Goal: Transaction & Acquisition: Book appointment/travel/reservation

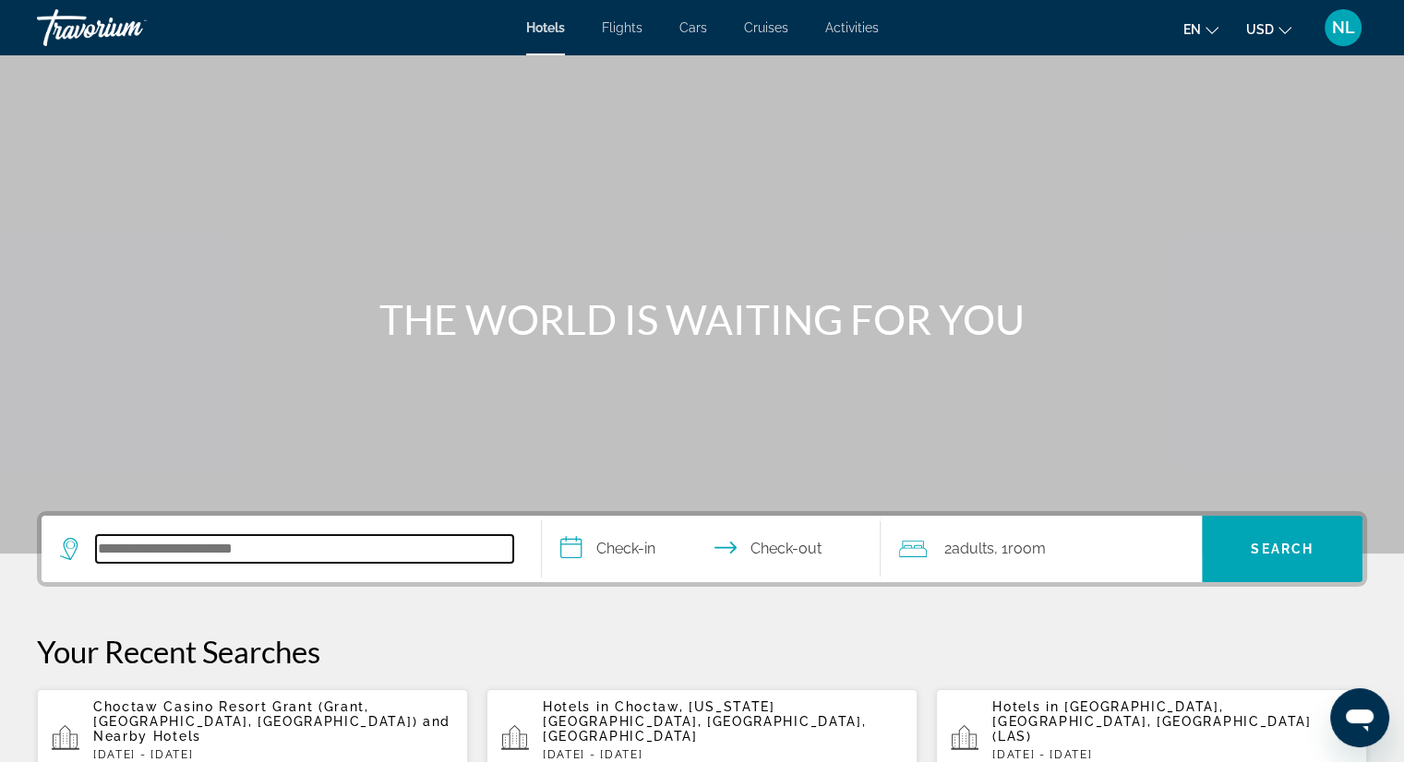
click at [146, 556] on input "Search hotel destination" at bounding box center [304, 549] width 417 height 28
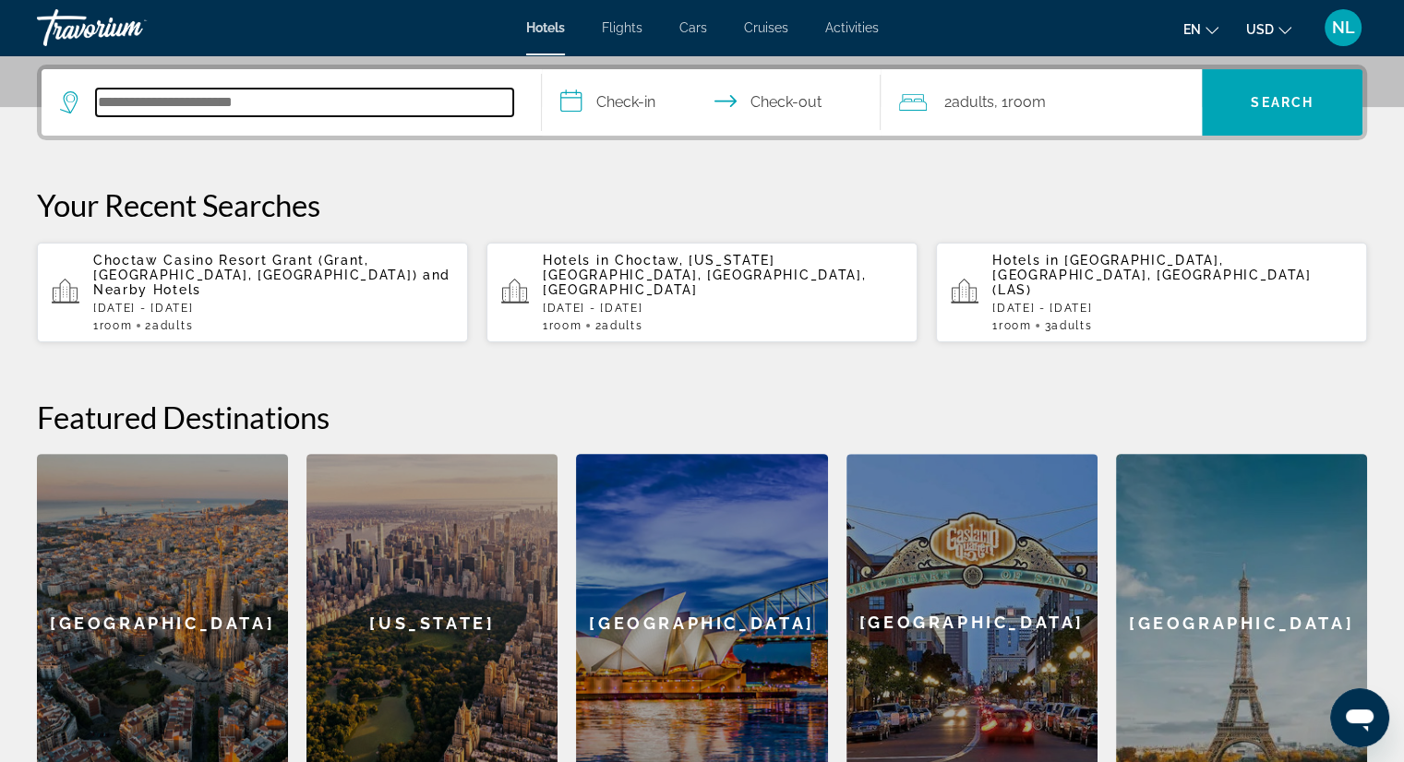
scroll to position [450, 0]
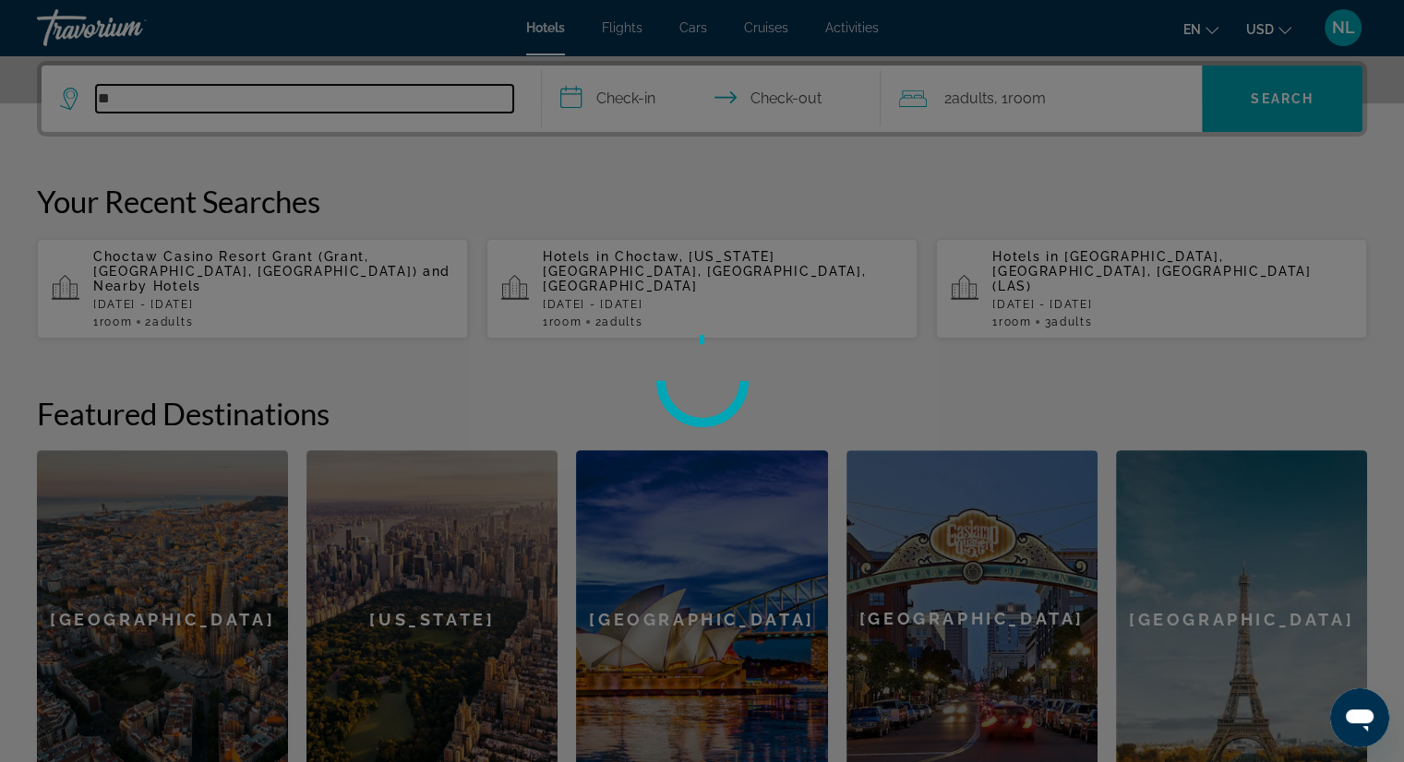
type input "*"
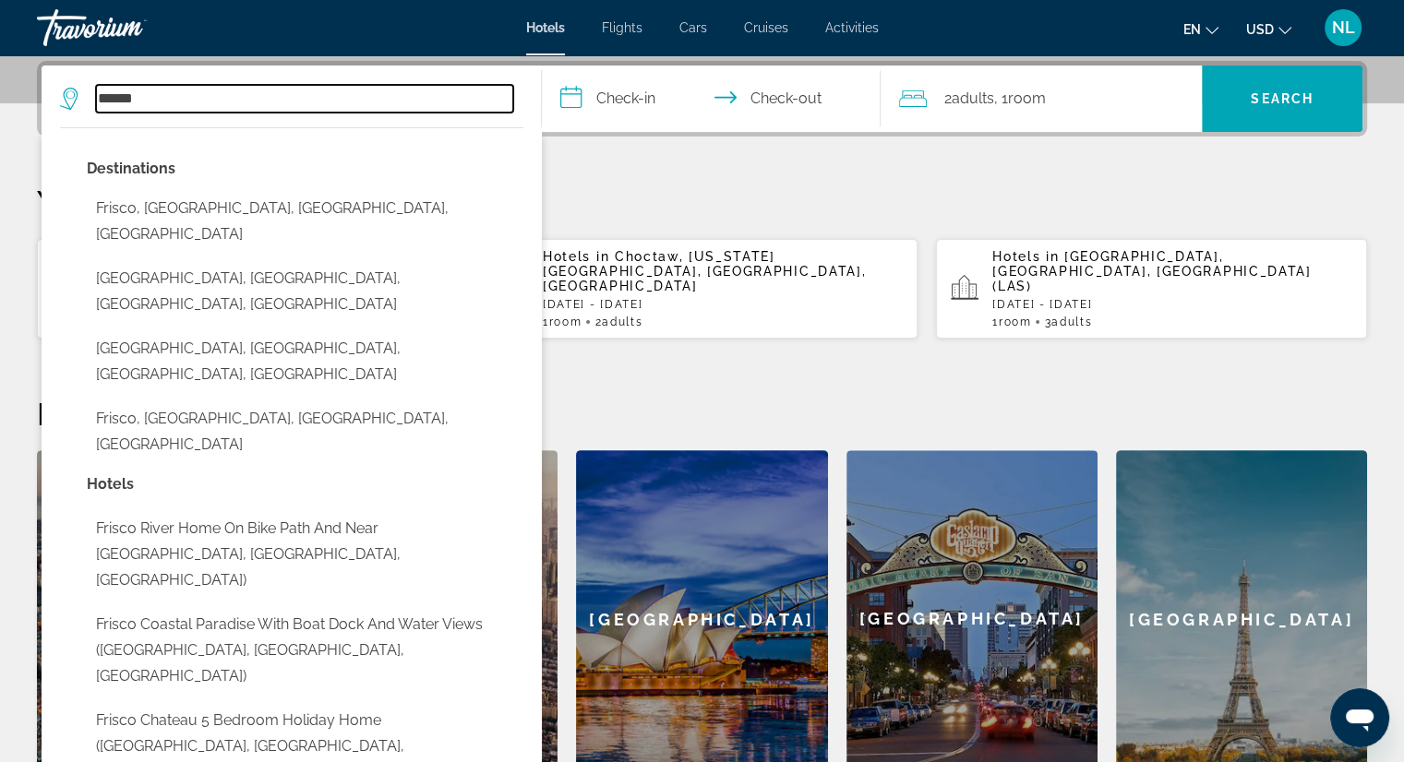
type input "******"
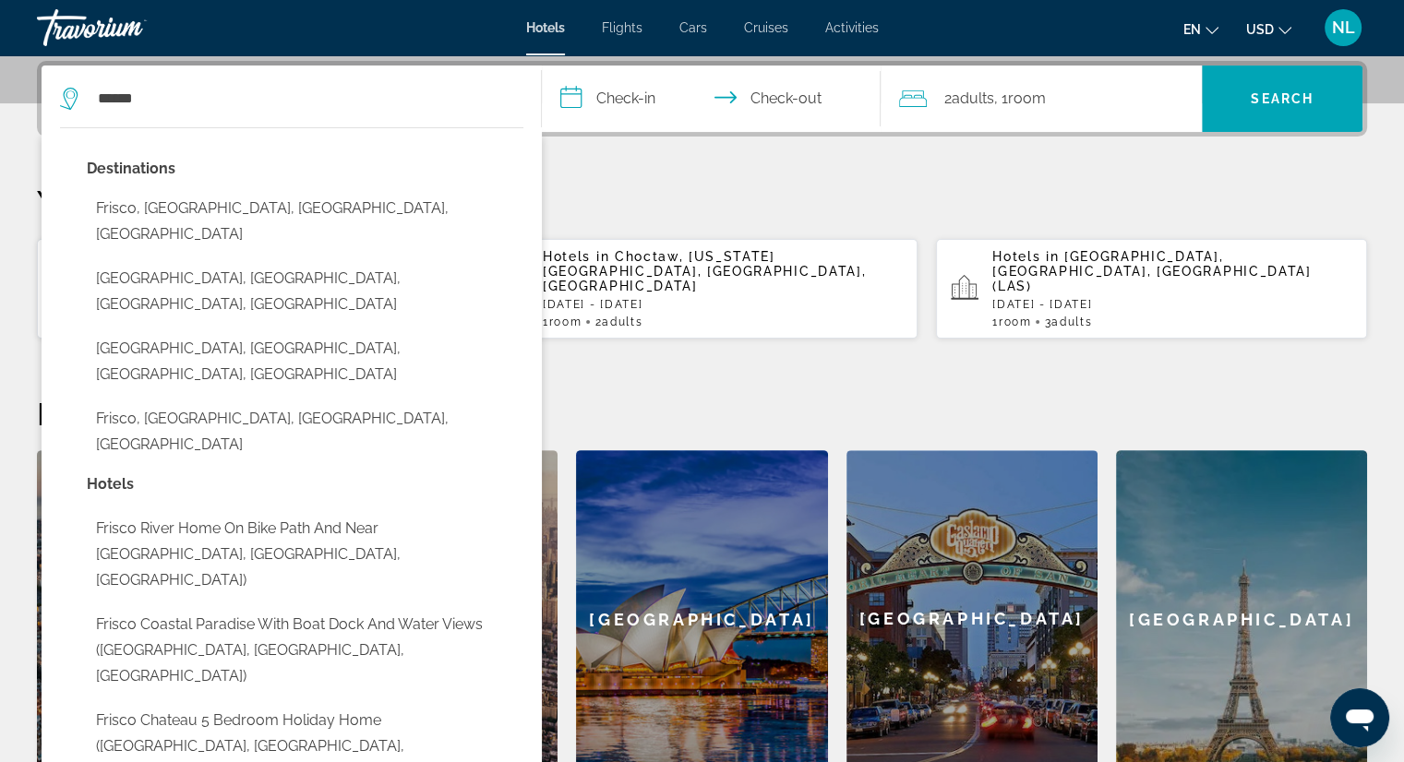
click at [624, 108] on input "**********" at bounding box center [715, 102] width 347 height 72
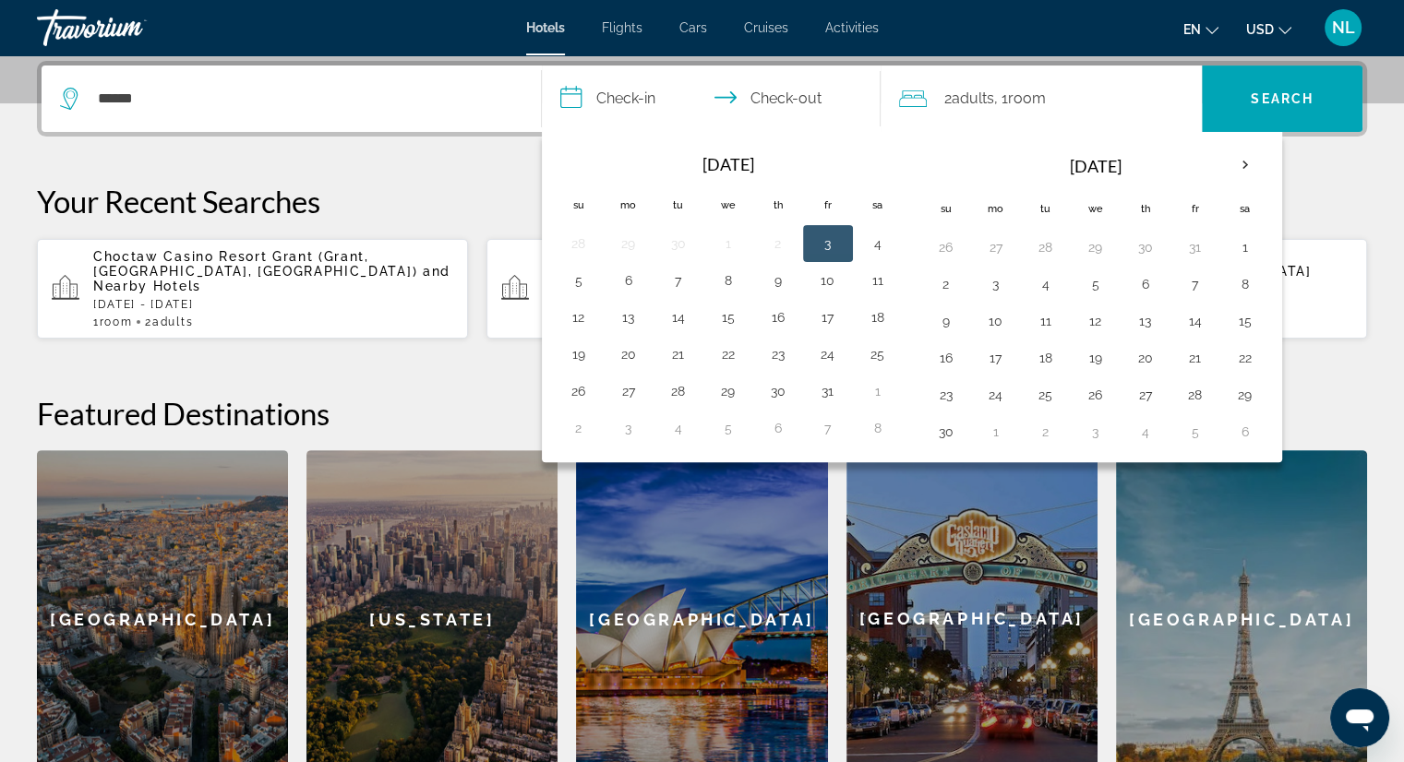
click at [830, 241] on button "3" at bounding box center [828, 244] width 30 height 26
click at [578, 281] on button "5" at bounding box center [579, 281] width 30 height 26
type input "**********"
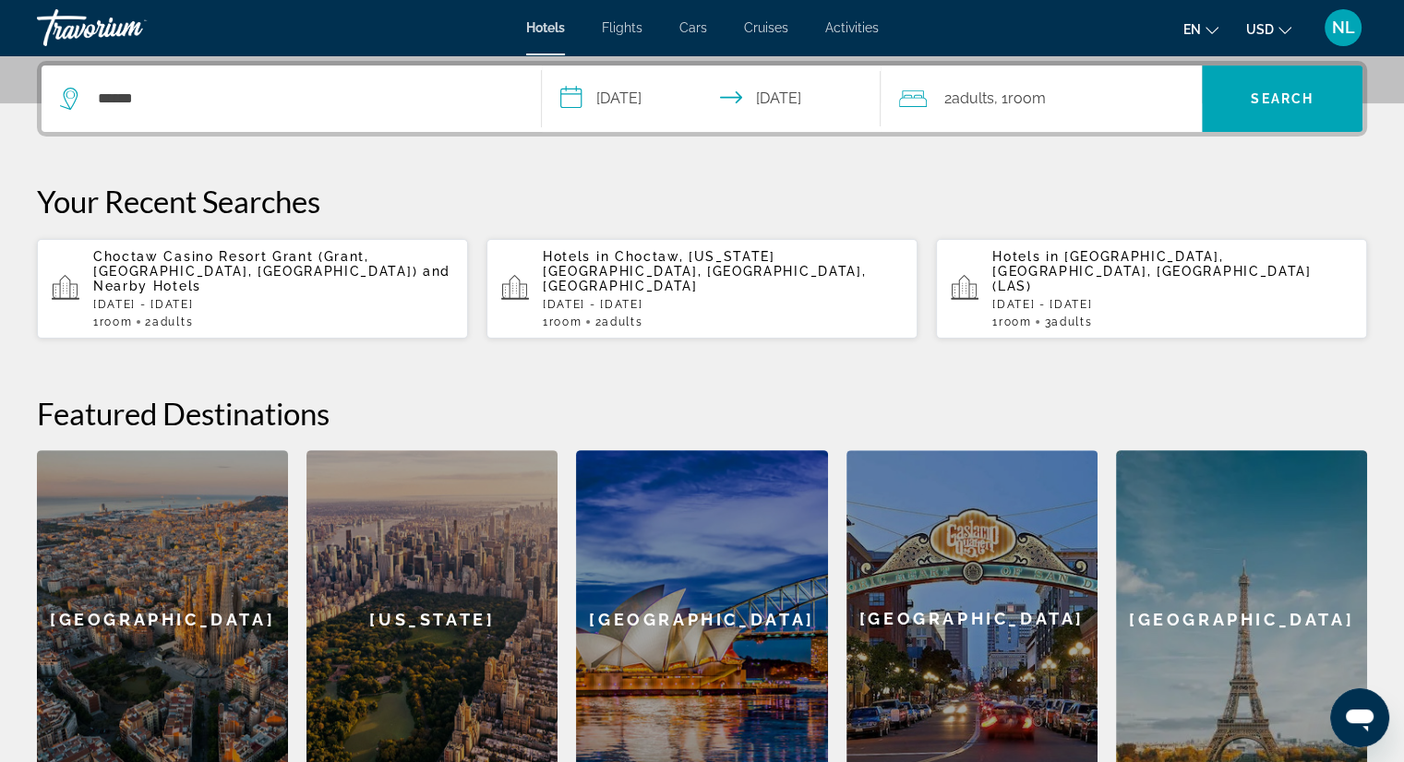
click at [1091, 97] on div "2 Adult Adults , 1 Room rooms" at bounding box center [1050, 99] width 303 height 26
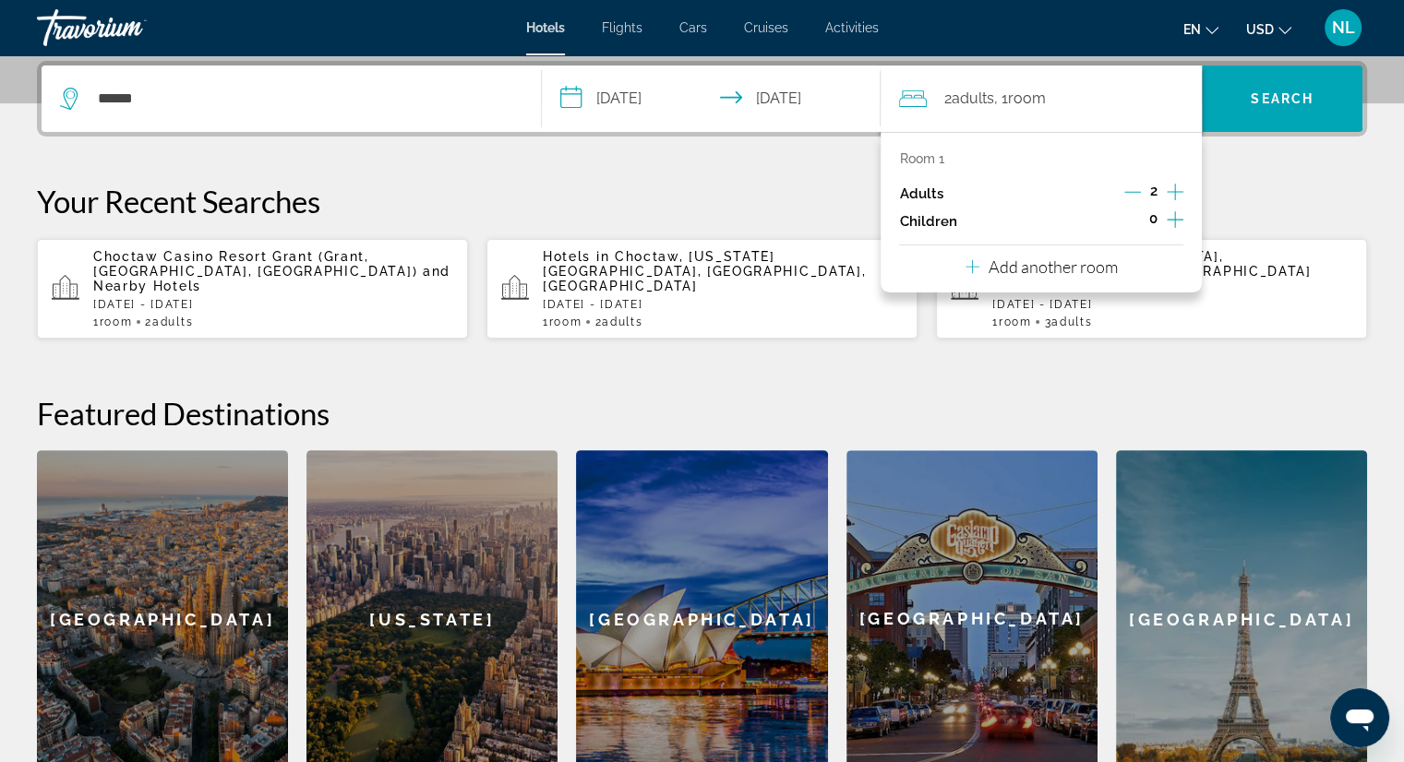
click at [1129, 193] on icon "Decrement adults" at bounding box center [1132, 192] width 17 height 17
click at [1257, 96] on span "Search" at bounding box center [1281, 98] width 63 height 15
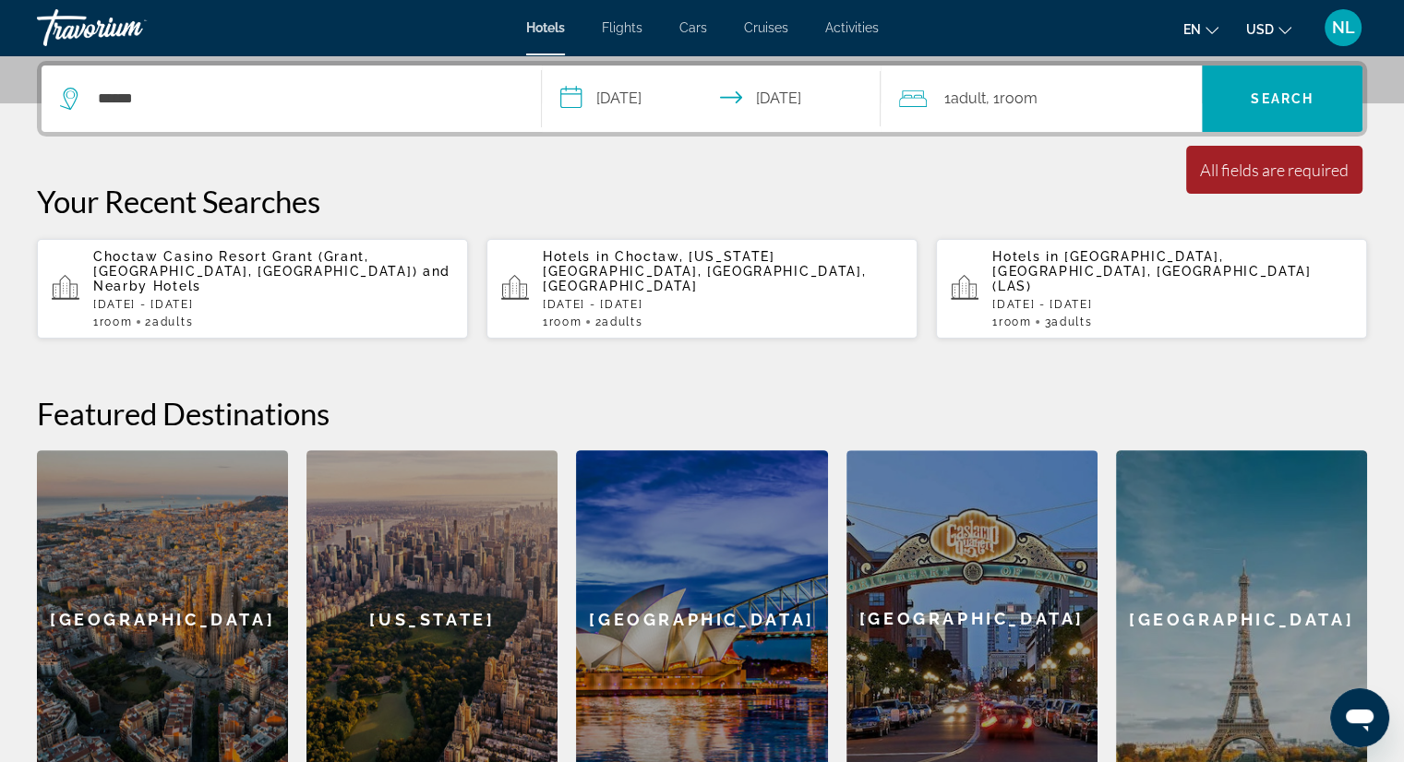
click at [183, 82] on div "******" at bounding box center [291, 99] width 462 height 66
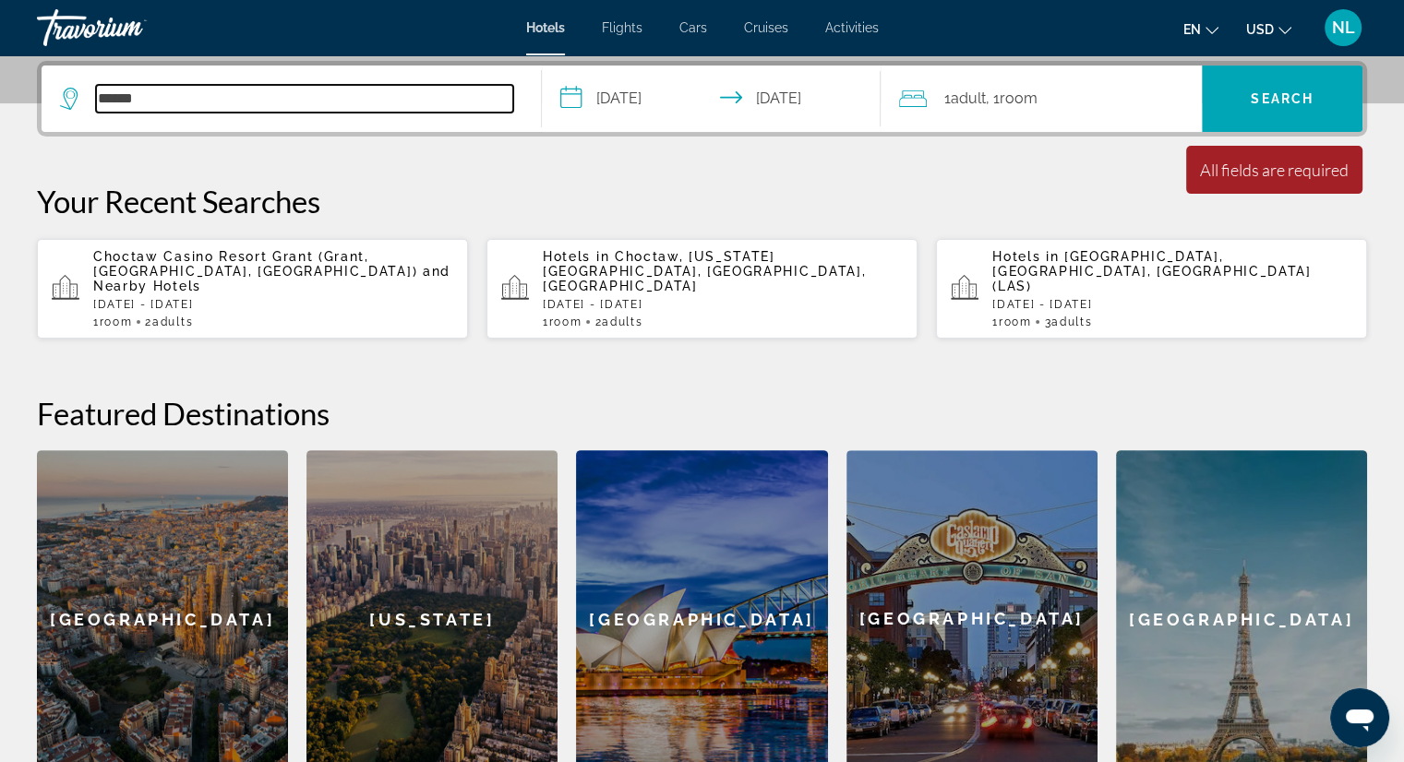
click at [151, 99] on input "******" at bounding box center [304, 99] width 417 height 28
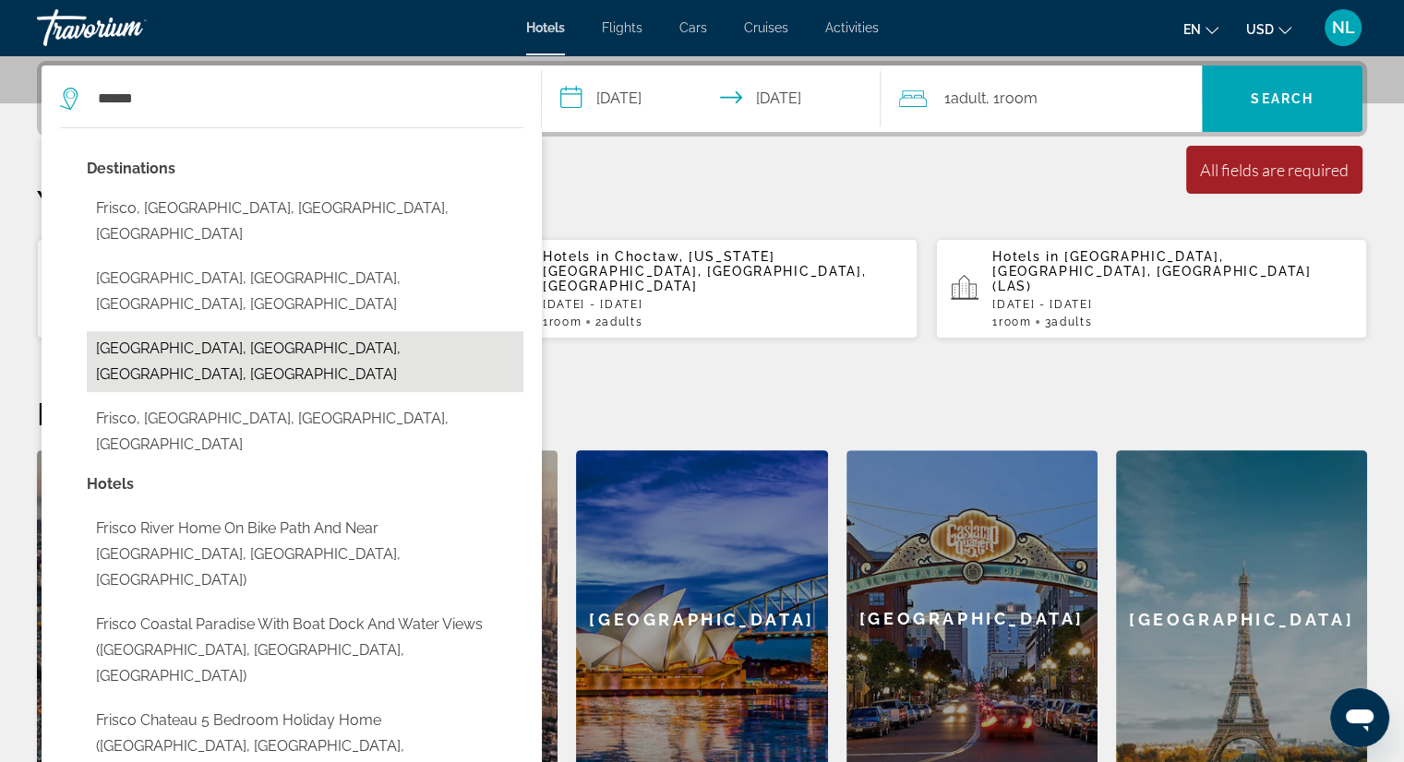
click at [164, 331] on button "[GEOGRAPHIC_DATA], [GEOGRAPHIC_DATA], [GEOGRAPHIC_DATA], [GEOGRAPHIC_DATA]" at bounding box center [305, 361] width 436 height 61
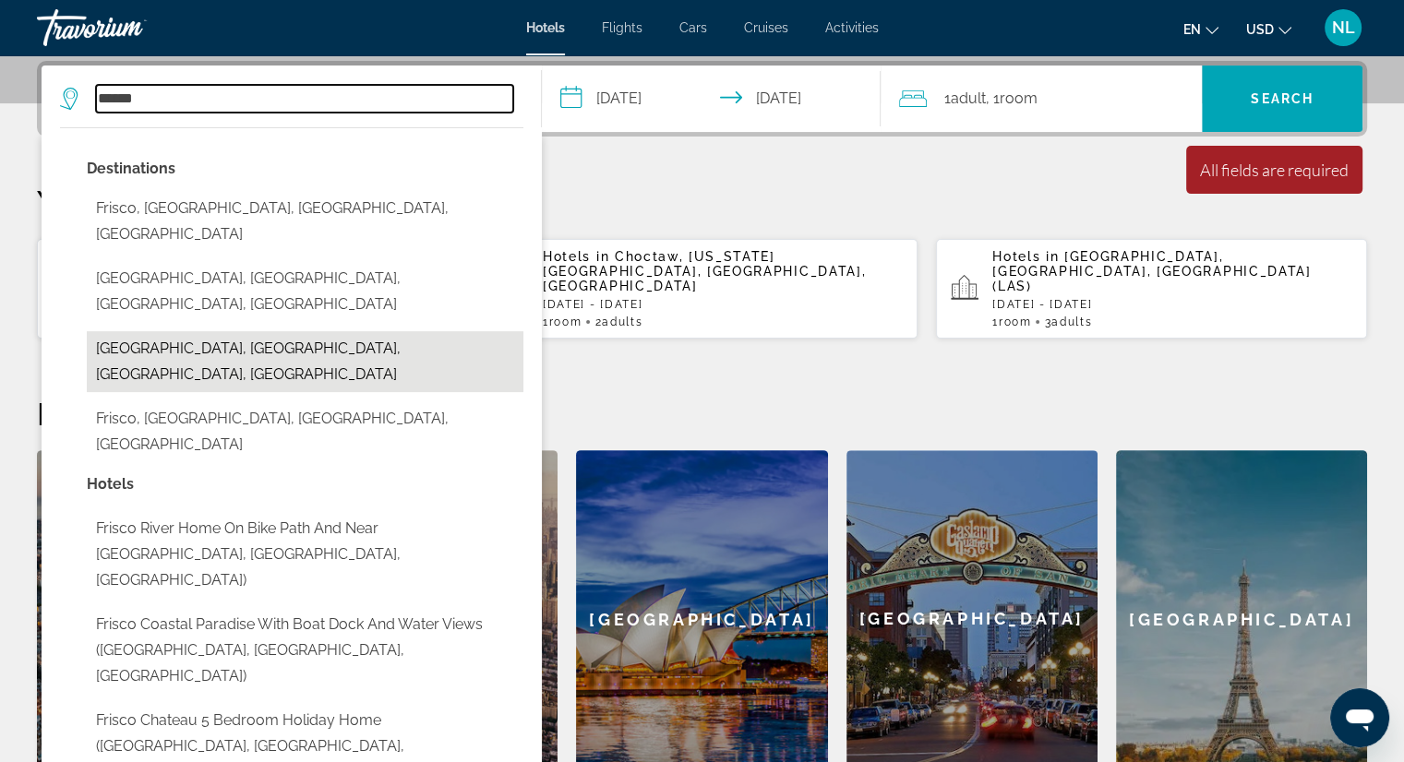
type input "**********"
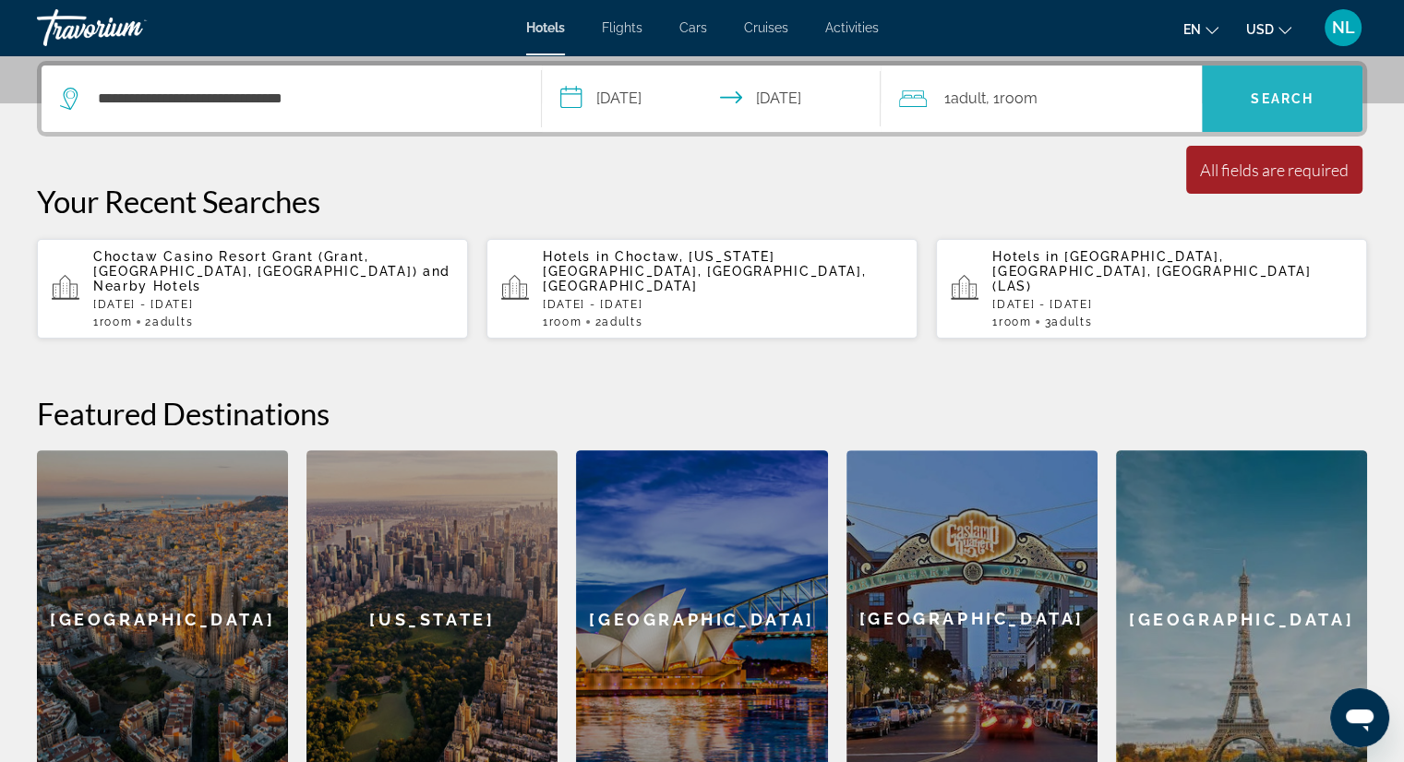
click at [1296, 102] on span "Search" at bounding box center [1281, 98] width 63 height 15
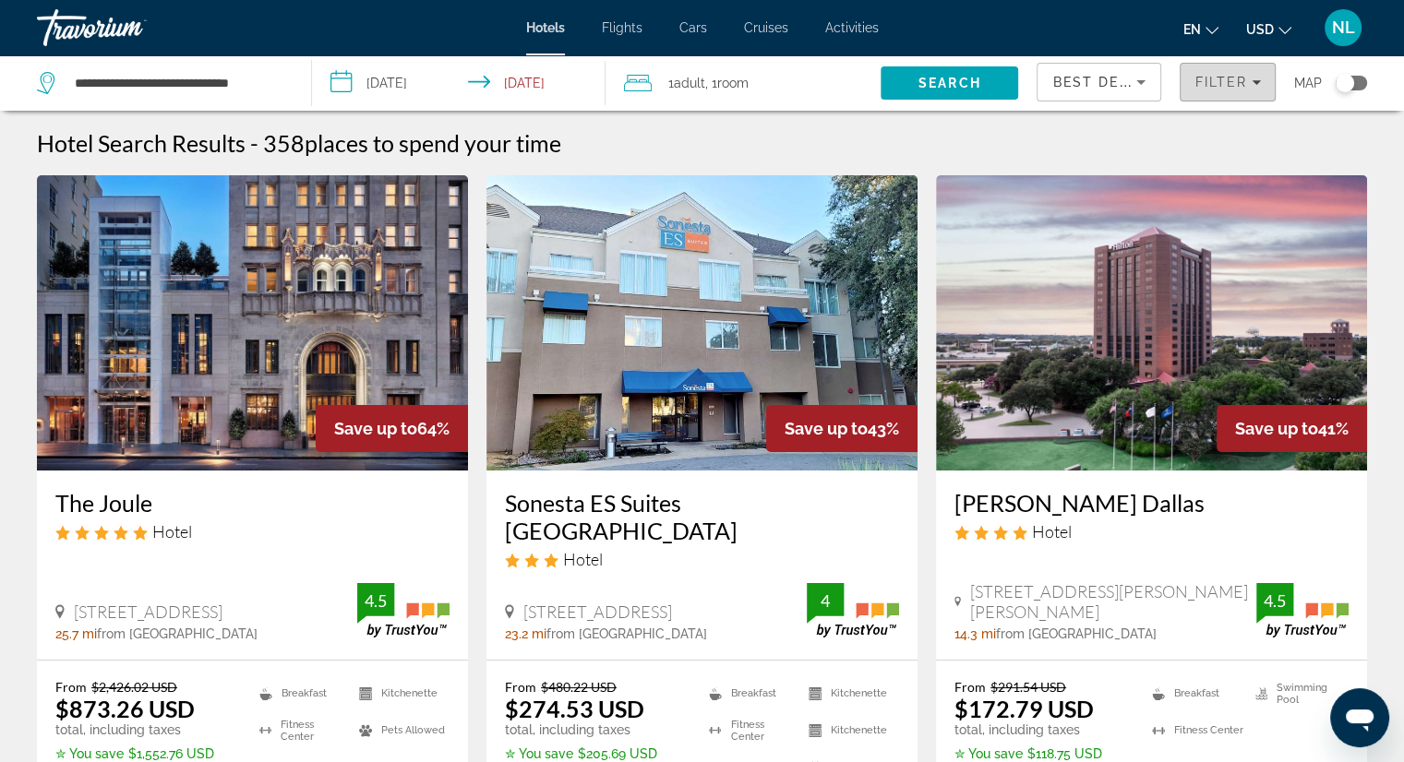
click at [1252, 84] on icon "Filters" at bounding box center [1255, 82] width 9 height 9
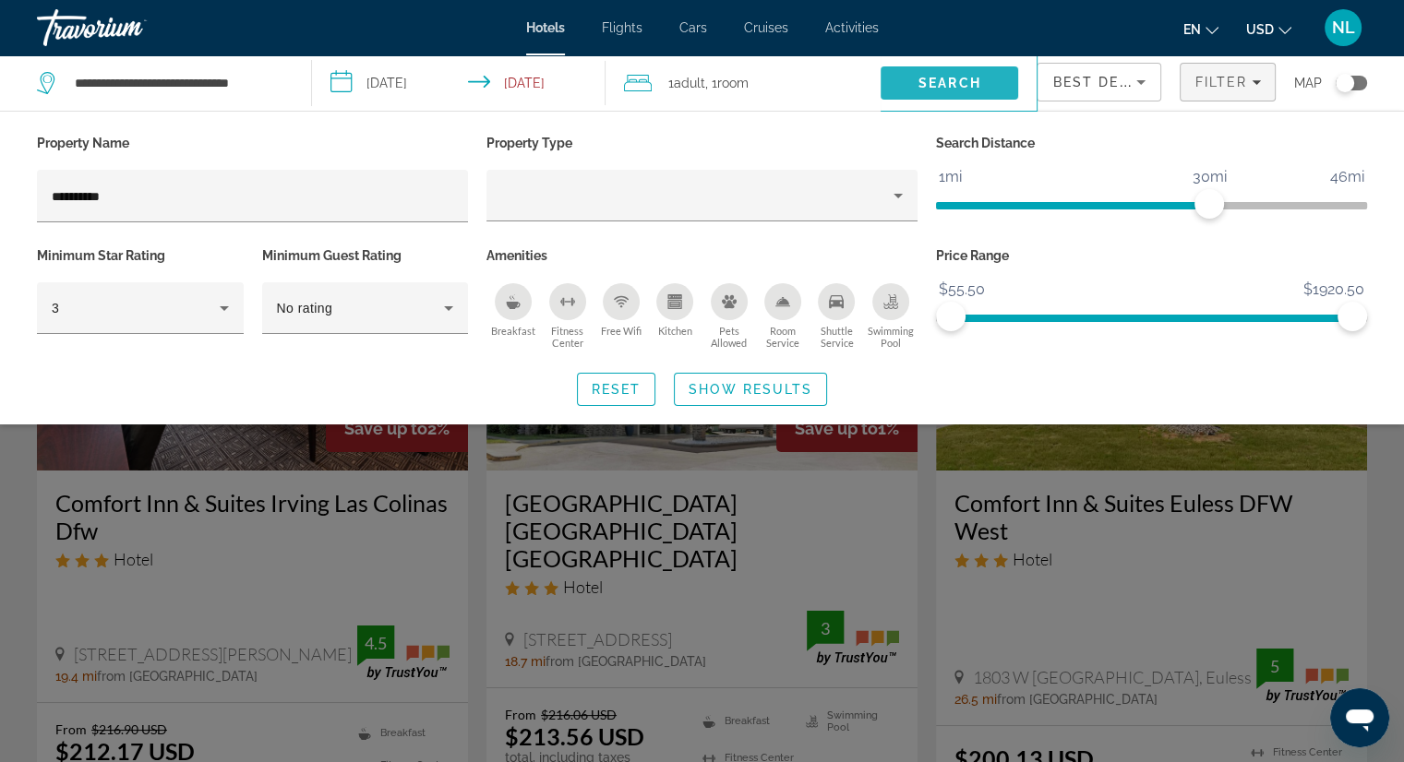
click at [989, 76] on span "Search" at bounding box center [949, 83] width 138 height 44
type input "**********"
click at [968, 78] on span "Search" at bounding box center [949, 83] width 63 height 15
click at [222, 309] on icon "Hotel Filters" at bounding box center [224, 308] width 22 height 22
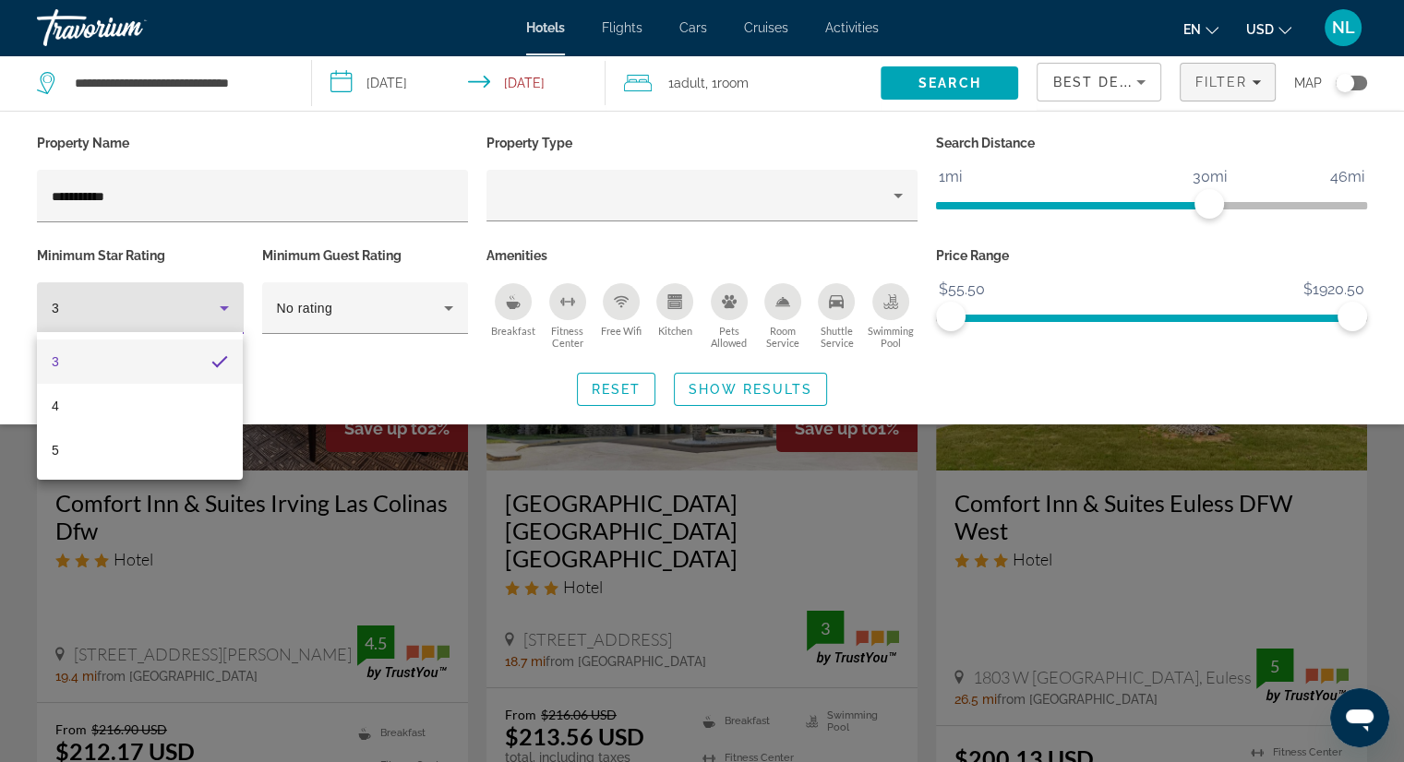
click at [1111, 384] on div at bounding box center [702, 381] width 1404 height 762
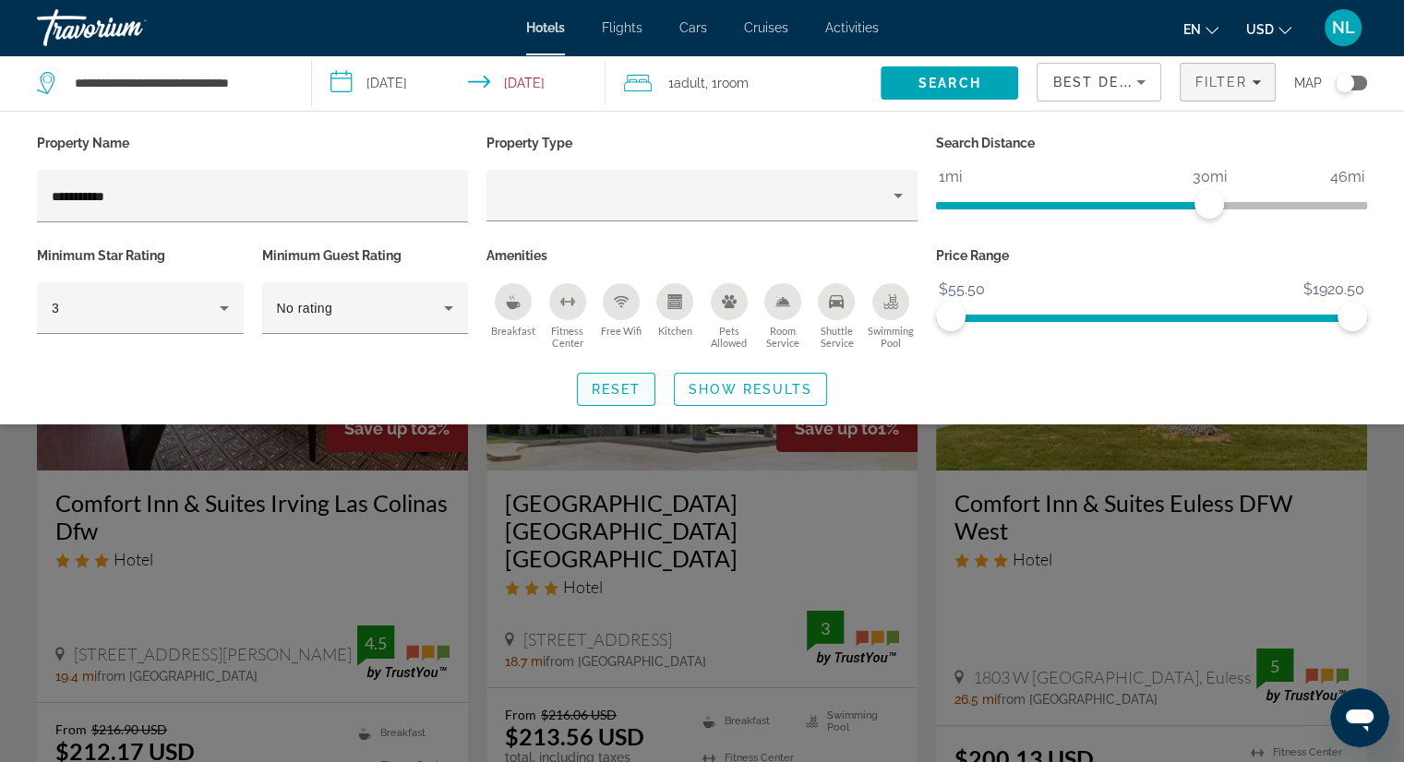
click at [612, 389] on span "Reset" at bounding box center [617, 389] width 50 height 15
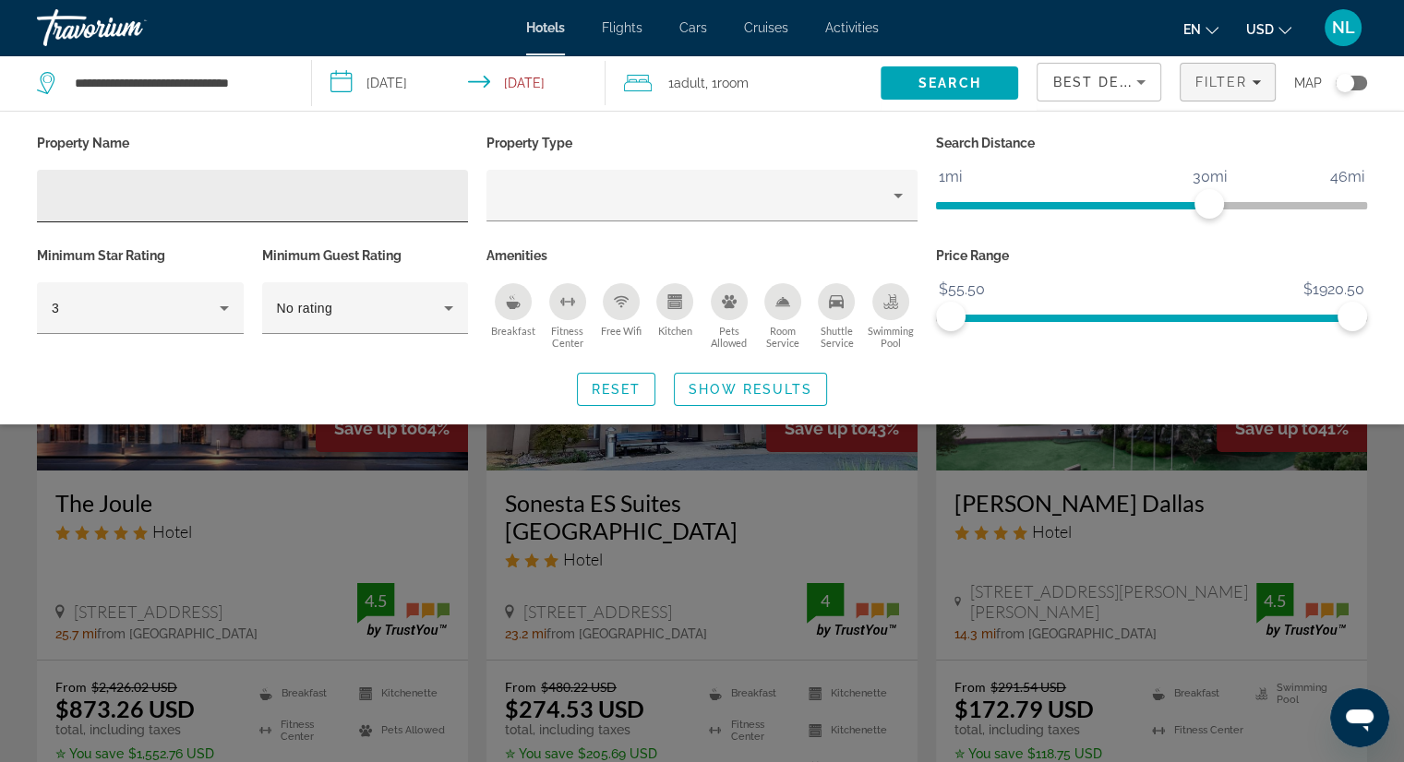
click at [149, 181] on div "Hotel Filters" at bounding box center [252, 196] width 401 height 53
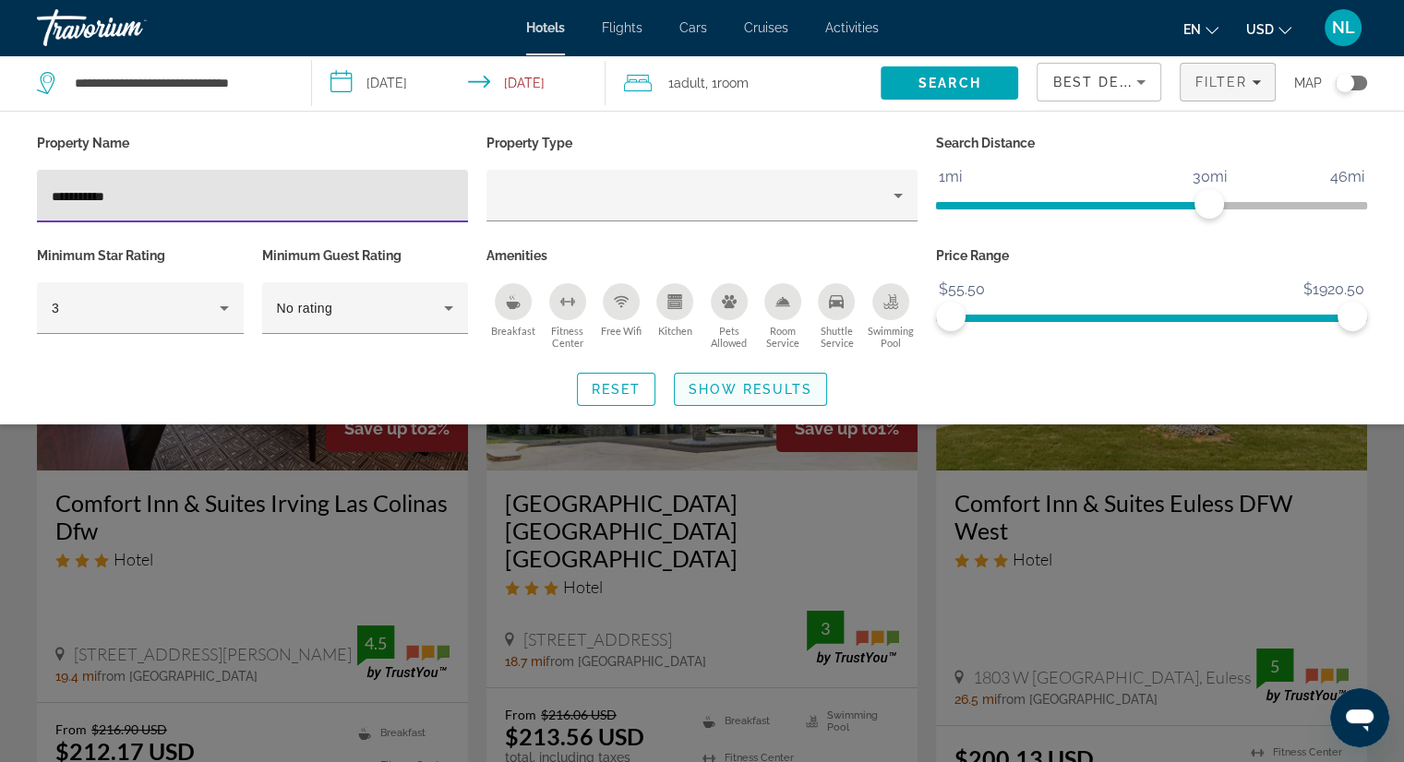
type input "**********"
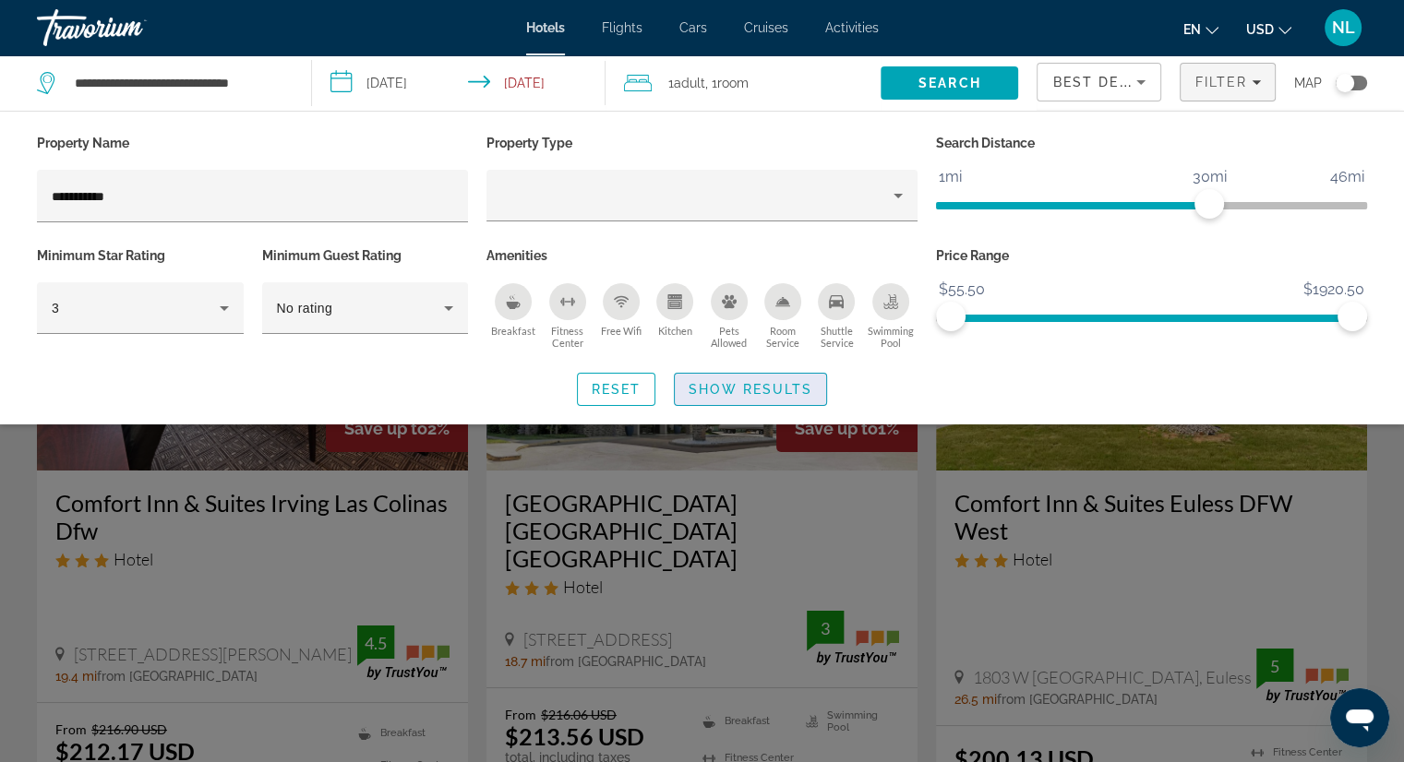
click at [760, 388] on span "Show Results" at bounding box center [750, 389] width 124 height 15
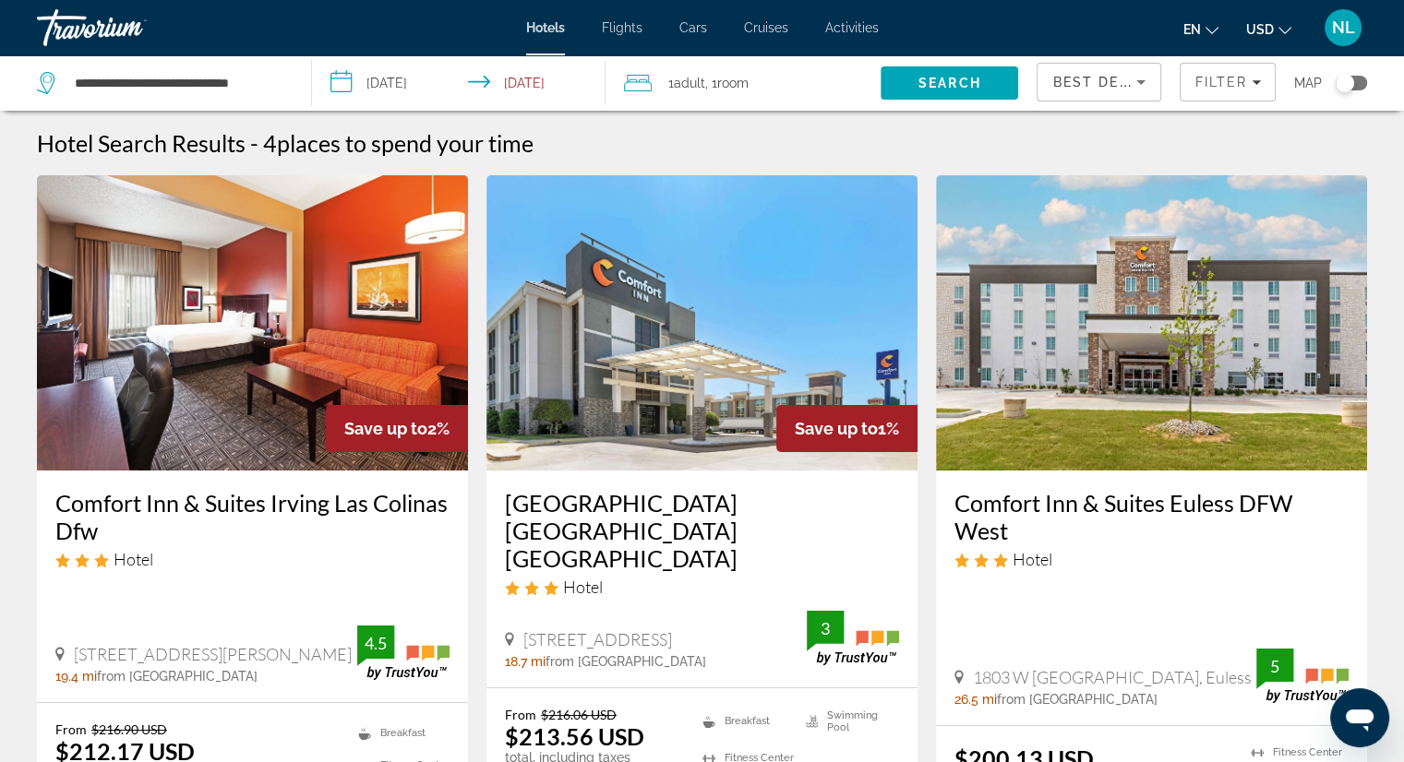
drag, startPoint x: 1347, startPoint y: 86, endPoint x: 1363, endPoint y: 86, distance: 15.7
click at [1363, 86] on div "Toggle map" at bounding box center [1350, 83] width 31 height 15
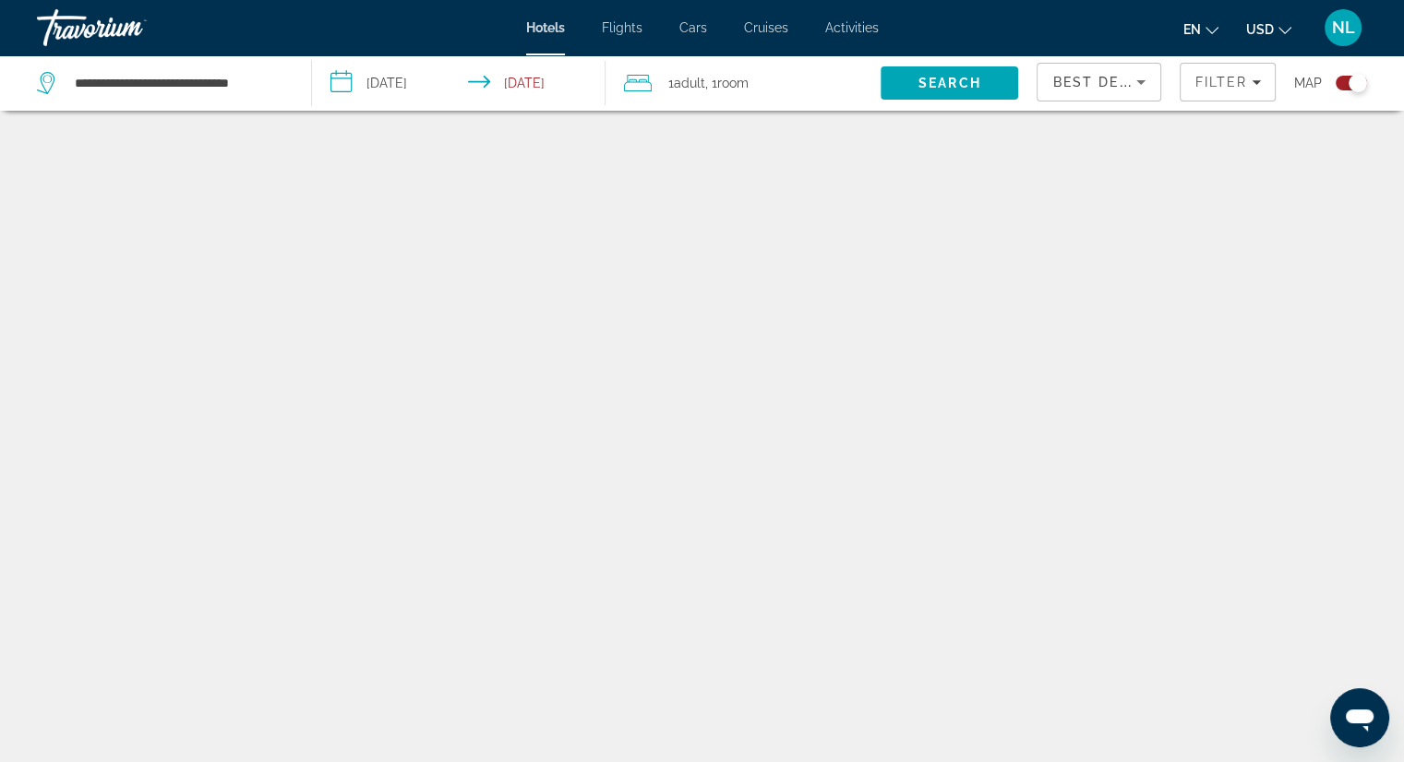
scroll to position [111, 0]
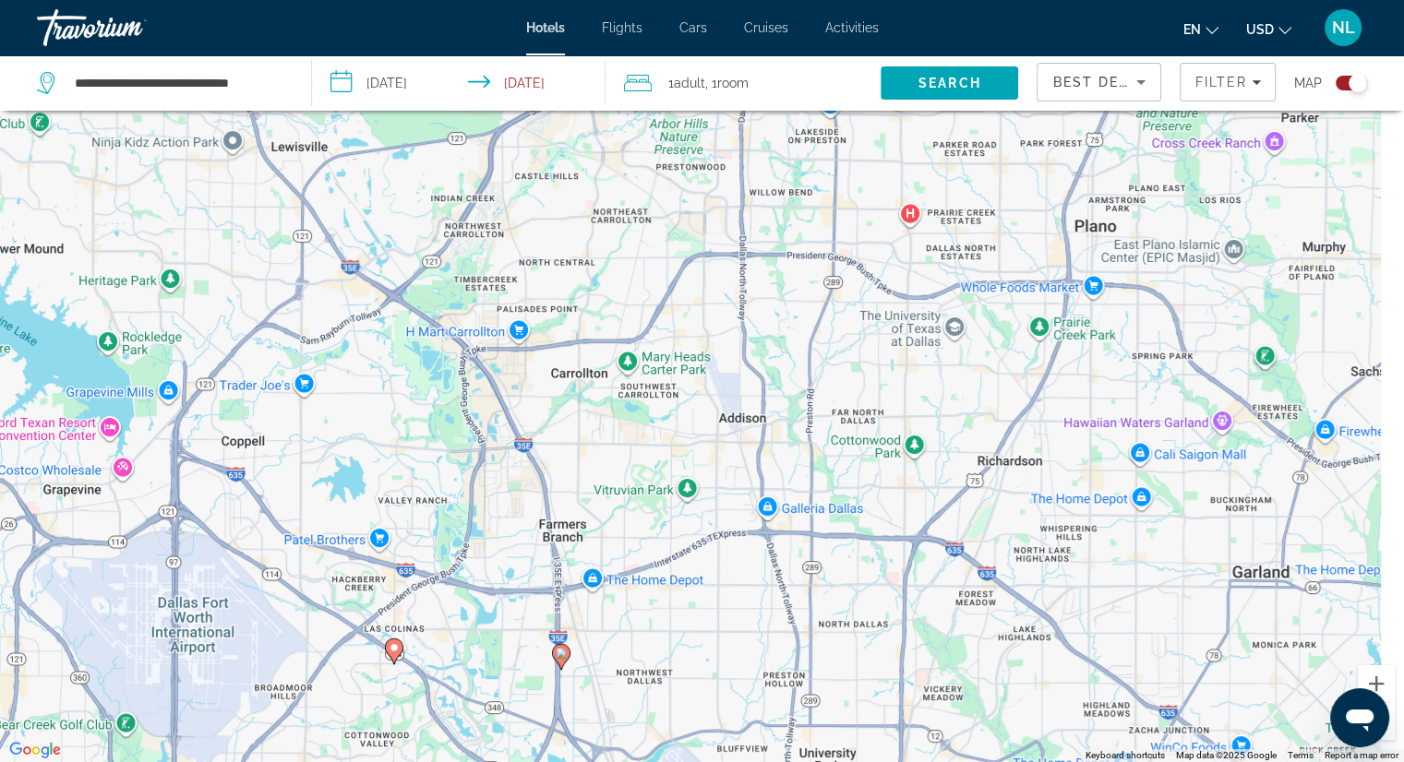
drag, startPoint x: 1026, startPoint y: 235, endPoint x: 645, endPoint y: 647, distance: 560.9
click at [645, 648] on div "To activate drag with keyboard, press Alt + Enter. Once in keyboard drag state,…" at bounding box center [702, 381] width 1404 height 762
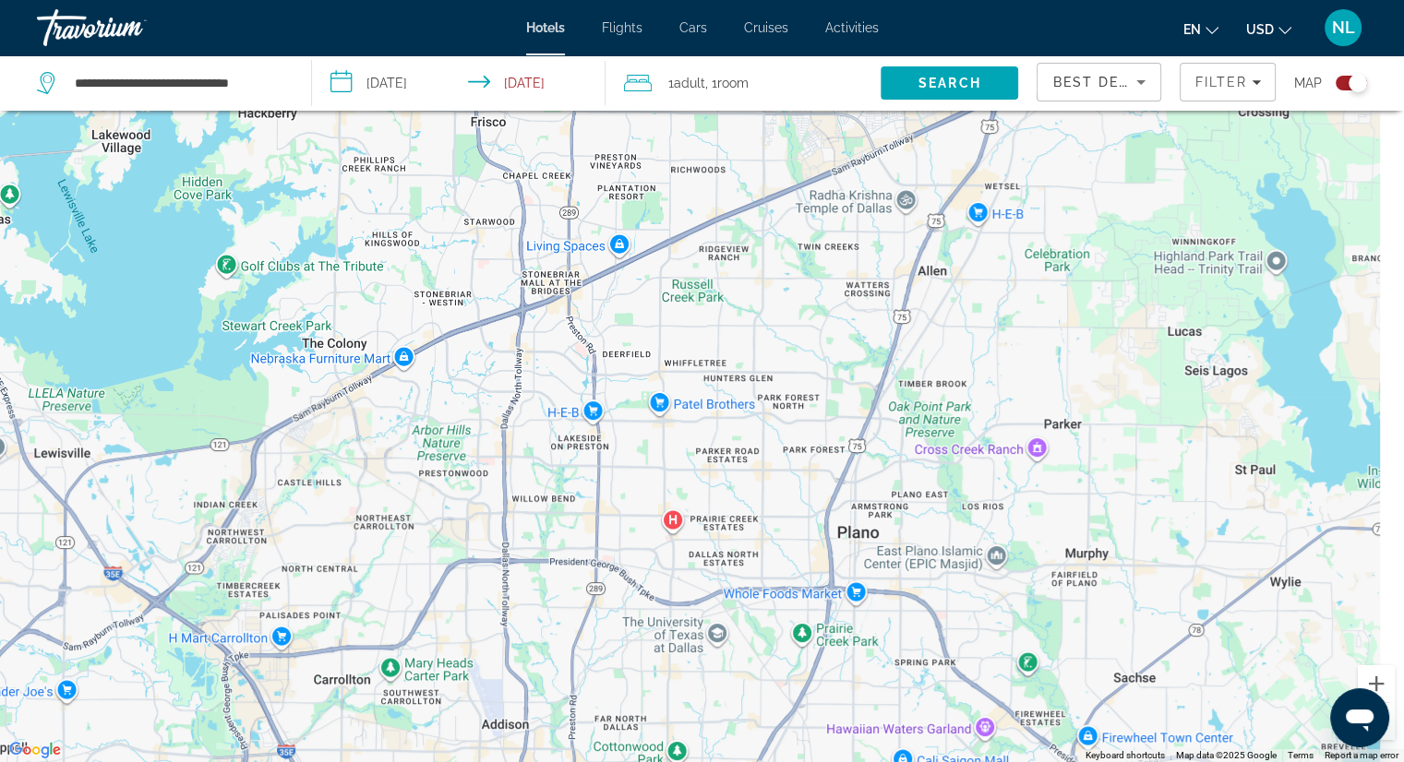
drag, startPoint x: 895, startPoint y: 285, endPoint x: 631, endPoint y: 664, distance: 461.3
click at [631, 664] on div "To activate drag with keyboard, press Alt + Enter. Once in keyboard drag state,…" at bounding box center [702, 381] width 1404 height 762
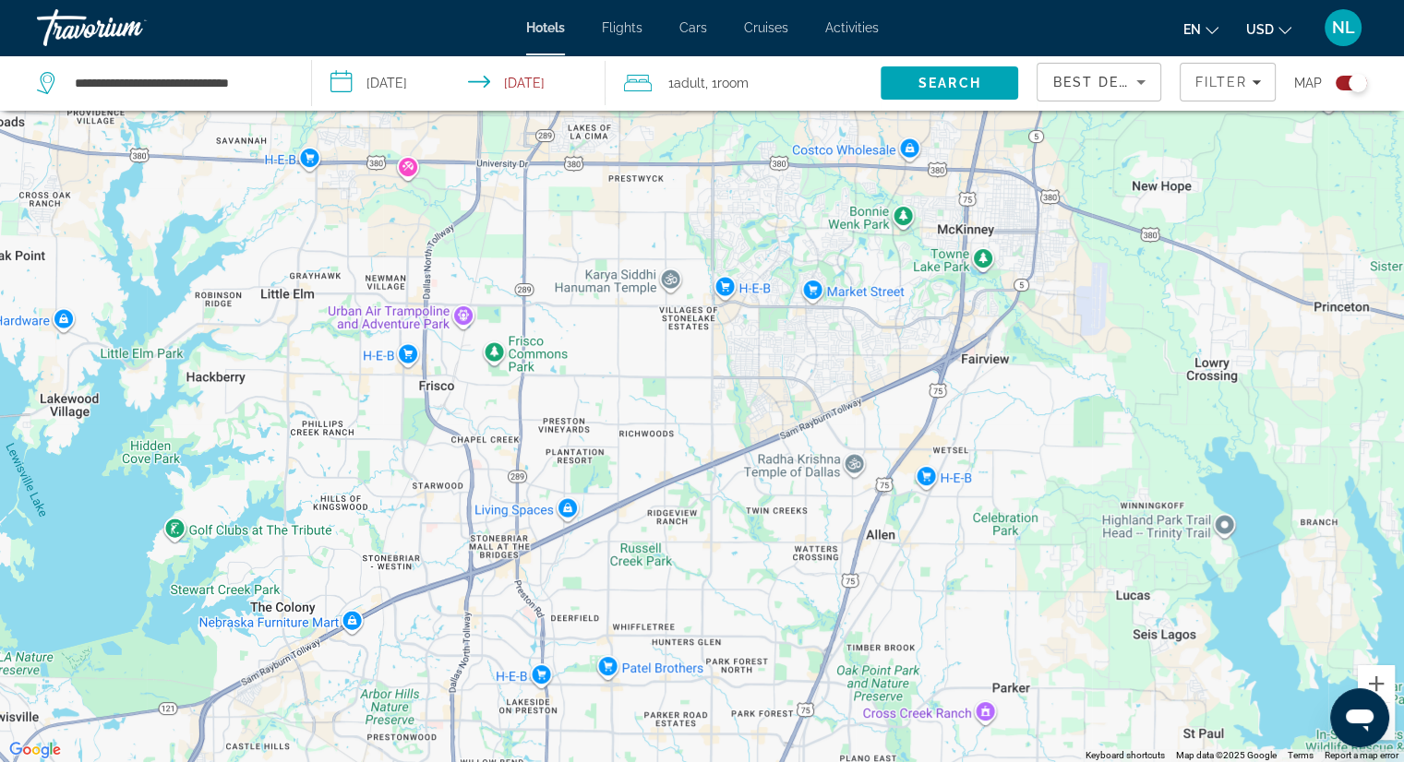
drag, startPoint x: 731, startPoint y: 286, endPoint x: 763, endPoint y: 404, distance: 122.5
click at [763, 404] on div "Main content" at bounding box center [702, 381] width 1404 height 762
click at [975, 79] on span "Search" at bounding box center [949, 83] width 63 height 15
click at [547, 396] on div "Main content" at bounding box center [702, 381] width 1404 height 762
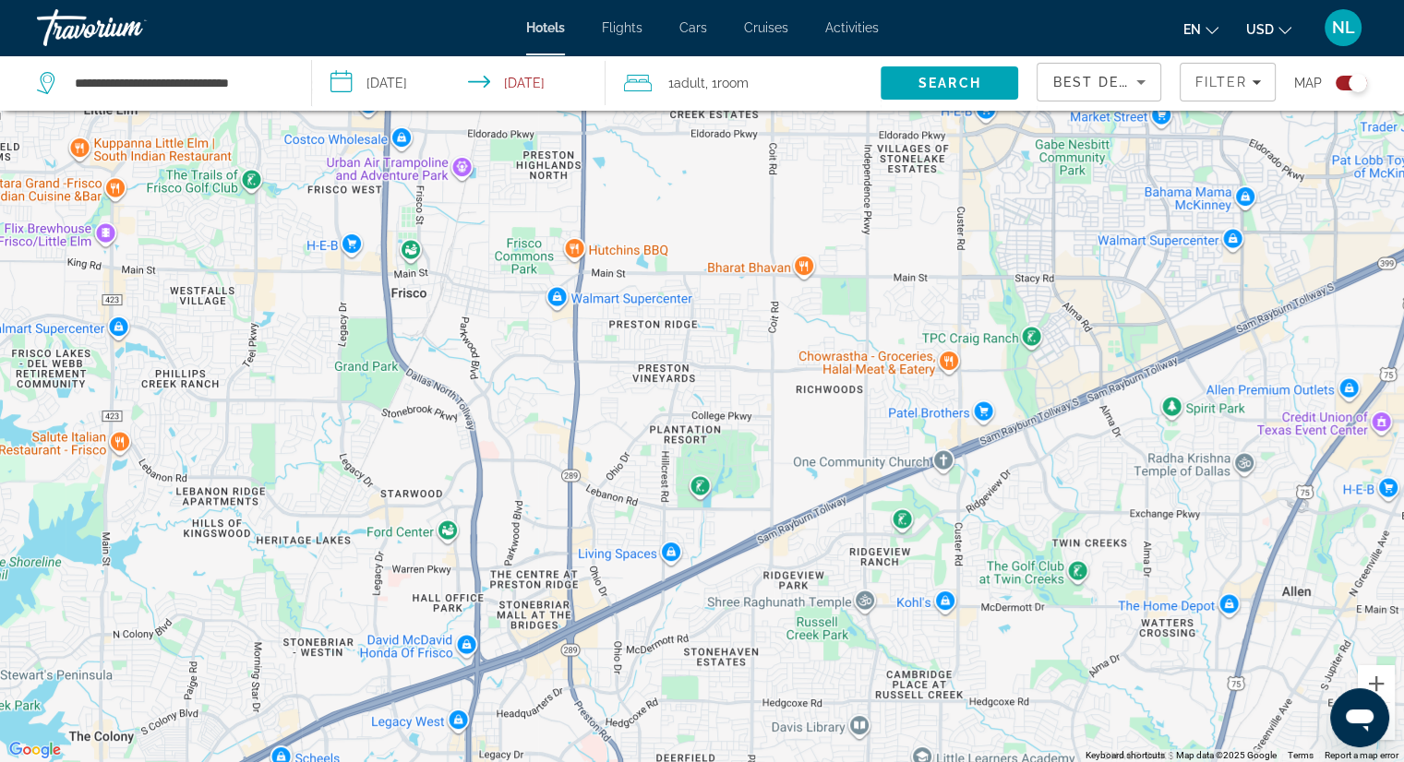
drag, startPoint x: 596, startPoint y: 495, endPoint x: 680, endPoint y: 411, distance: 118.8
click at [680, 411] on div "Main content" at bounding box center [702, 381] width 1404 height 762
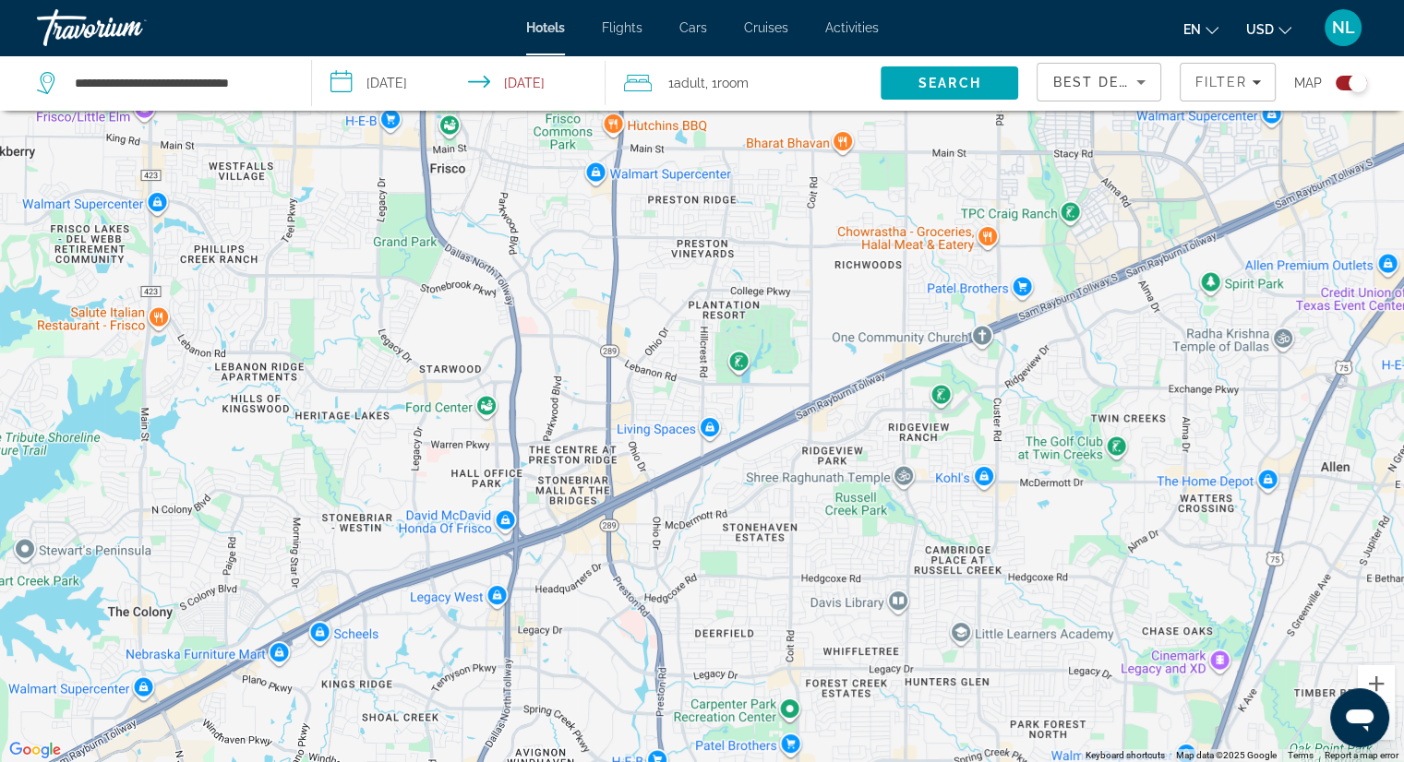
drag, startPoint x: 610, startPoint y: 448, endPoint x: 649, endPoint y: 319, distance: 134.0
click at [649, 319] on div "Main content" at bounding box center [702, 381] width 1404 height 762
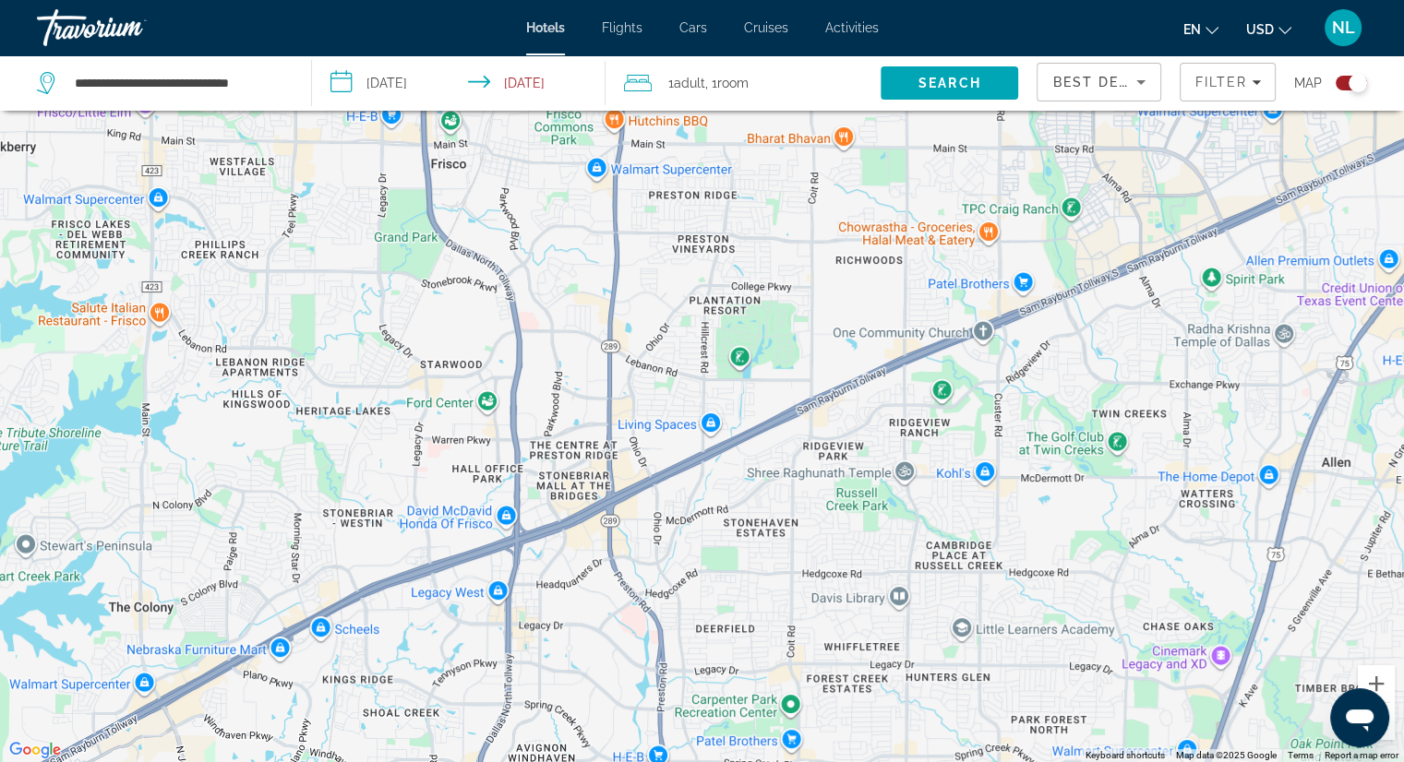
click at [644, 400] on div "Main content" at bounding box center [702, 381] width 1404 height 762
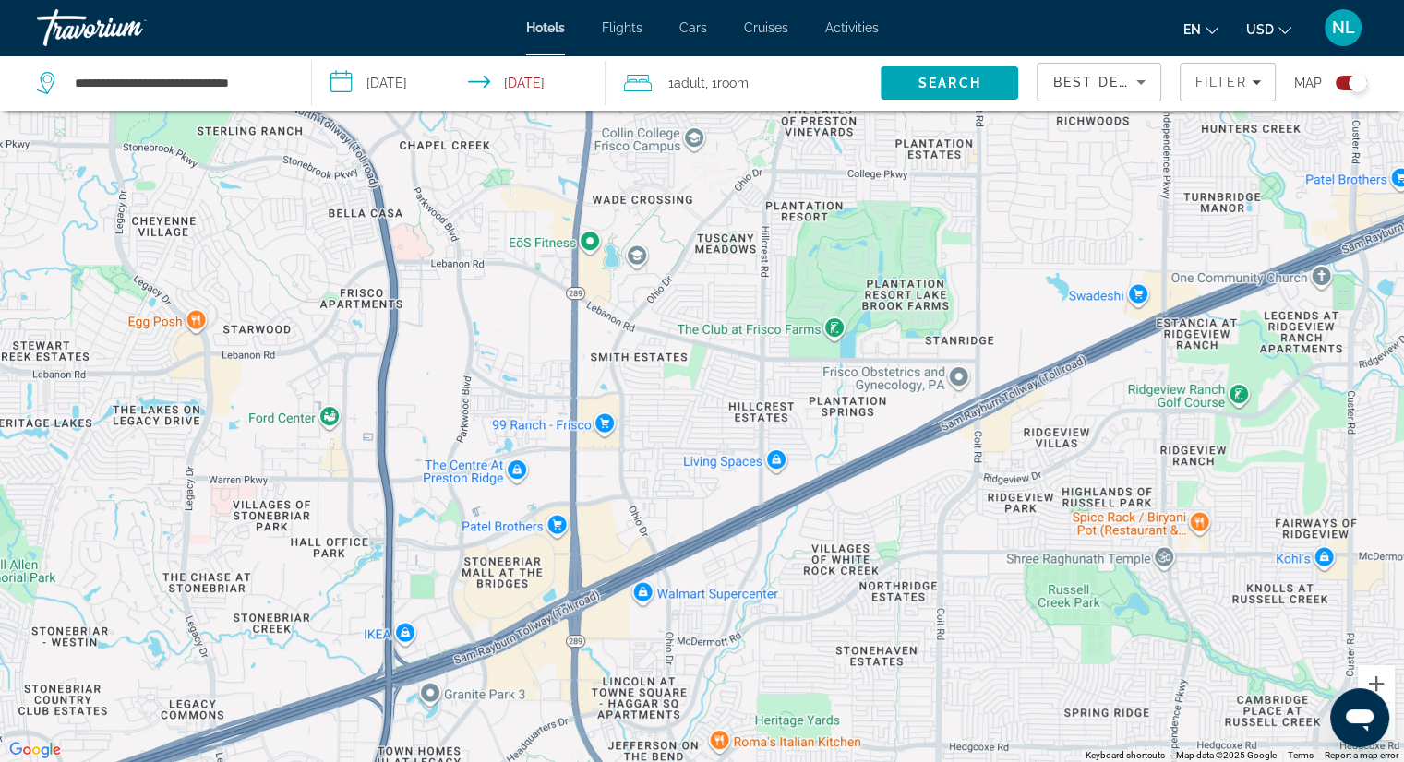
click at [639, 425] on div "Main content" at bounding box center [702, 381] width 1404 height 762
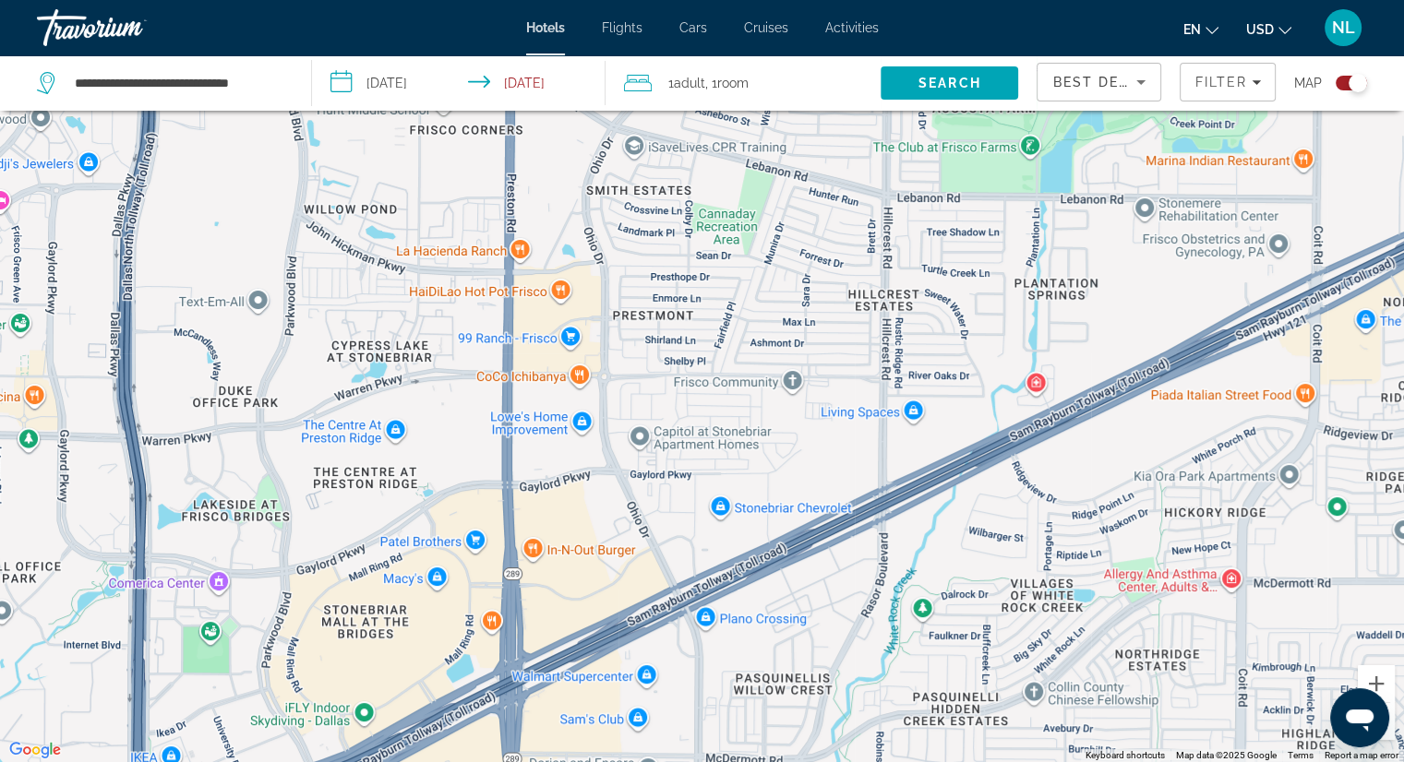
drag, startPoint x: 657, startPoint y: 471, endPoint x: 664, endPoint y: 329, distance: 141.3
click at [664, 329] on div "Main content" at bounding box center [702, 381] width 1404 height 762
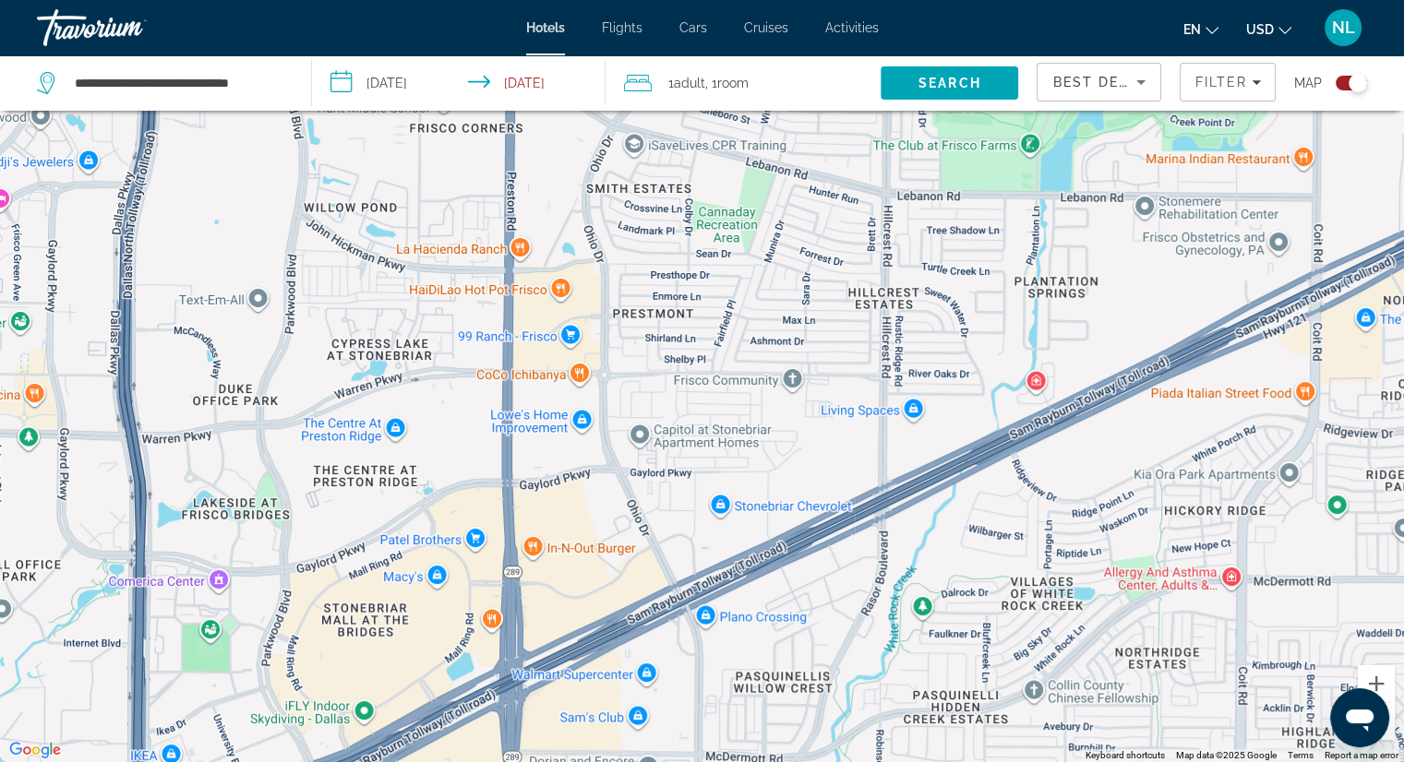
drag, startPoint x: 662, startPoint y: 225, endPoint x: 646, endPoint y: 413, distance: 188.9
click at [646, 415] on div "Main content" at bounding box center [702, 381] width 1404 height 762
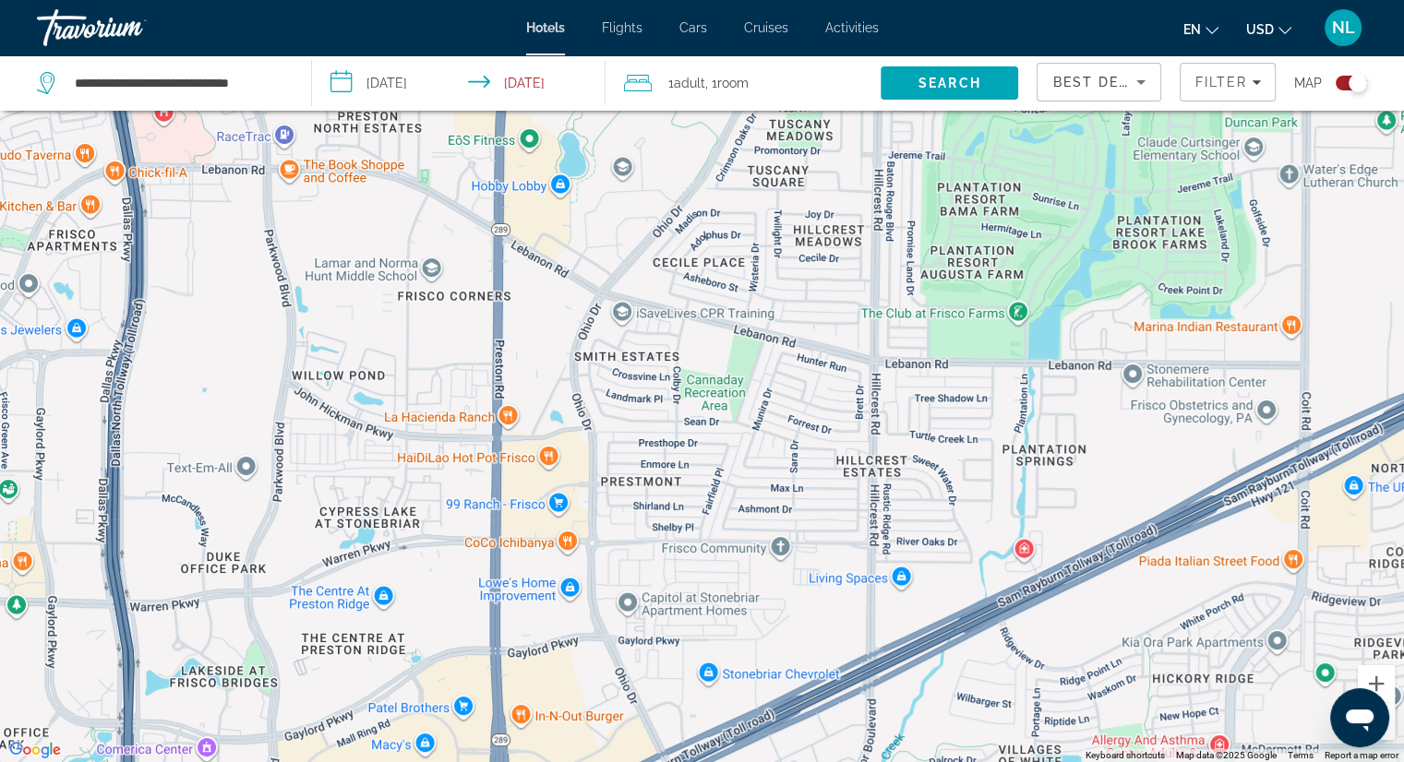
click at [550, 389] on div "Main content" at bounding box center [702, 381] width 1404 height 762
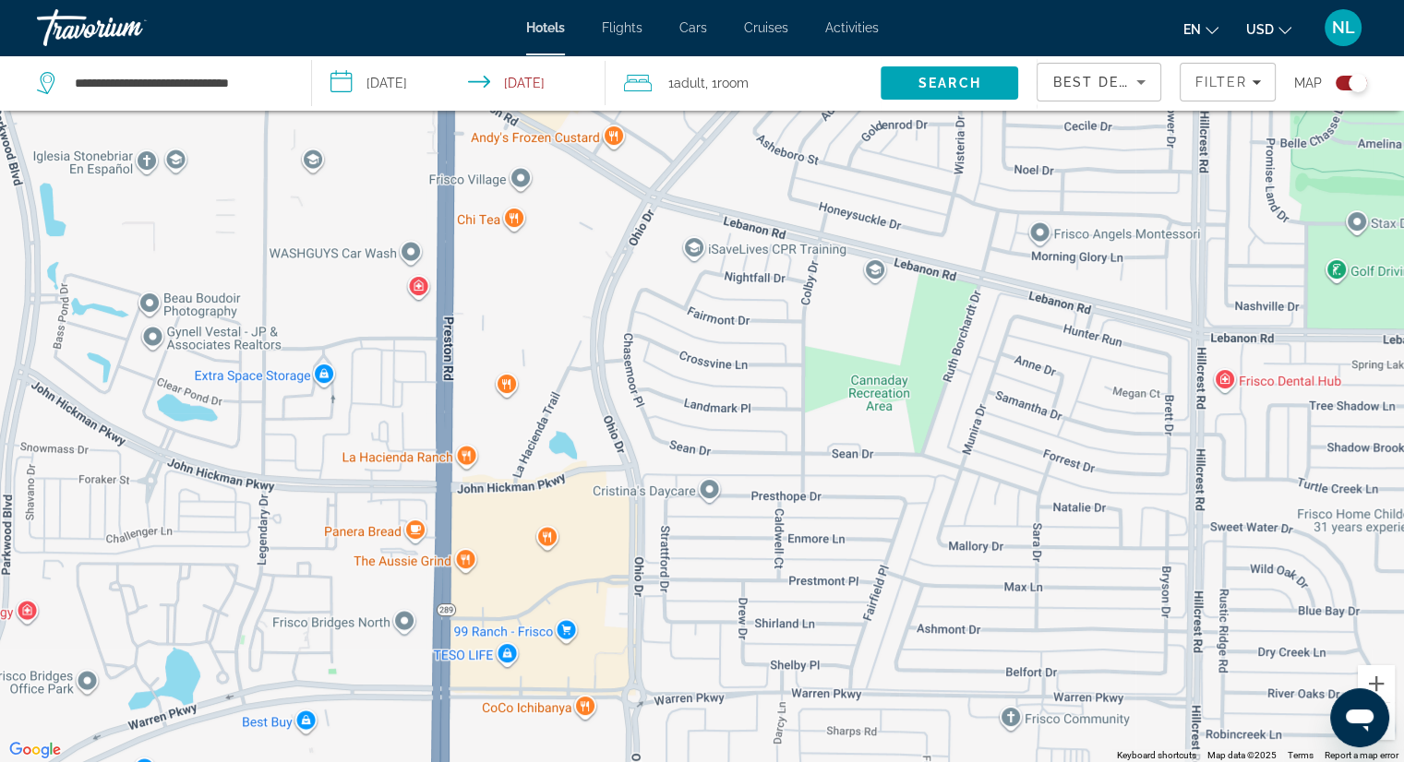
click at [572, 415] on div "Main content" at bounding box center [702, 381] width 1404 height 762
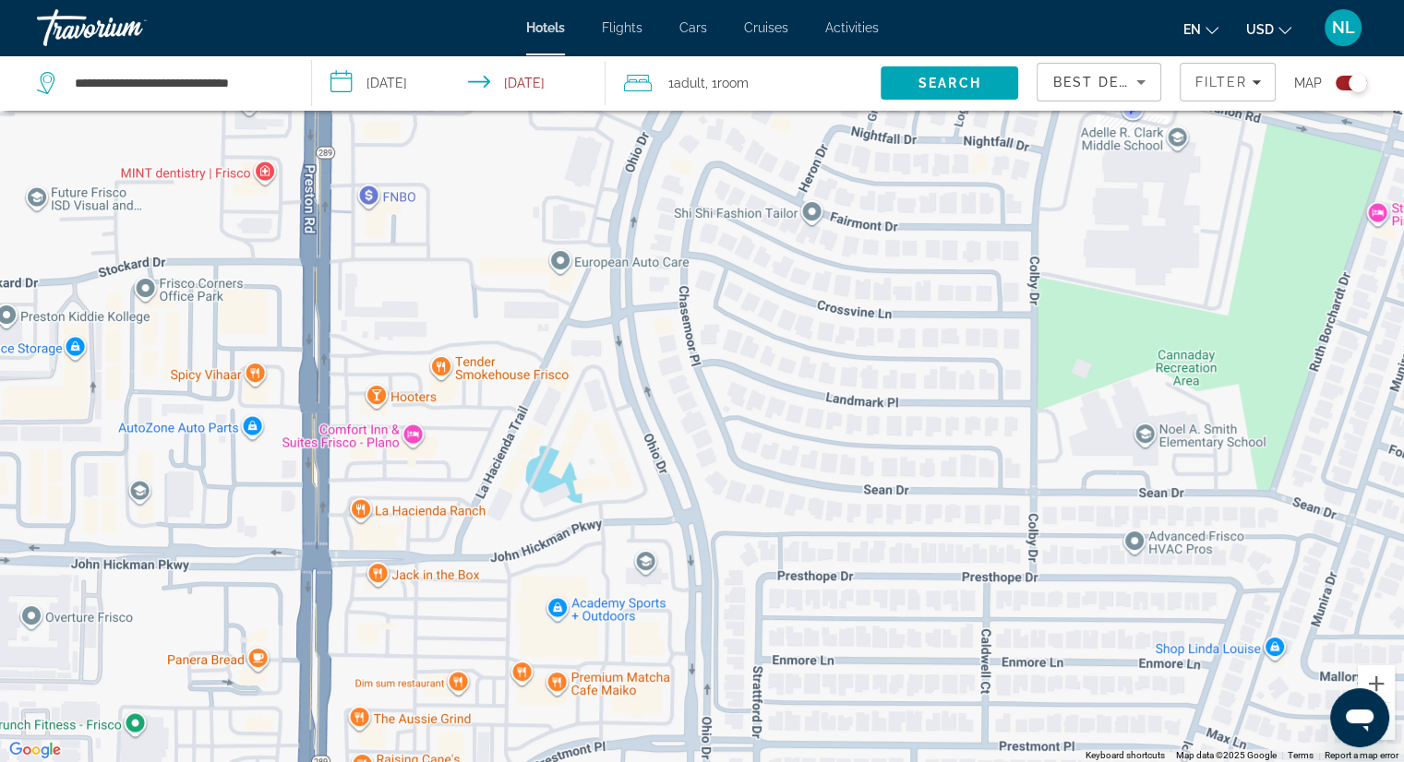
click at [569, 449] on div "Main content" at bounding box center [702, 381] width 1404 height 762
click at [963, 83] on span "Search" at bounding box center [949, 83] width 63 height 15
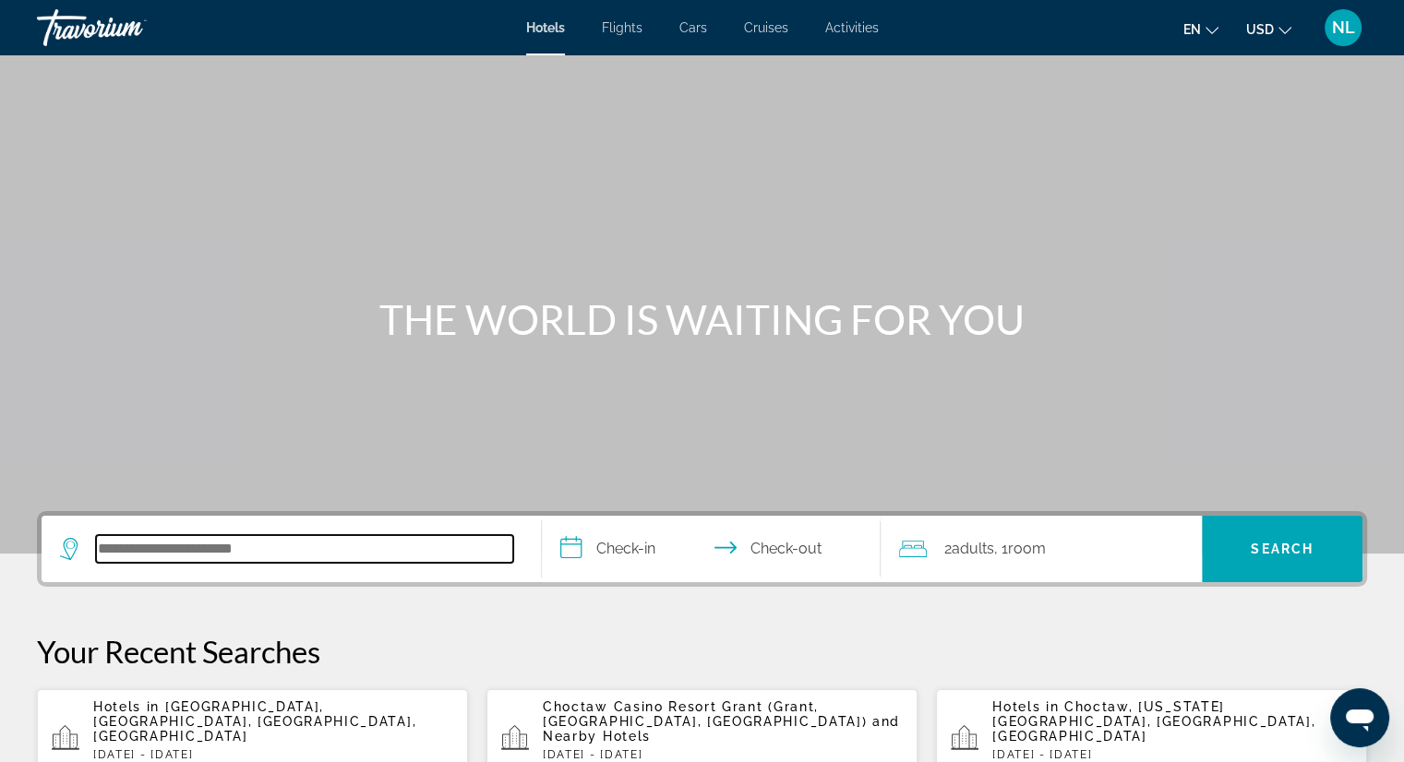
click at [252, 559] on input "Search hotel destination" at bounding box center [304, 549] width 417 height 28
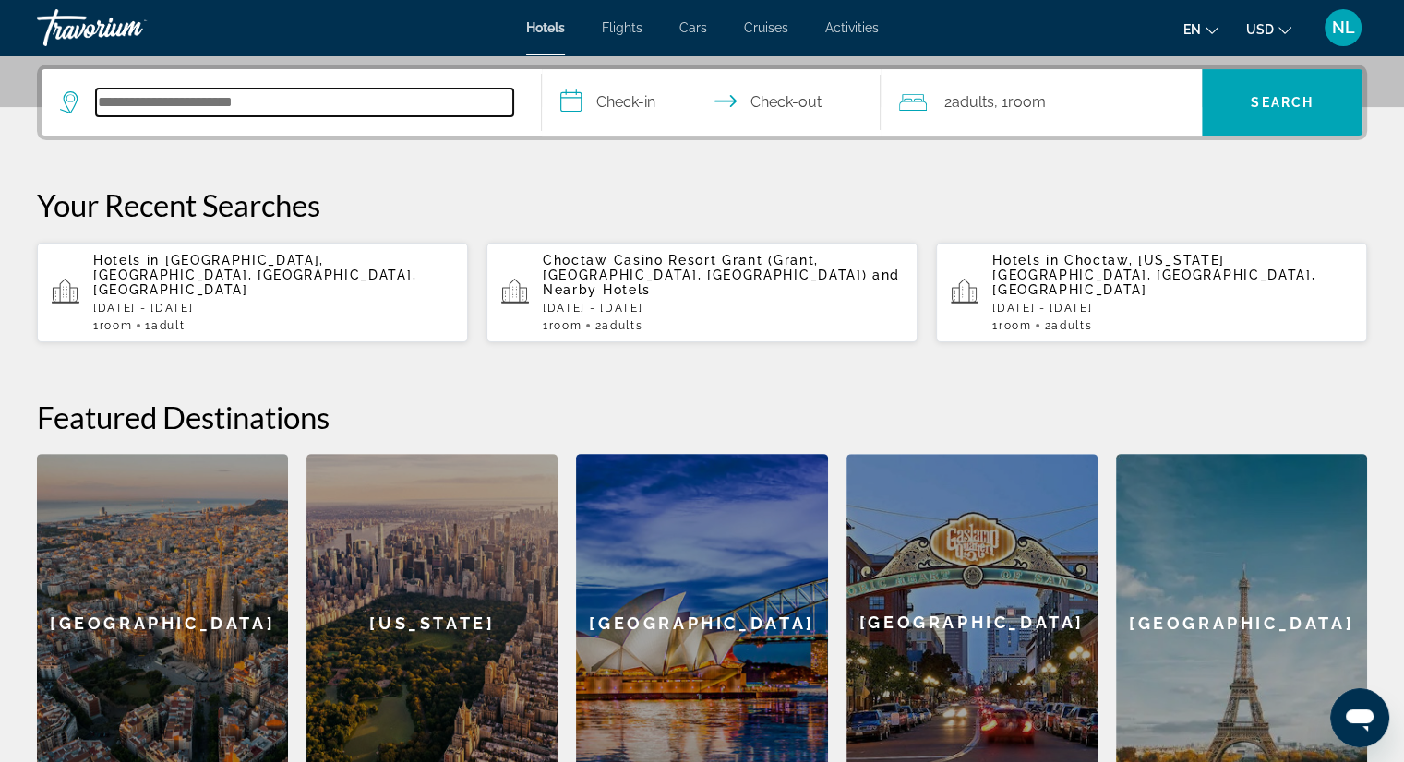
scroll to position [450, 0]
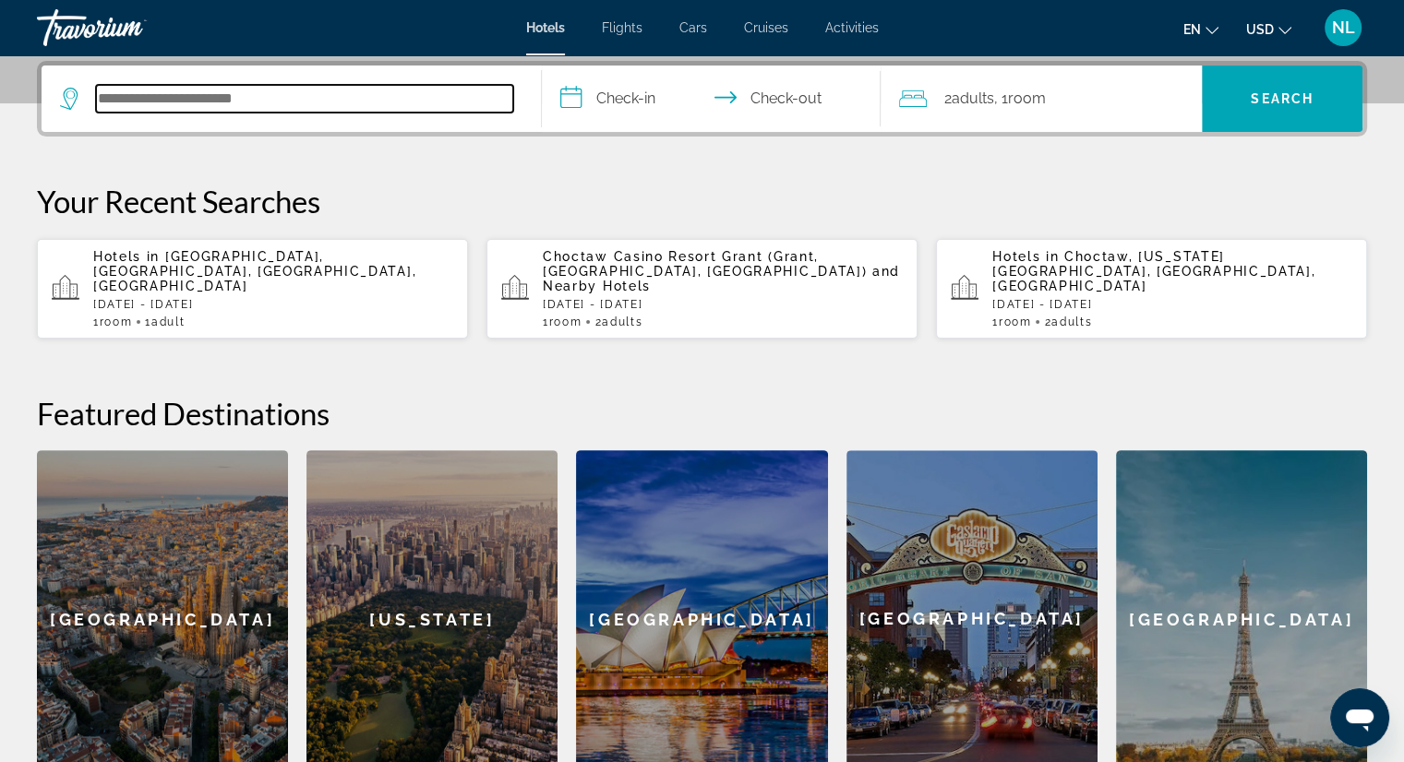
paste input "**********"
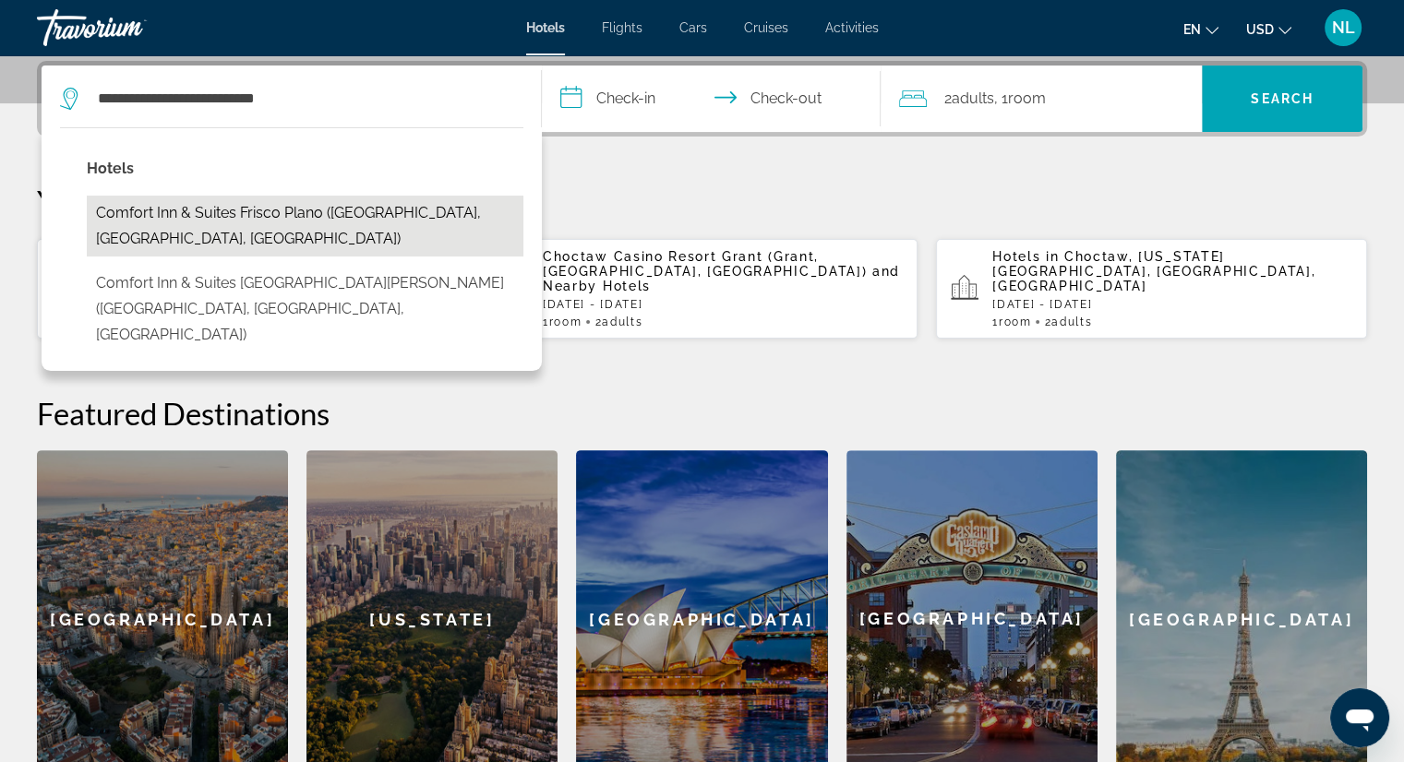
click at [278, 216] on button "Comfort Inn & Suites Frisco Plano ([GEOGRAPHIC_DATA], [GEOGRAPHIC_DATA], [GEOGR…" at bounding box center [305, 226] width 436 height 61
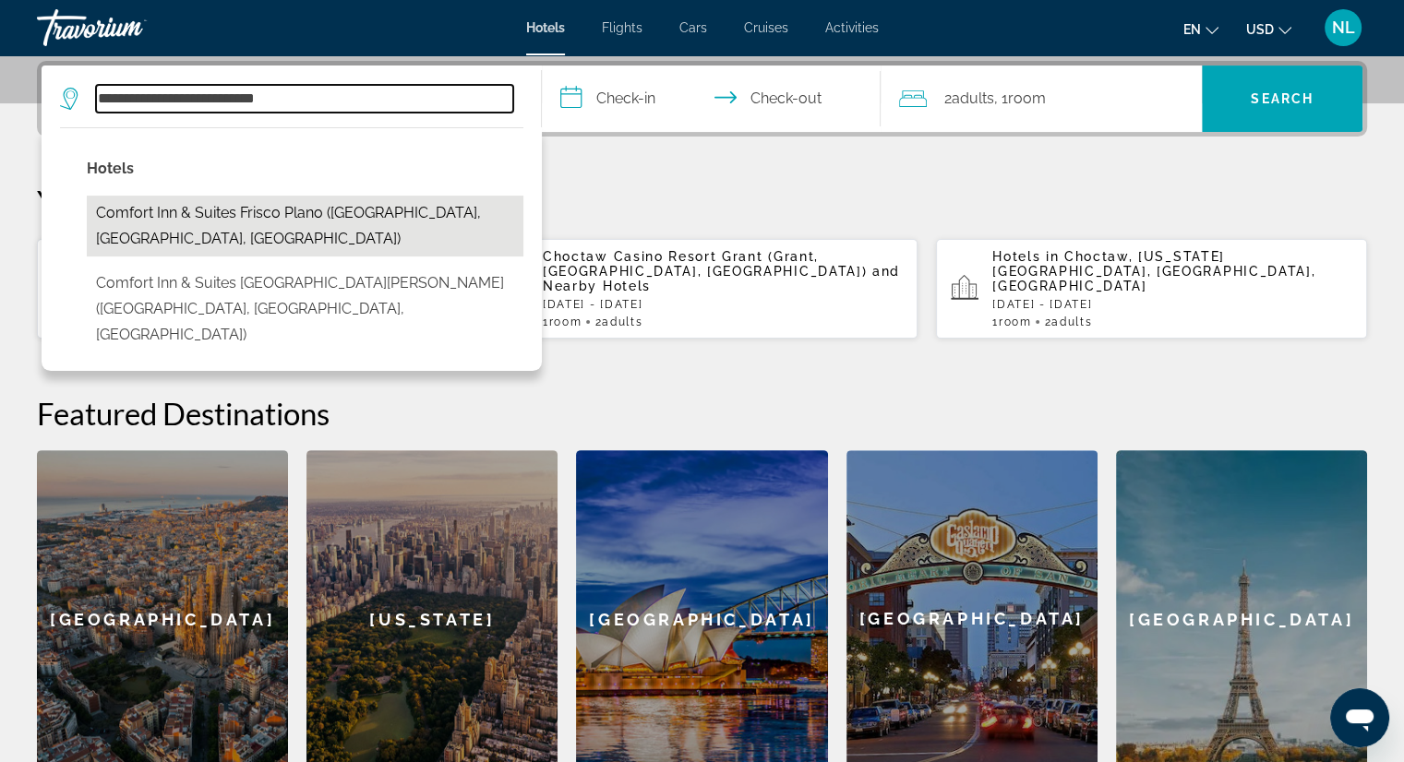
type input "**********"
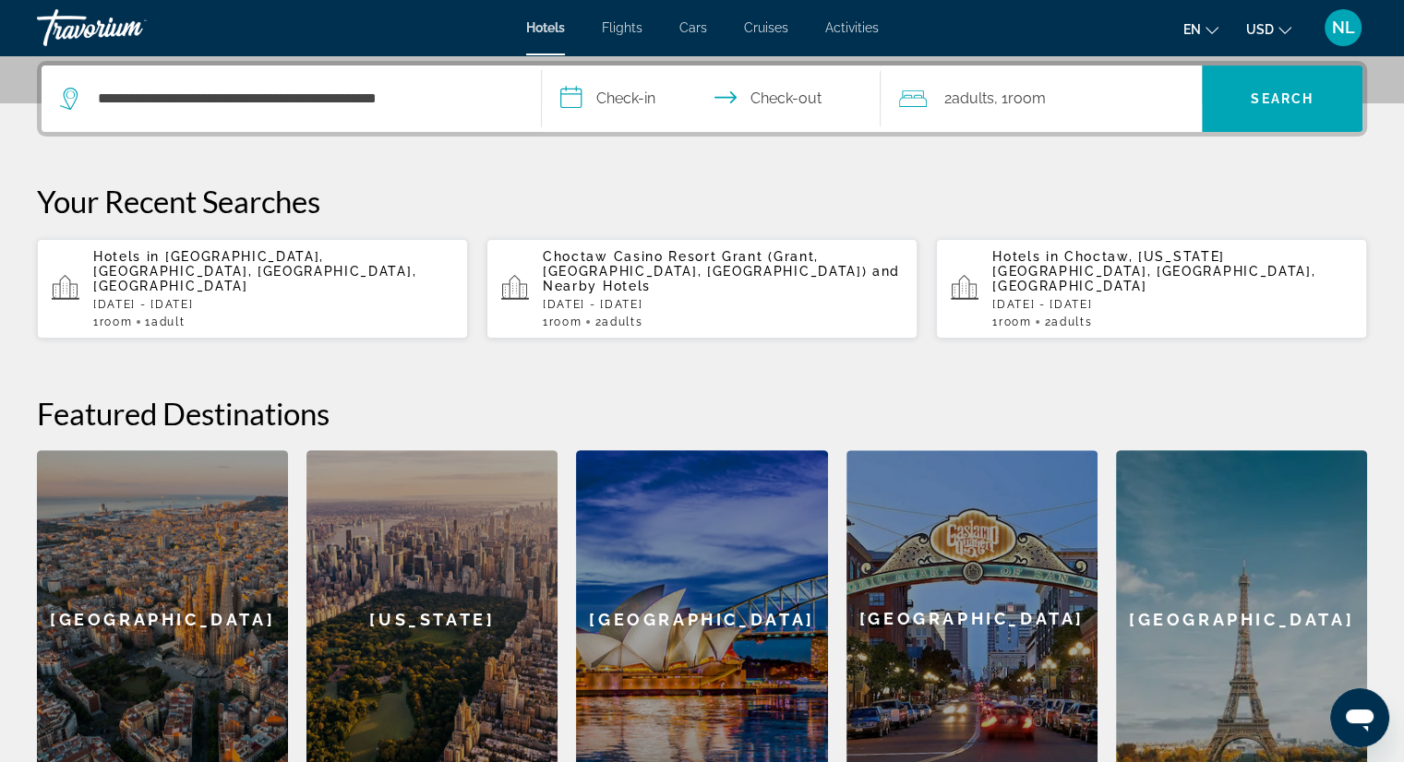
click at [637, 96] on input "**********" at bounding box center [715, 102] width 347 height 72
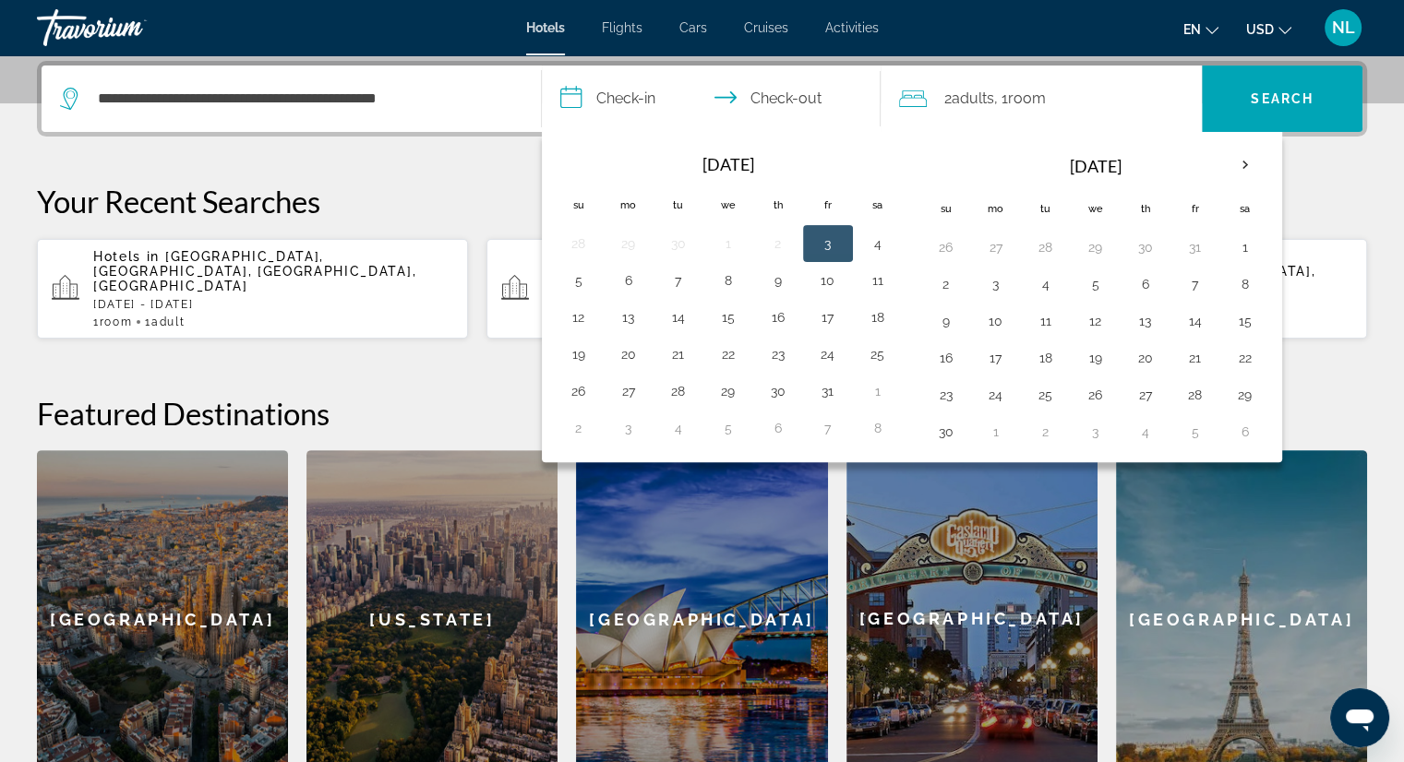
click at [834, 242] on button "3" at bounding box center [828, 244] width 30 height 26
click at [585, 275] on button "5" at bounding box center [579, 281] width 30 height 26
type input "**********"
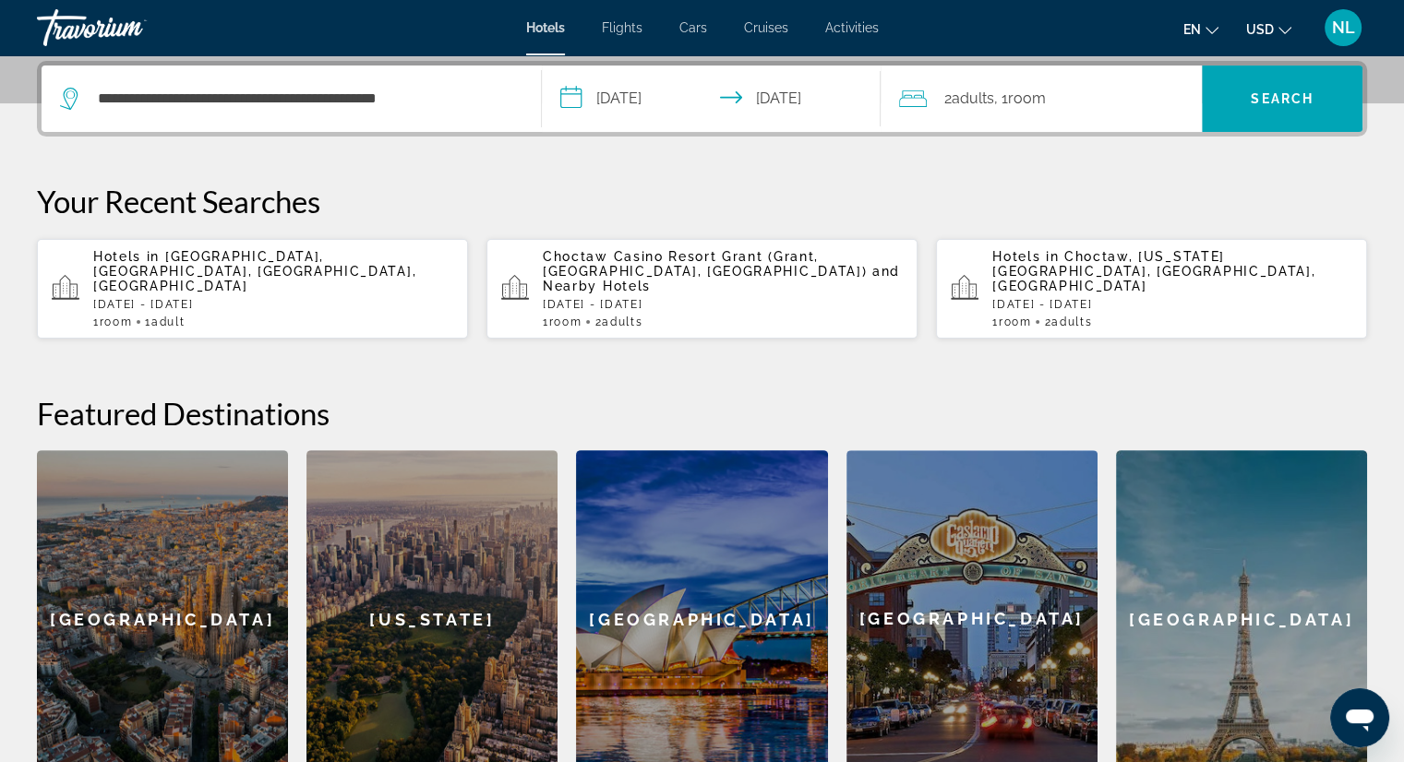
click at [987, 104] on span "Adults" at bounding box center [972, 99] width 42 height 18
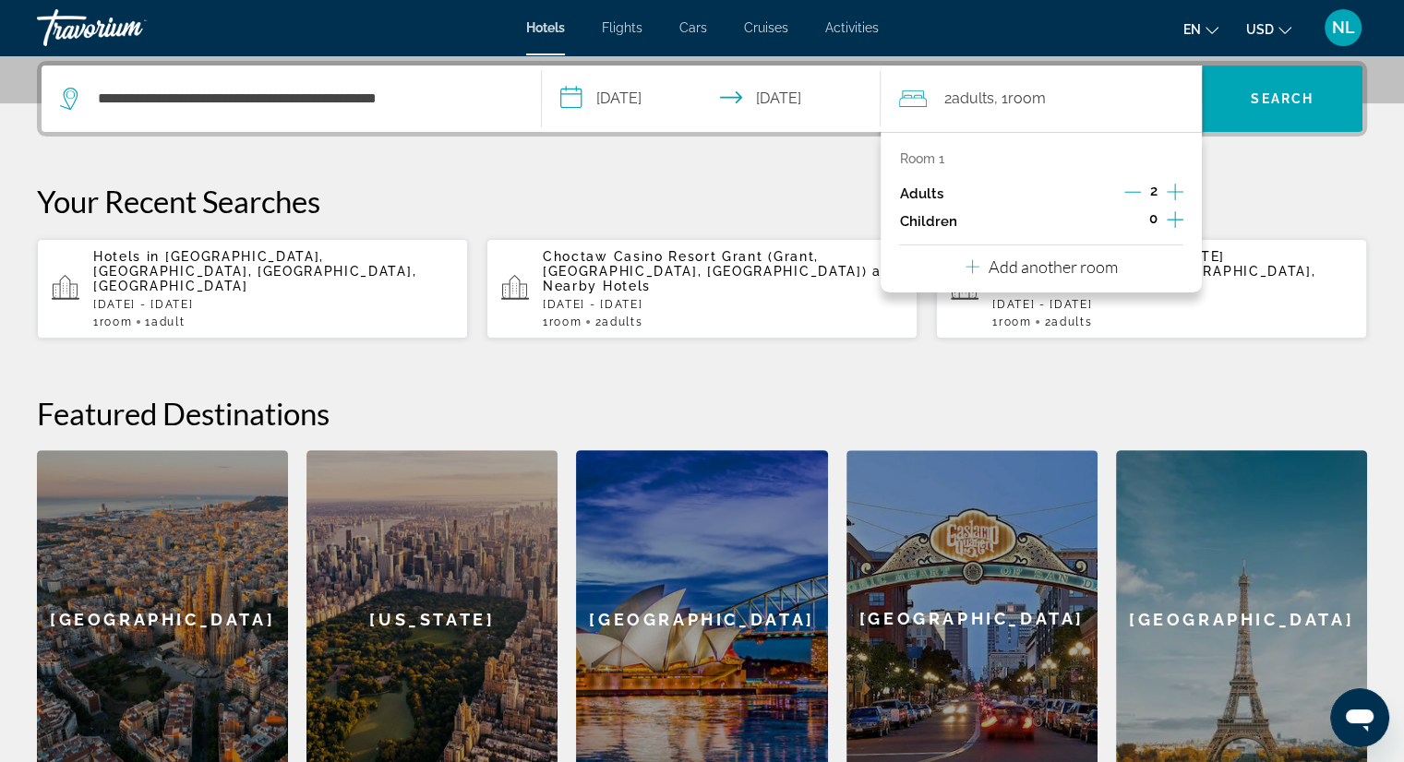
click at [1137, 192] on icon "Decrement adults" at bounding box center [1132, 192] width 17 height 1
click at [1307, 99] on span "Search" at bounding box center [1281, 98] width 63 height 15
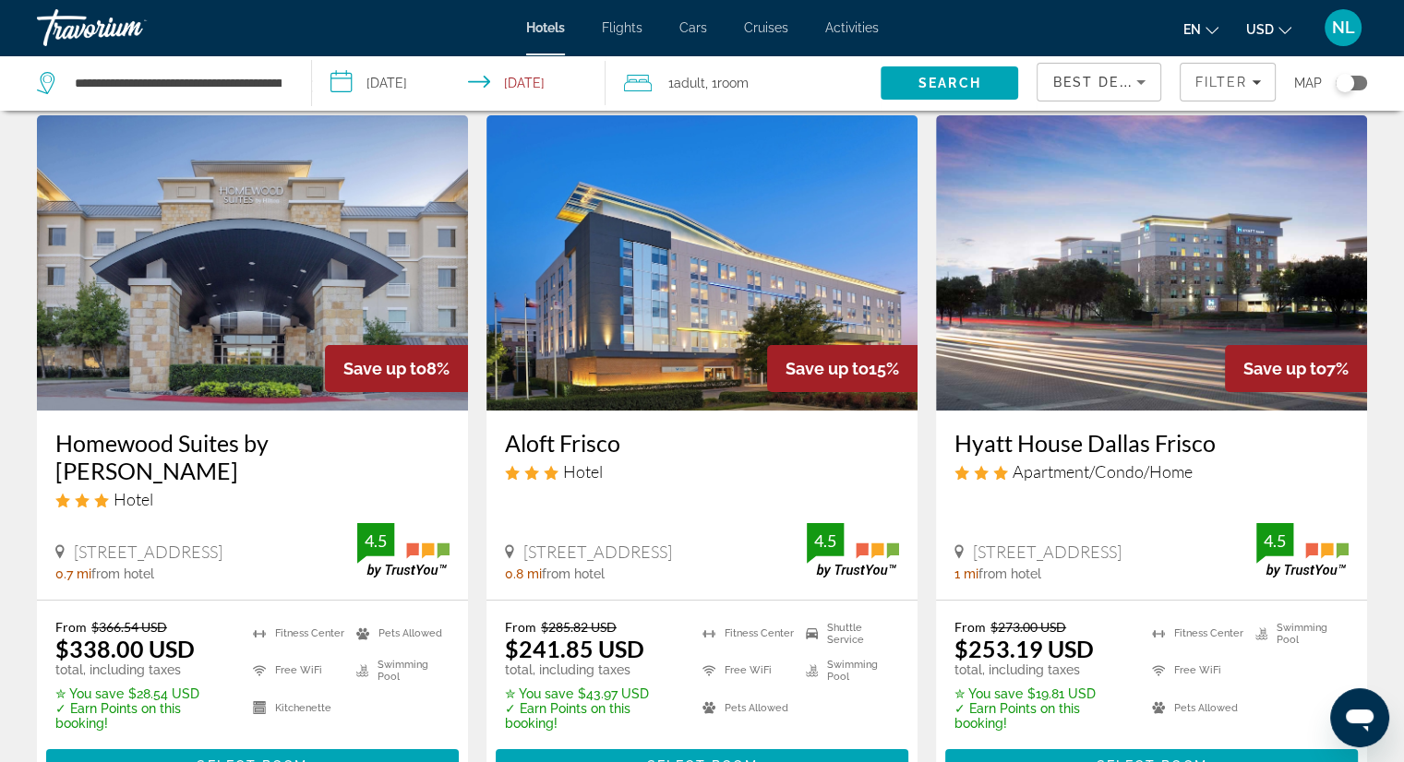
scroll to position [92, 0]
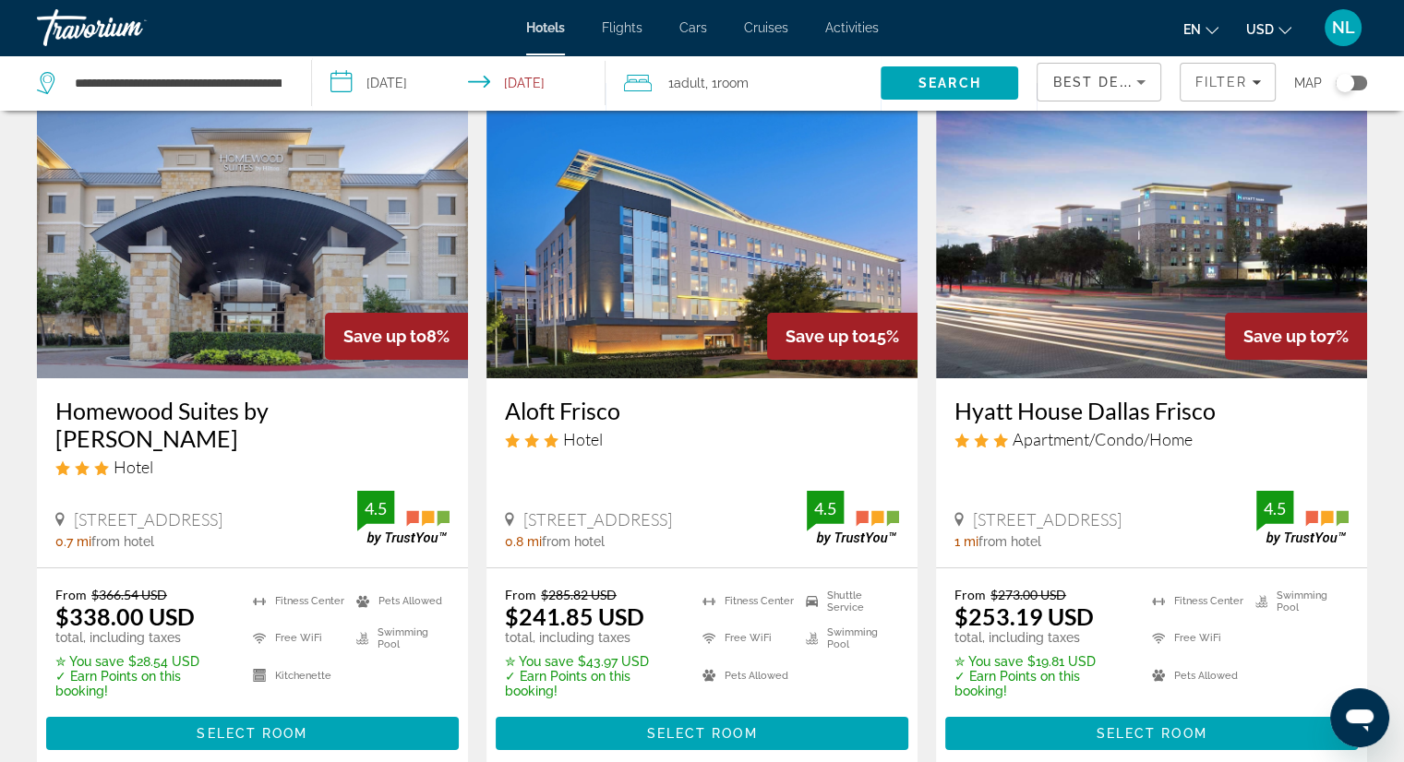
click at [341, 82] on input "**********" at bounding box center [462, 85] width 301 height 61
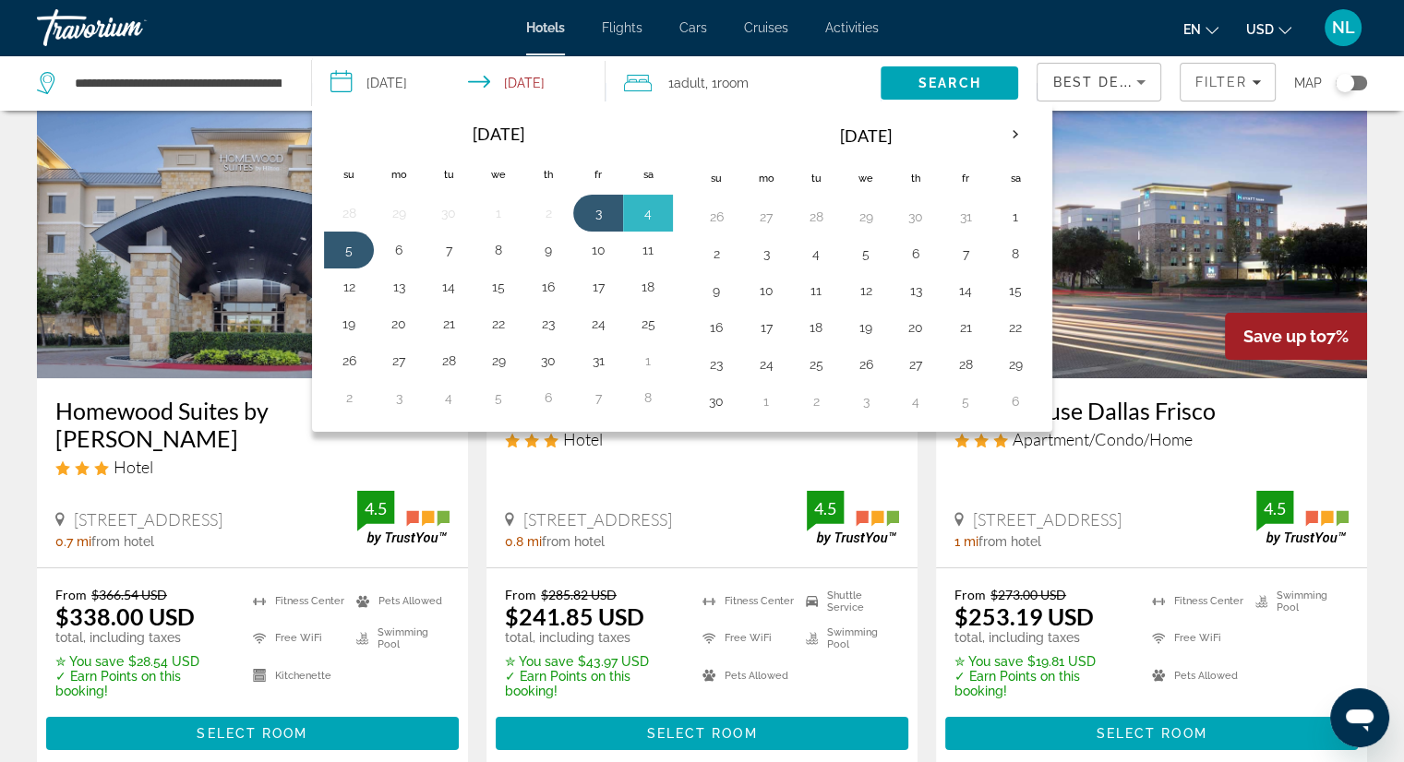
click at [338, 79] on input "**********" at bounding box center [462, 85] width 301 height 61
click at [352, 245] on button "5" at bounding box center [349, 250] width 30 height 26
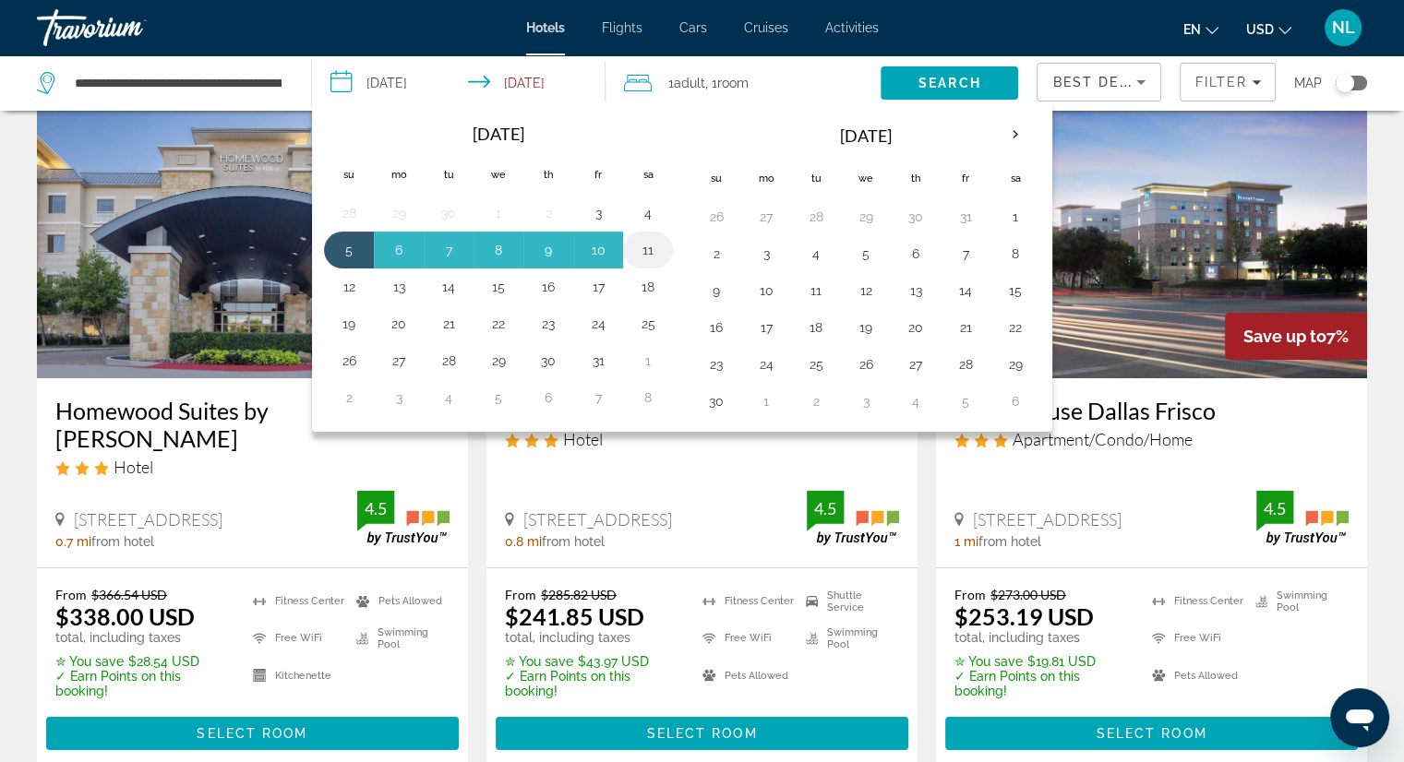
click at [645, 248] on button "11" at bounding box center [648, 250] width 30 height 26
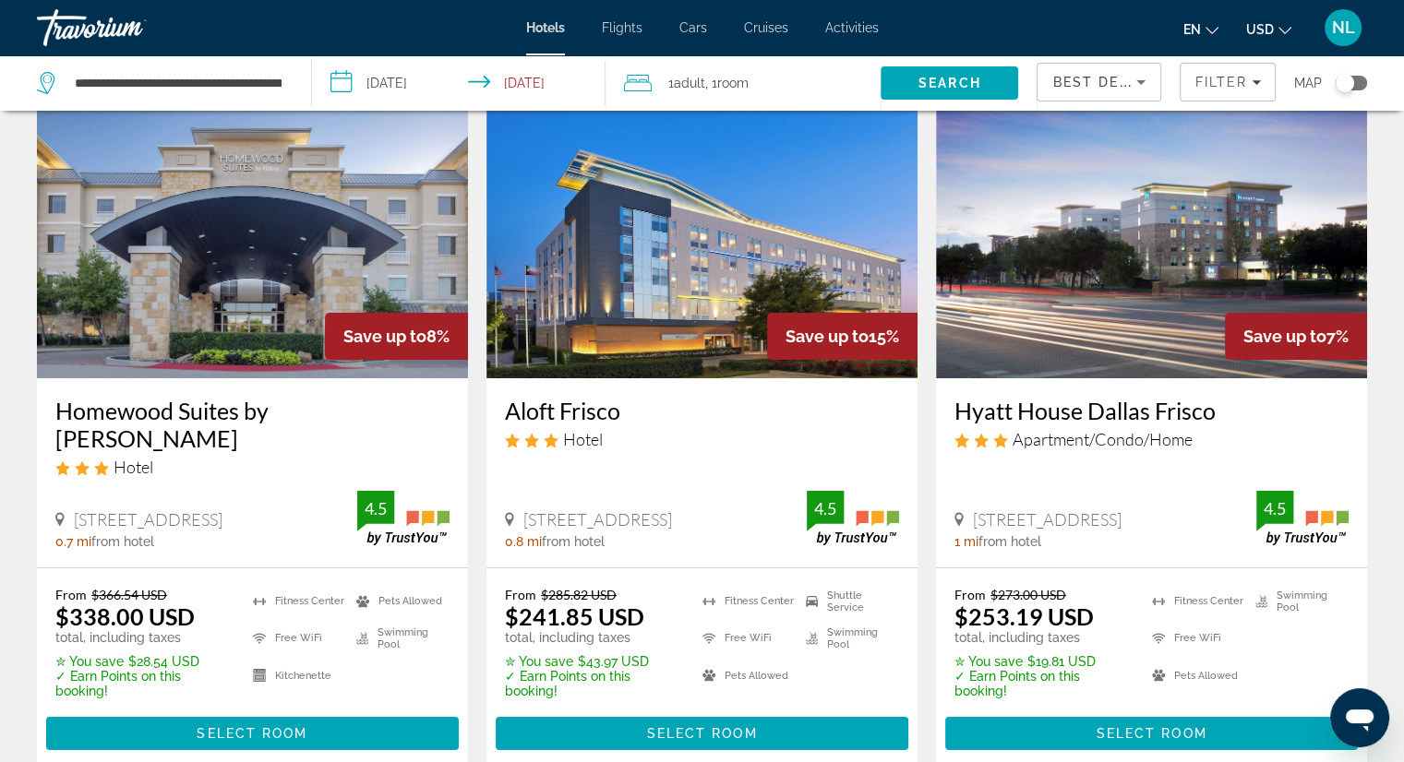
drag, startPoint x: 530, startPoint y: 81, endPoint x: 532, endPoint y: 90, distance: 9.4
click at [532, 90] on input "**********" at bounding box center [462, 85] width 301 height 61
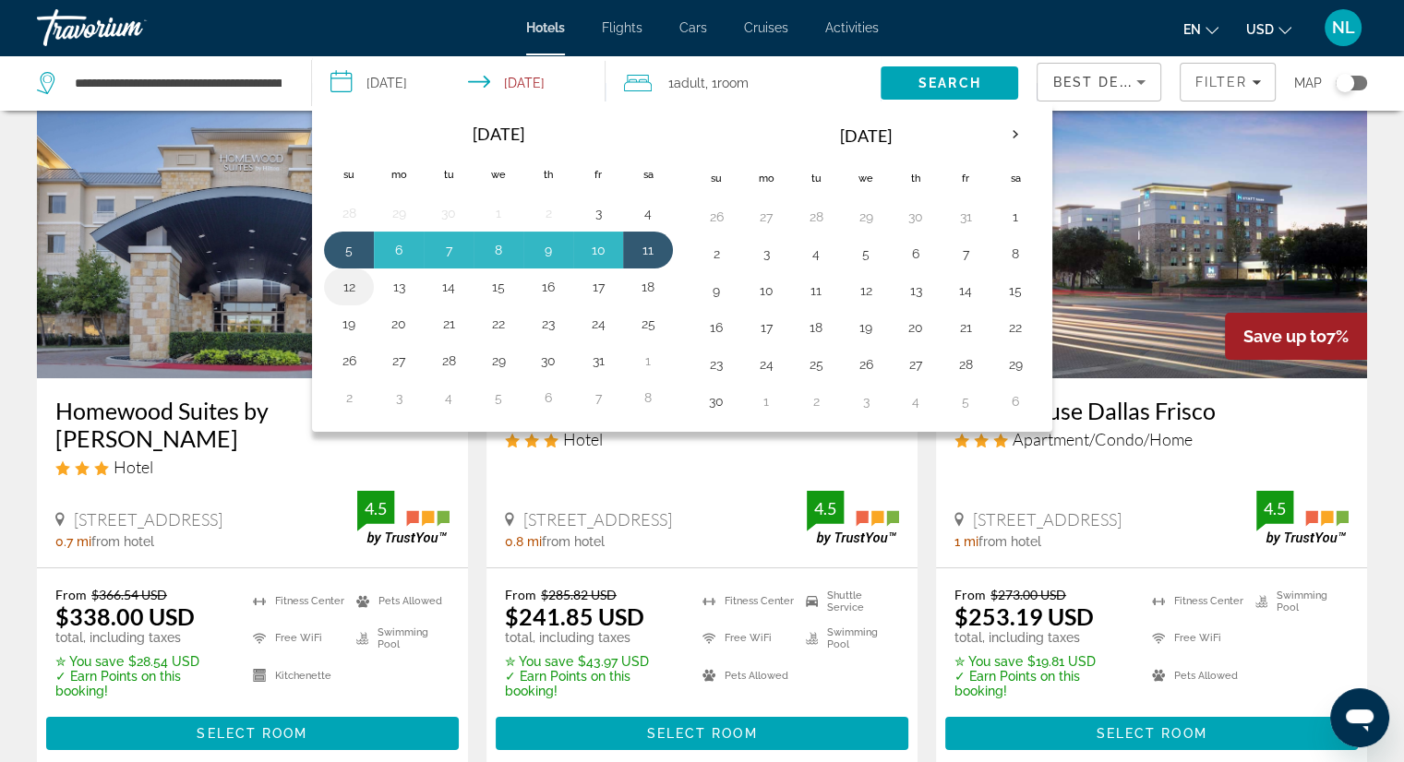
click at [347, 281] on button "12" at bounding box center [349, 287] width 30 height 26
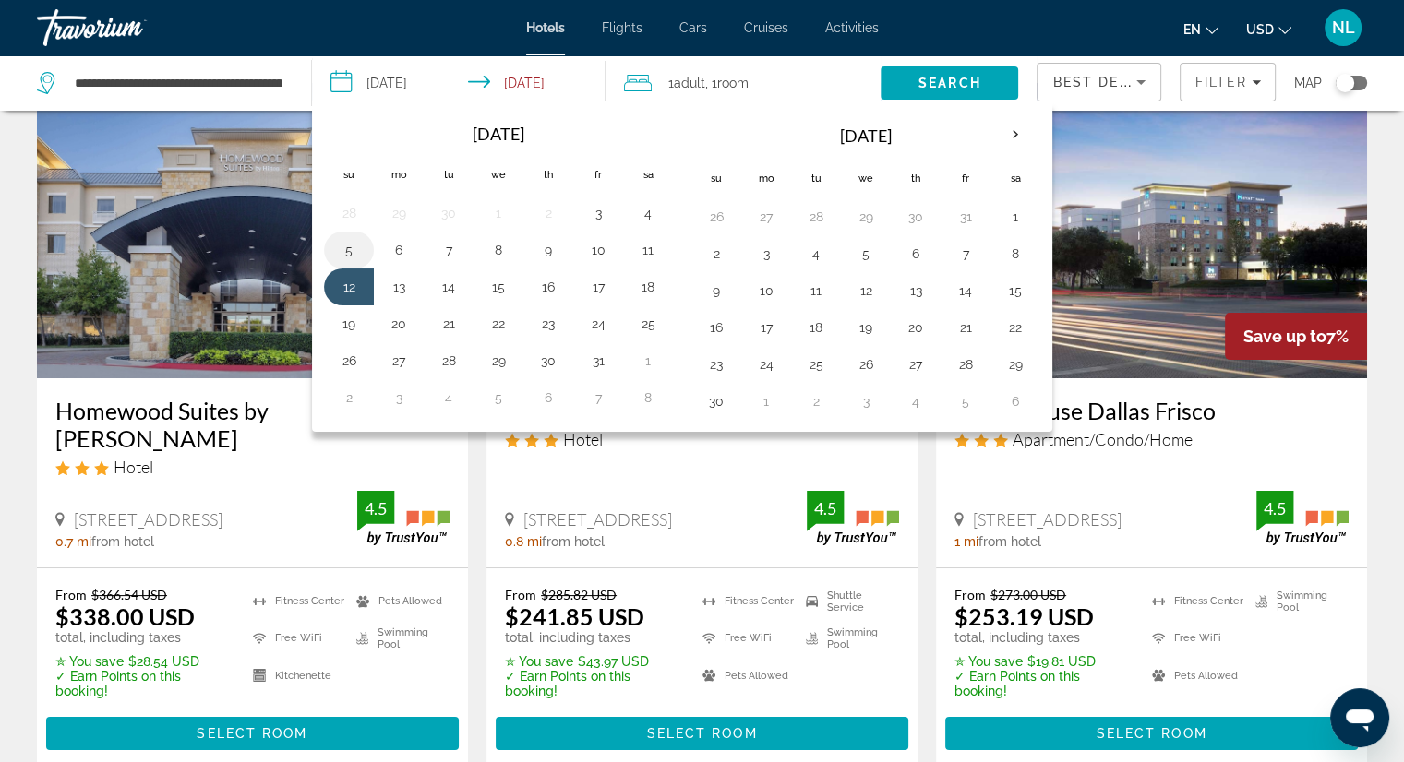
click at [347, 244] on button "5" at bounding box center [349, 250] width 30 height 26
type input "**********"
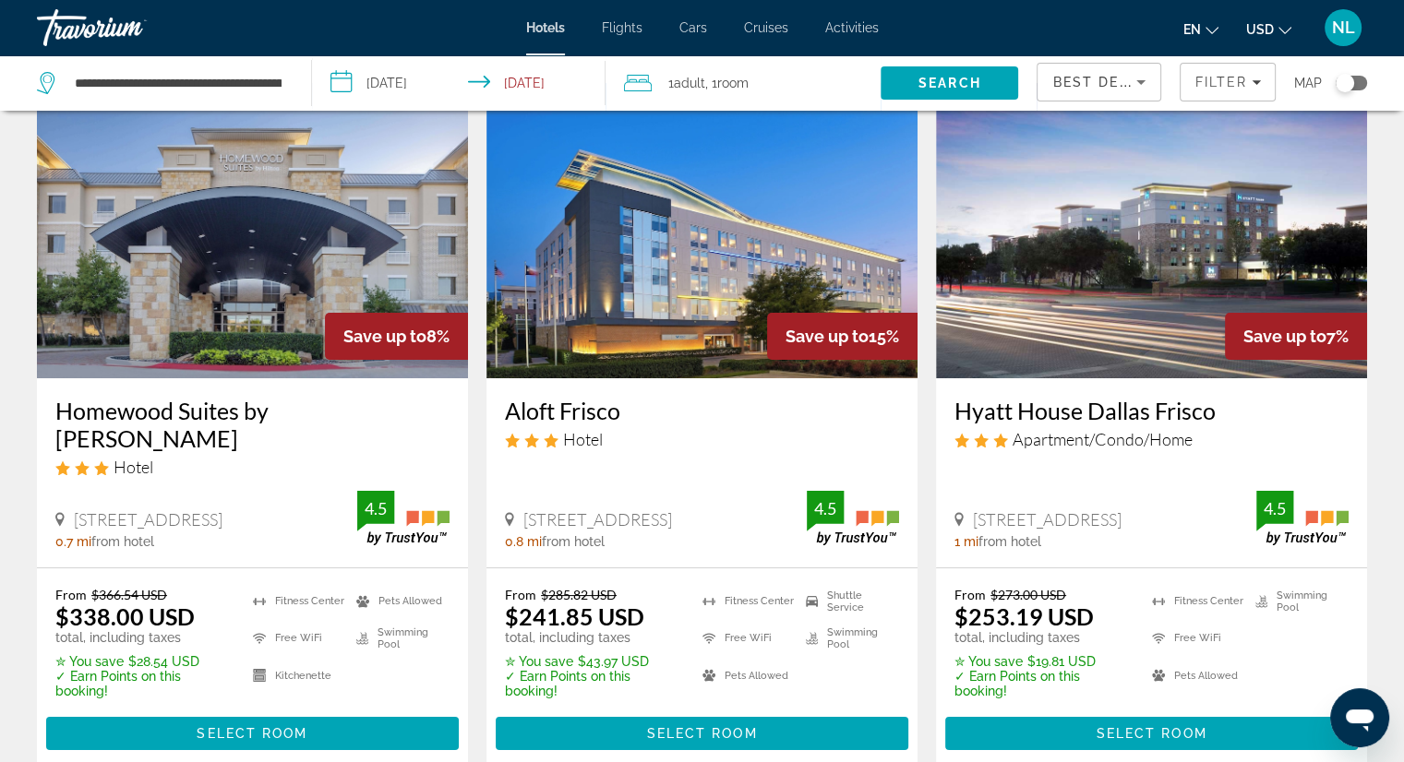
click at [528, 85] on input "**********" at bounding box center [462, 85] width 301 height 61
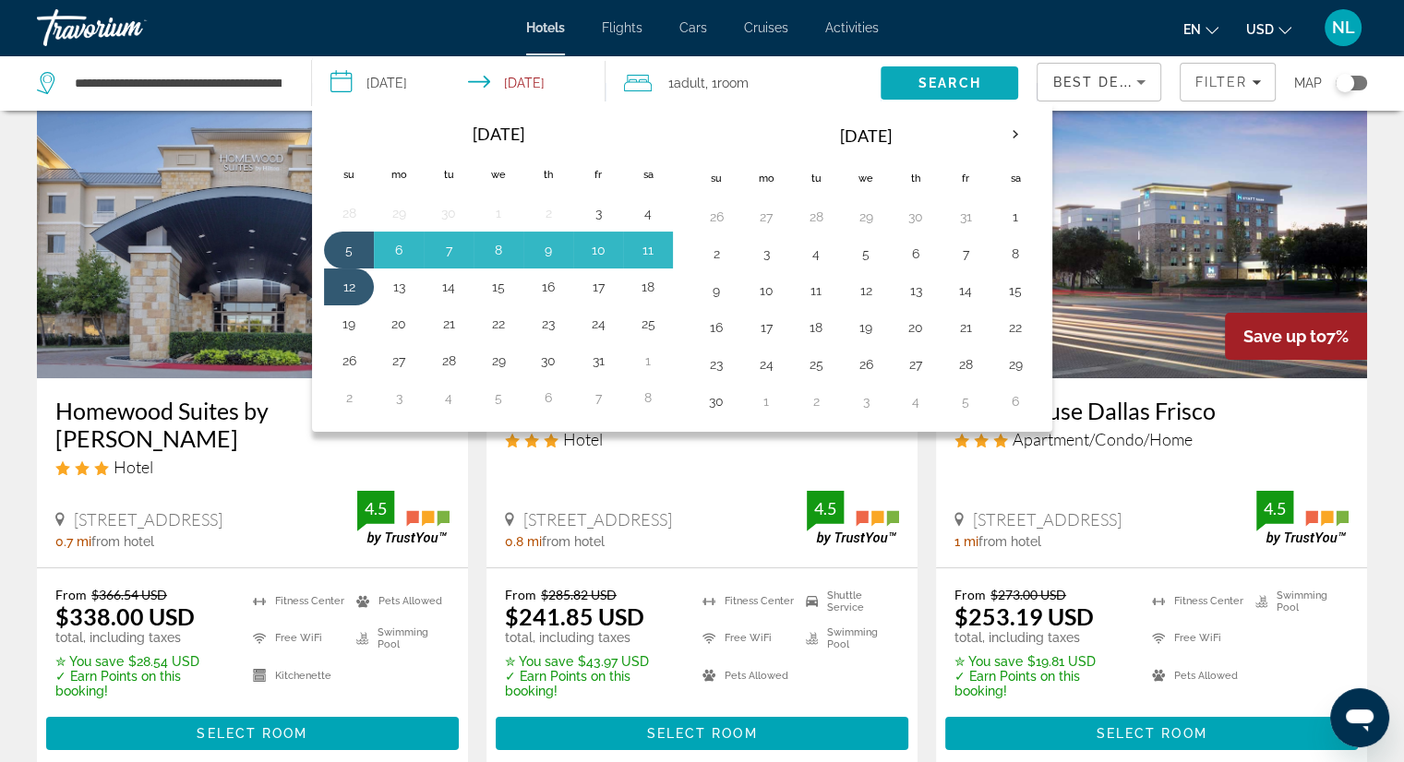
click at [964, 86] on span "Search" at bounding box center [949, 83] width 63 height 15
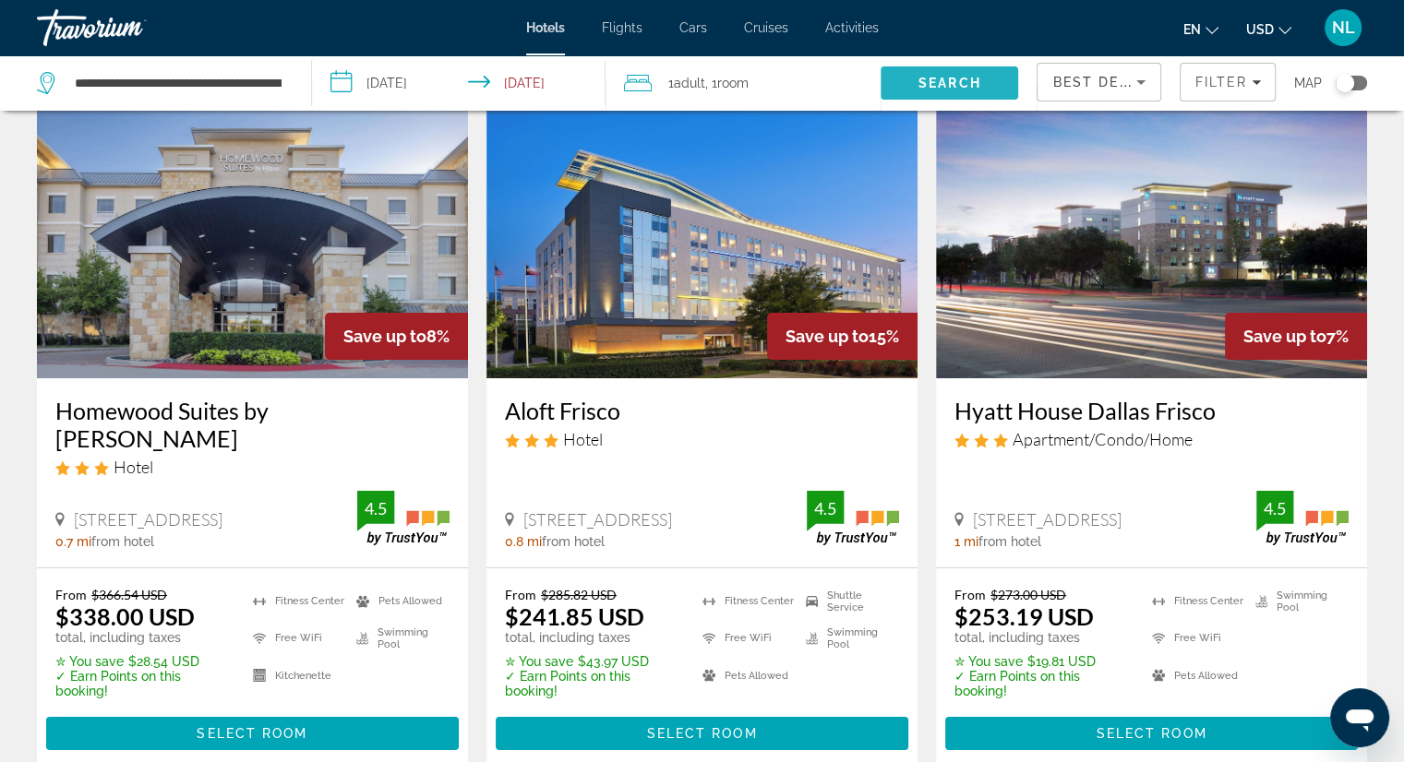
scroll to position [0, 0]
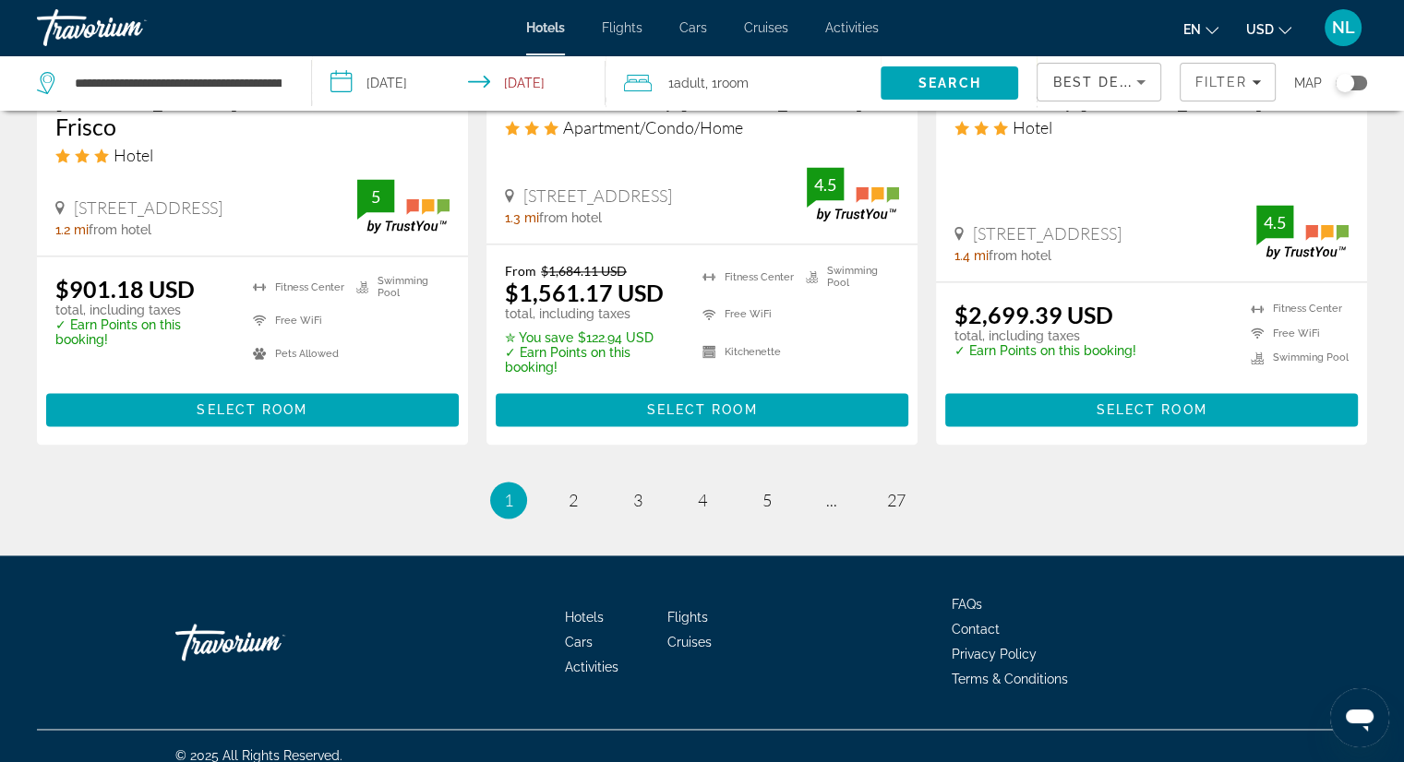
scroll to position [2577, 0]
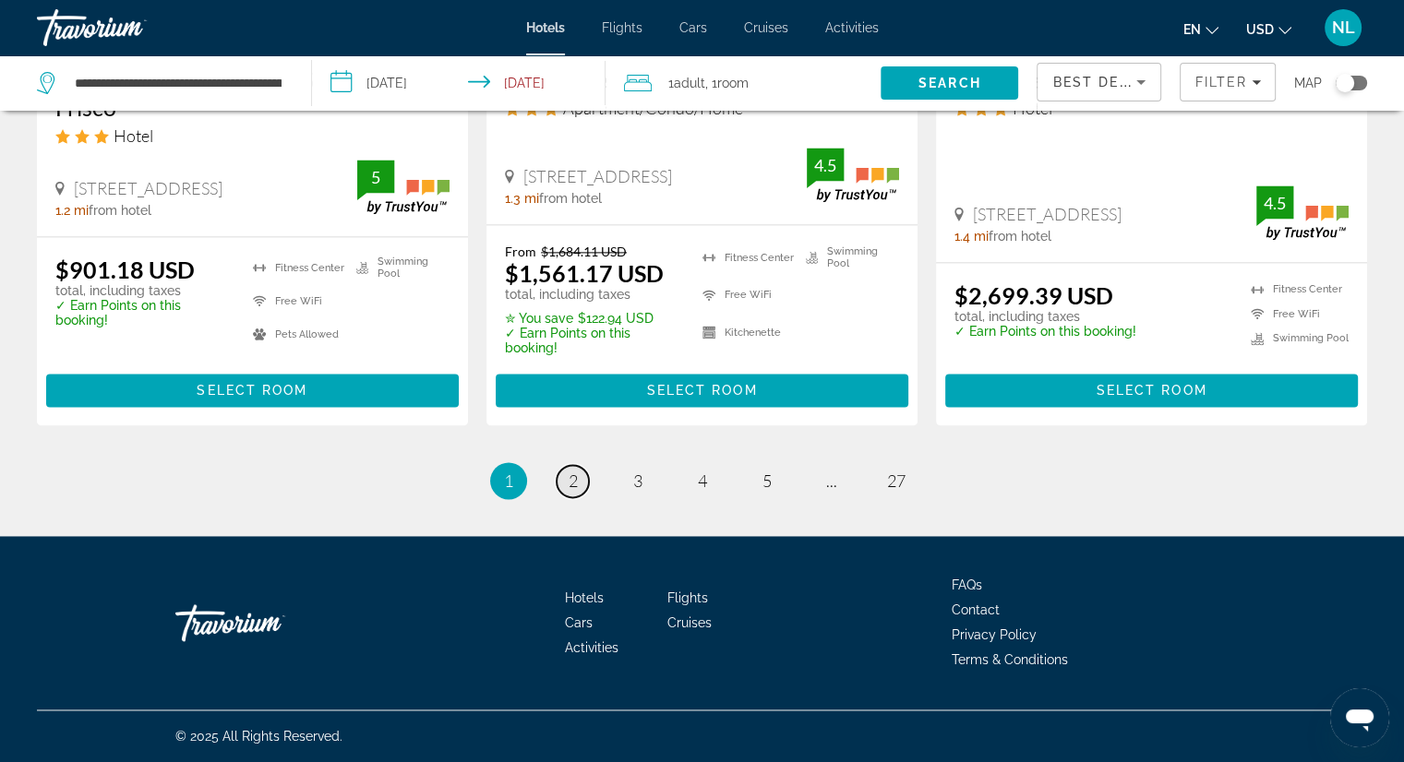
click at [574, 484] on span "2" at bounding box center [572, 481] width 9 height 20
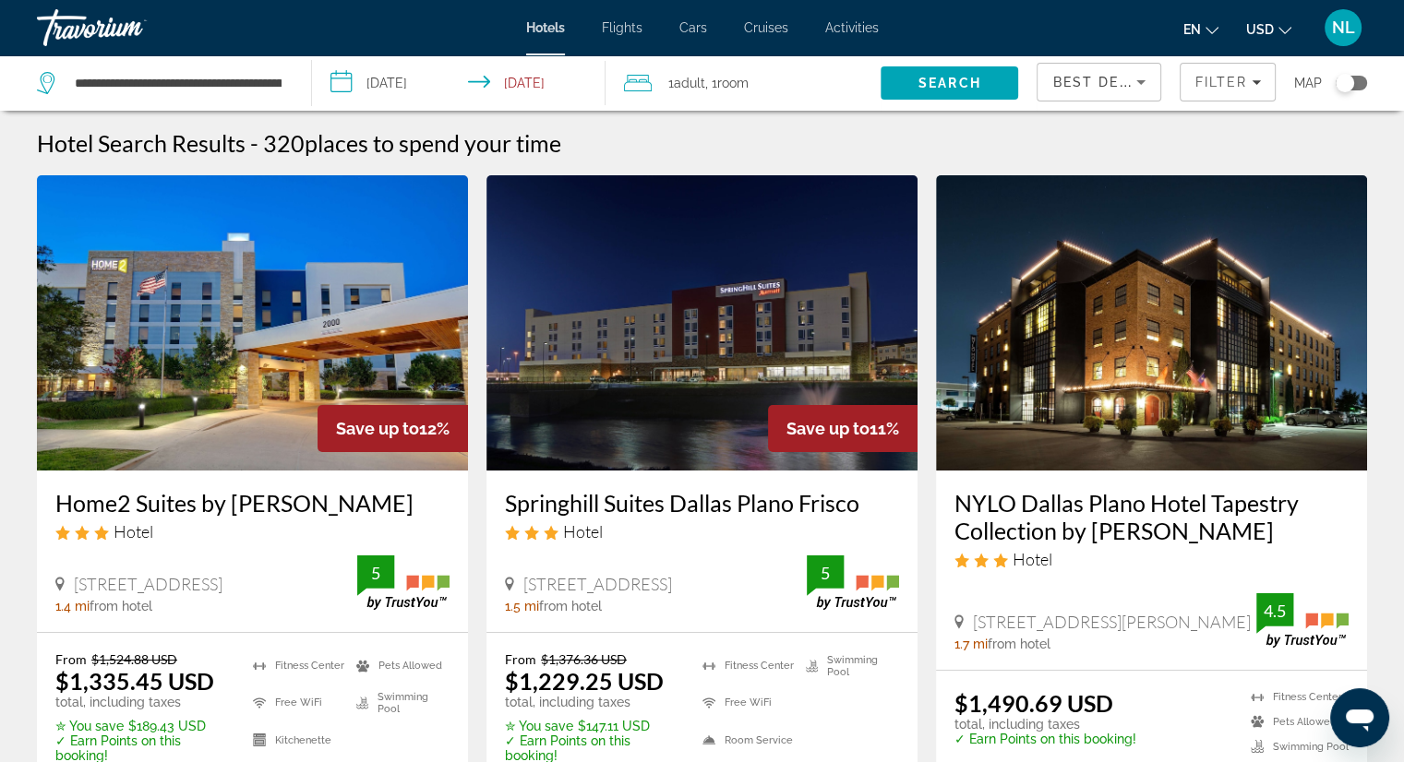
click at [1356, 82] on div "Toggle map" at bounding box center [1350, 83] width 31 height 15
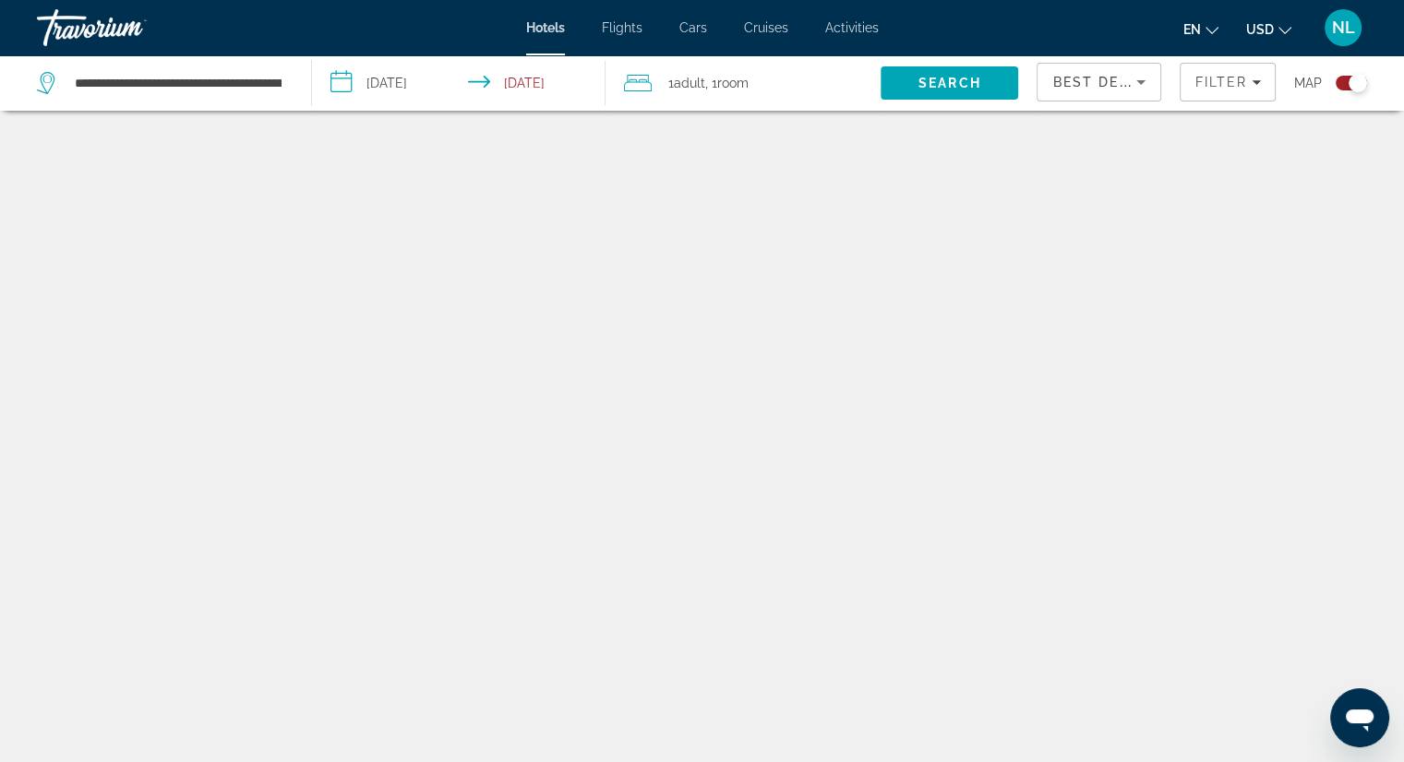
scroll to position [111, 0]
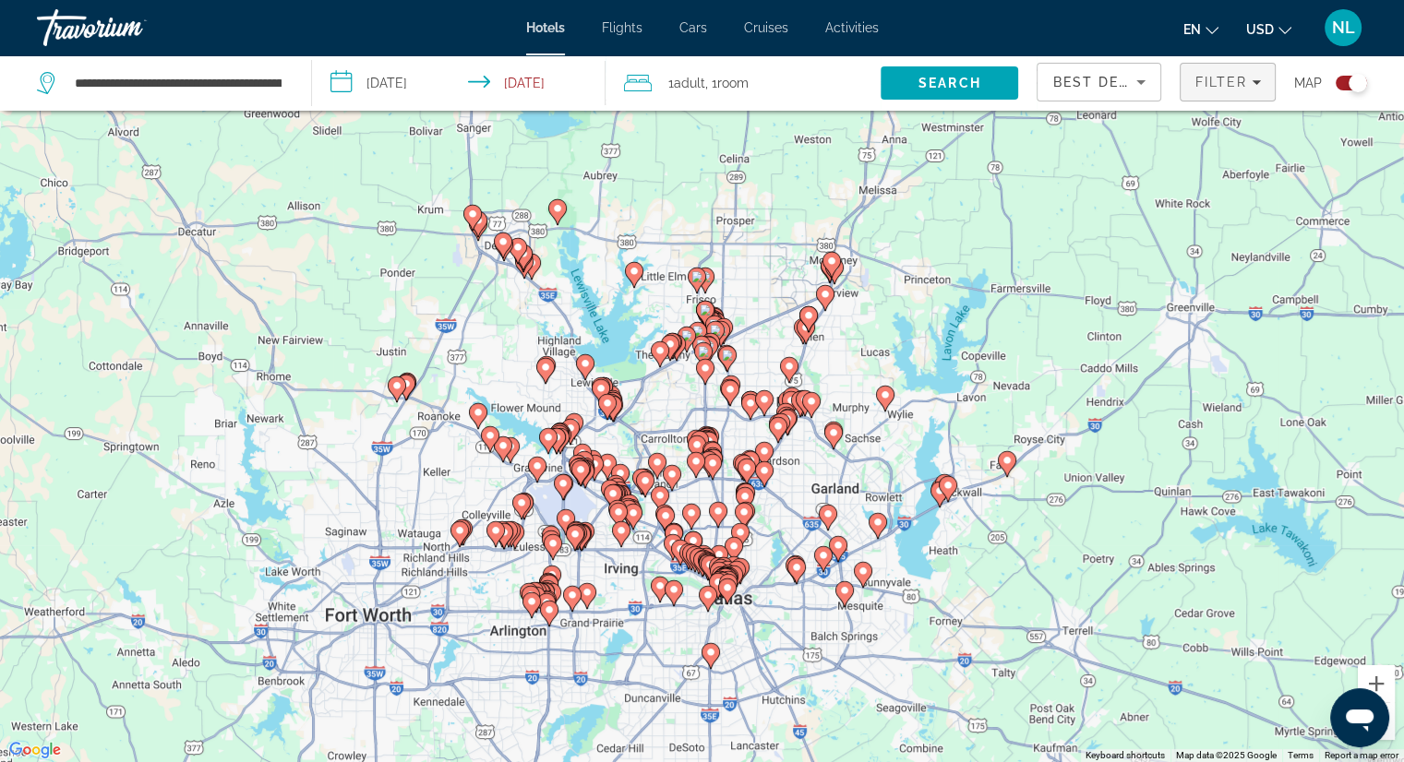
click at [1251, 76] on div "Filter" at bounding box center [1227, 82] width 66 height 15
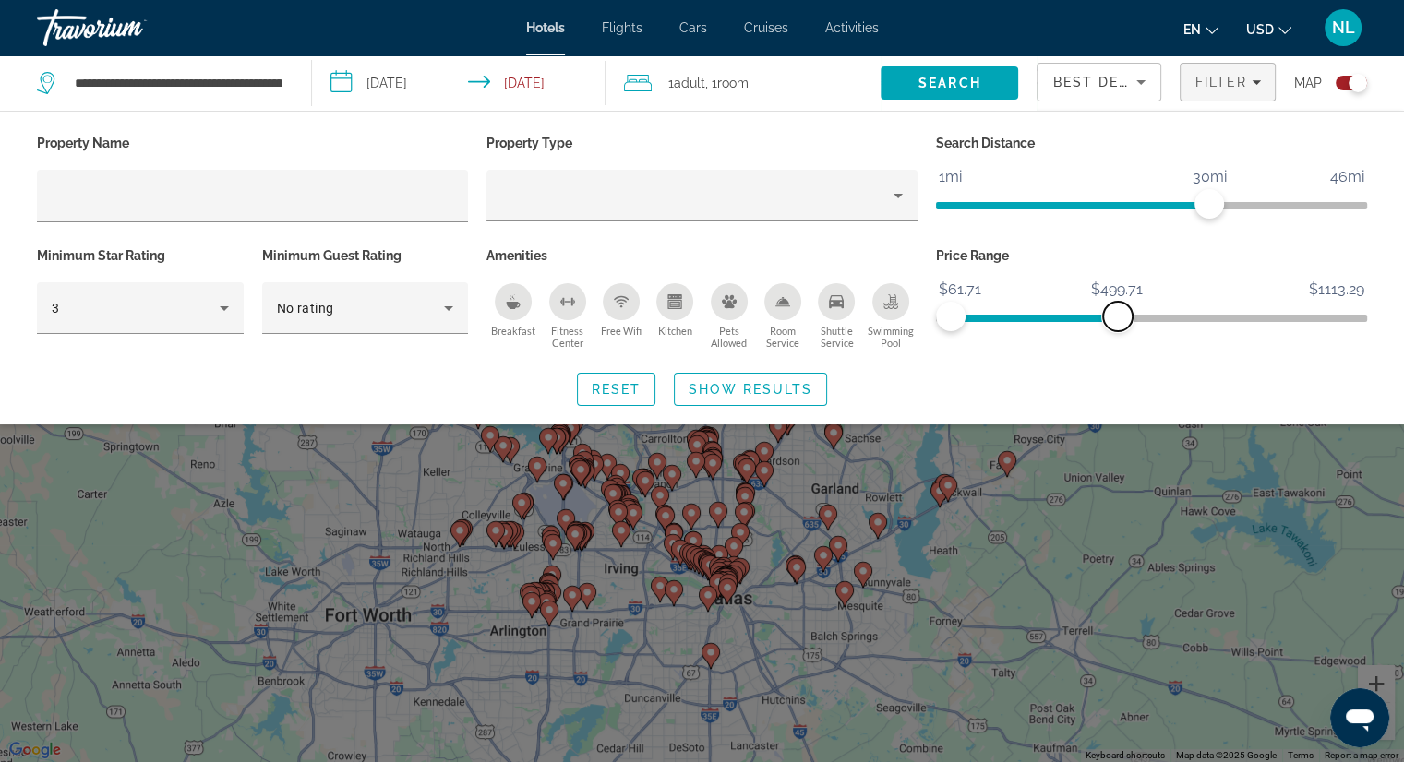
drag, startPoint x: 1347, startPoint y: 315, endPoint x: 1118, endPoint y: 318, distance: 229.8
click at [1118, 318] on span "ngx-slider-max" at bounding box center [1118, 317] width 30 height 30
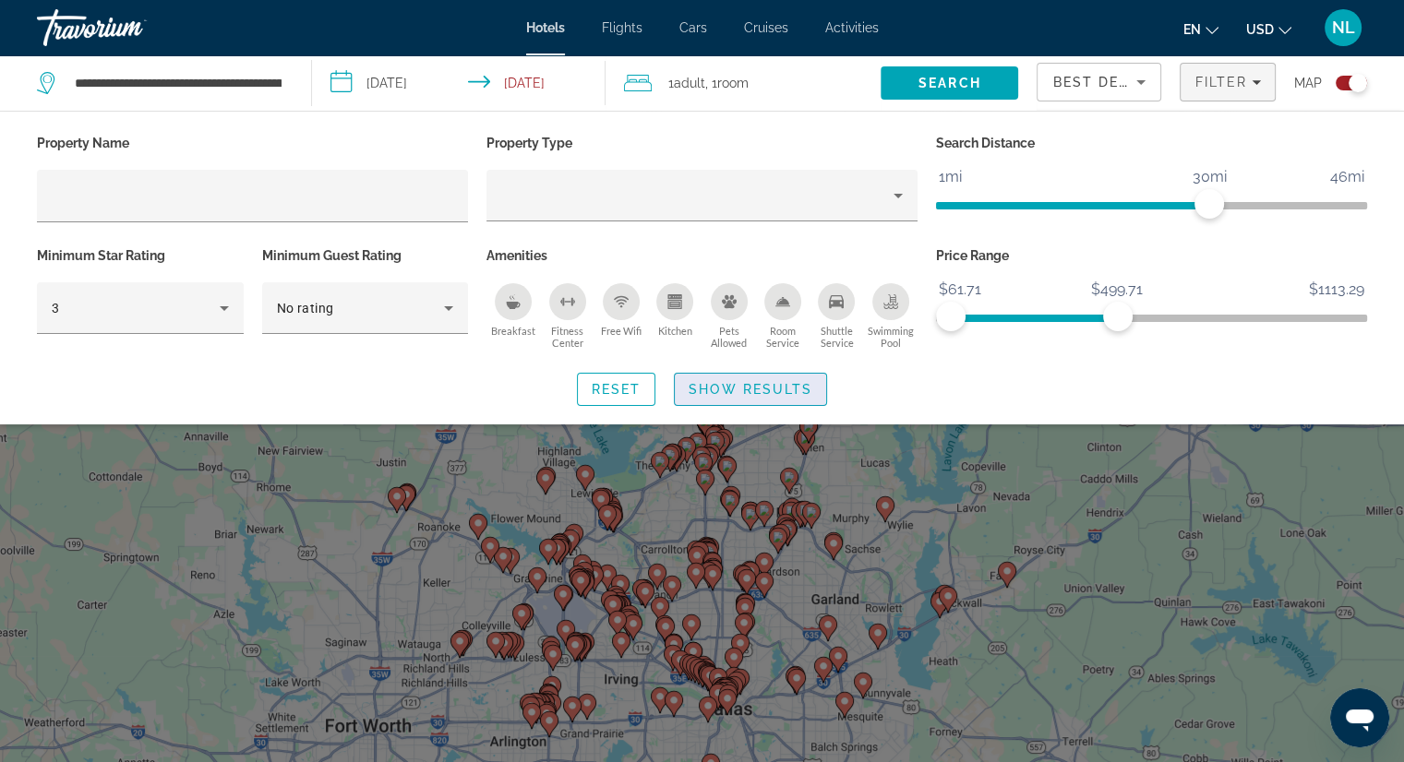
click at [731, 389] on span "Show Results" at bounding box center [750, 389] width 124 height 15
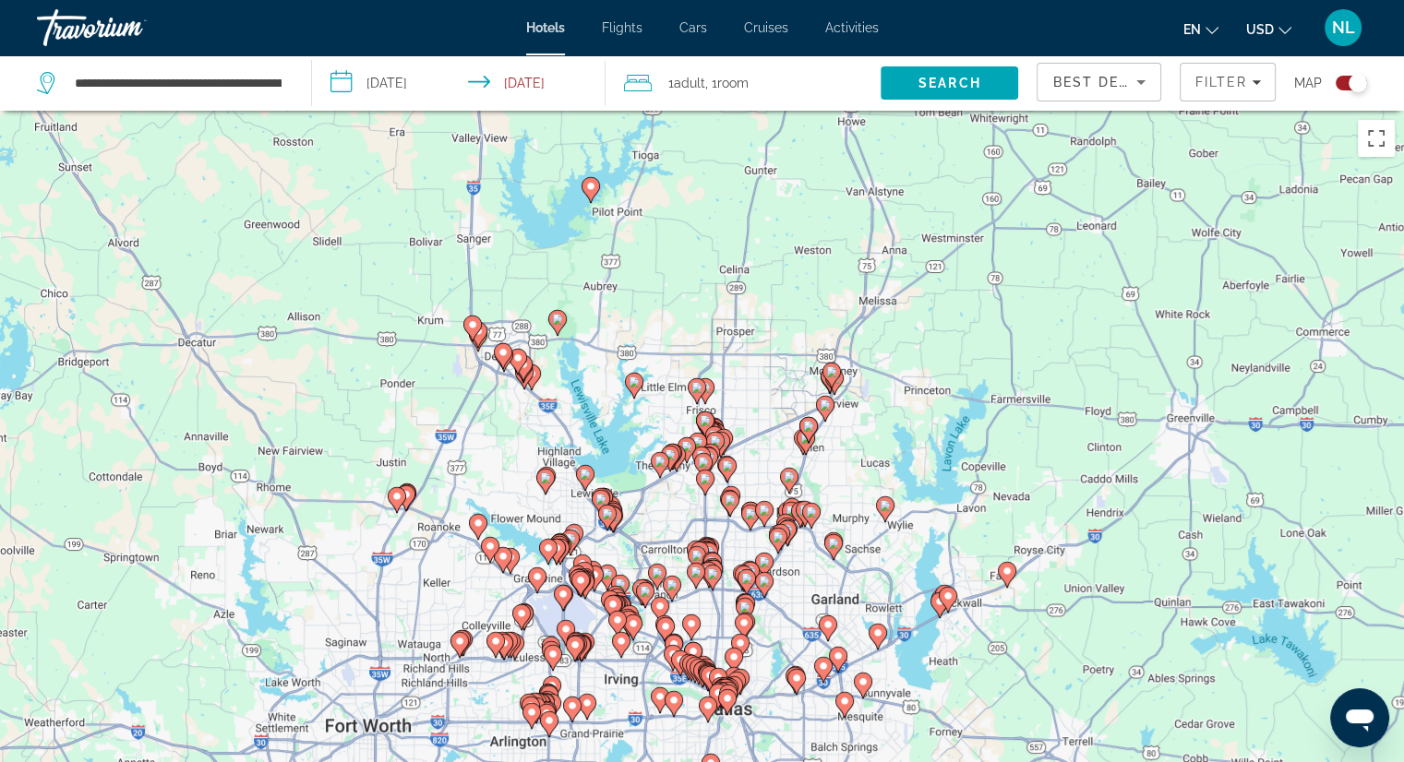
click at [839, 491] on div "To activate drag with keyboard, press Alt + Enter. Once in keyboard drag state,…" at bounding box center [702, 492] width 1404 height 762
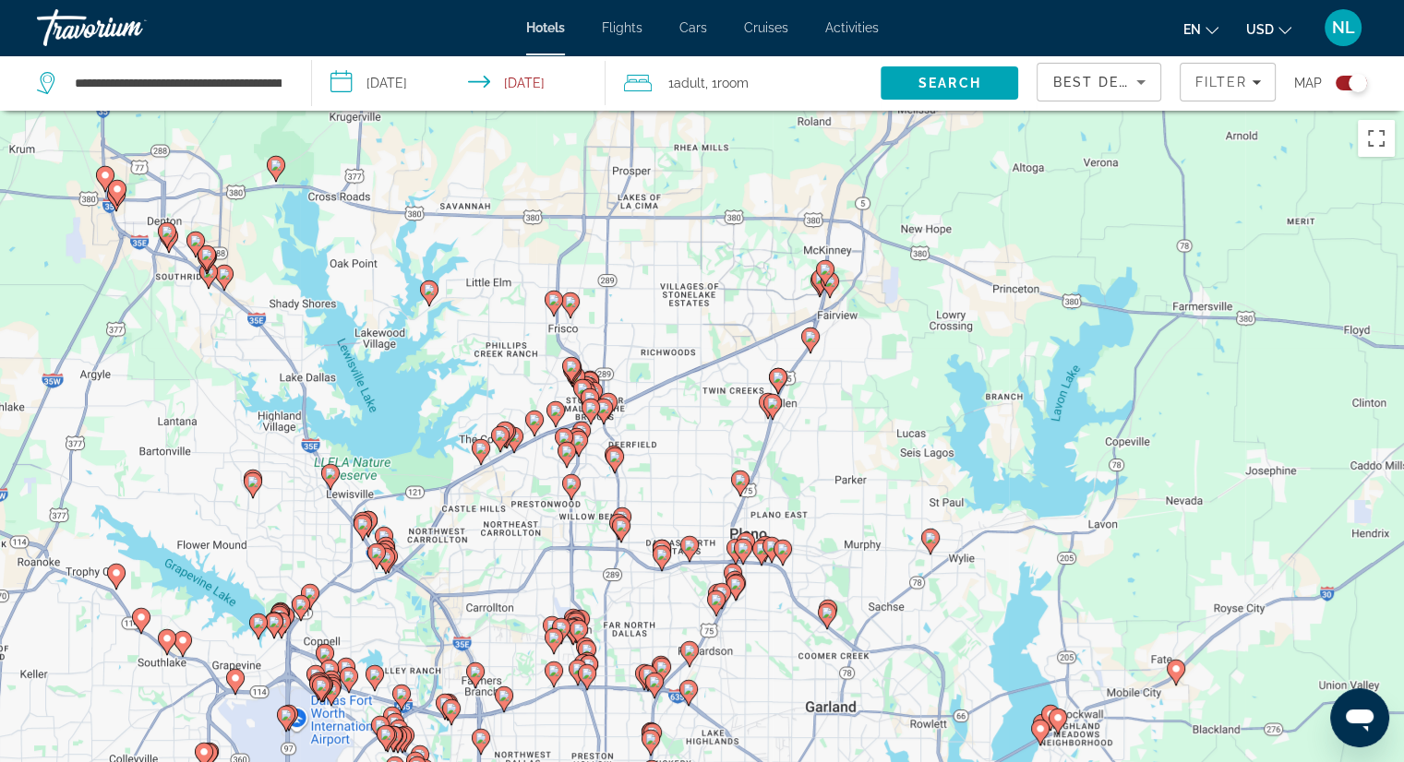
click at [807, 483] on div "To activate drag with keyboard, press Alt + Enter. Once in keyboard drag state,…" at bounding box center [702, 492] width 1404 height 762
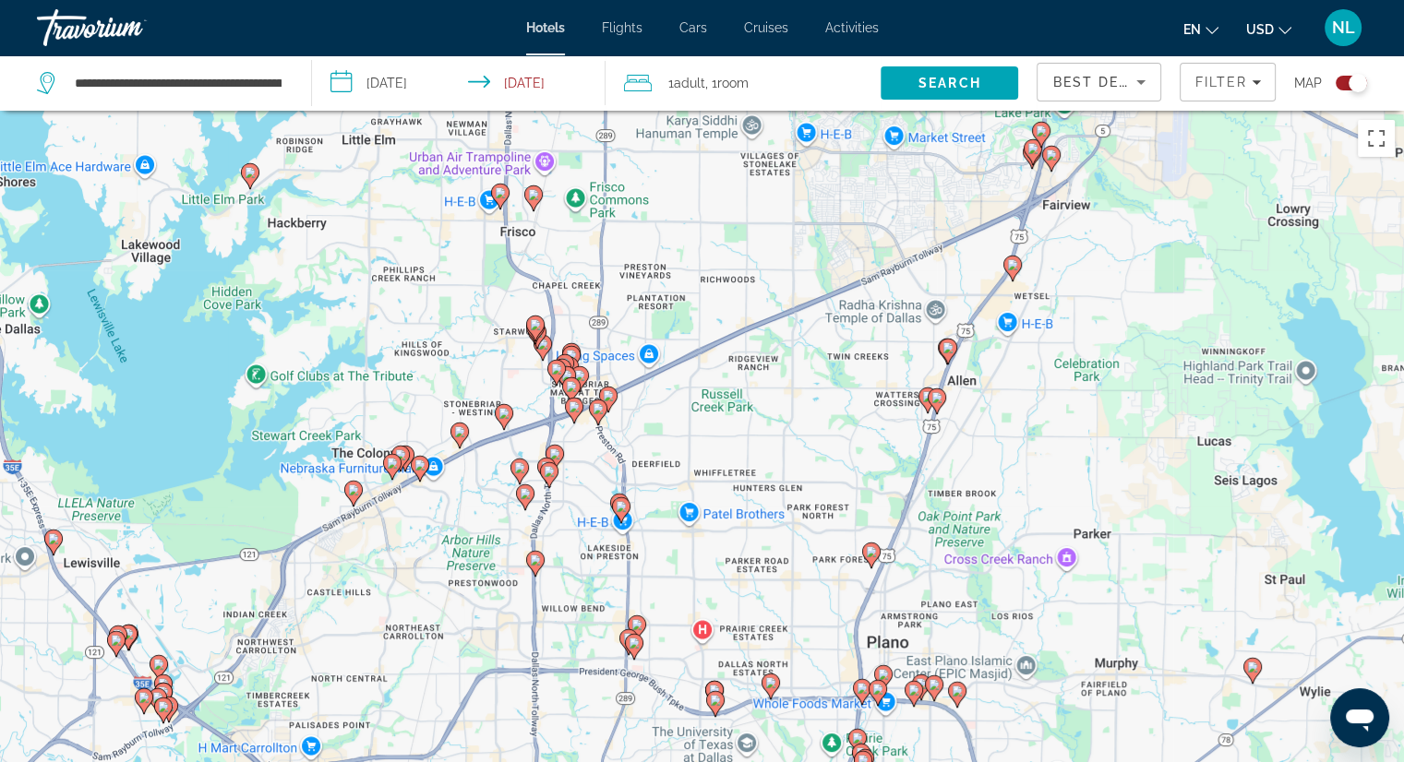
drag, startPoint x: 580, startPoint y: 342, endPoint x: 784, endPoint y: 400, distance: 211.8
click at [784, 400] on div "To activate drag with keyboard, press Alt + Enter. Once in keyboard drag state,…" at bounding box center [702, 492] width 1404 height 762
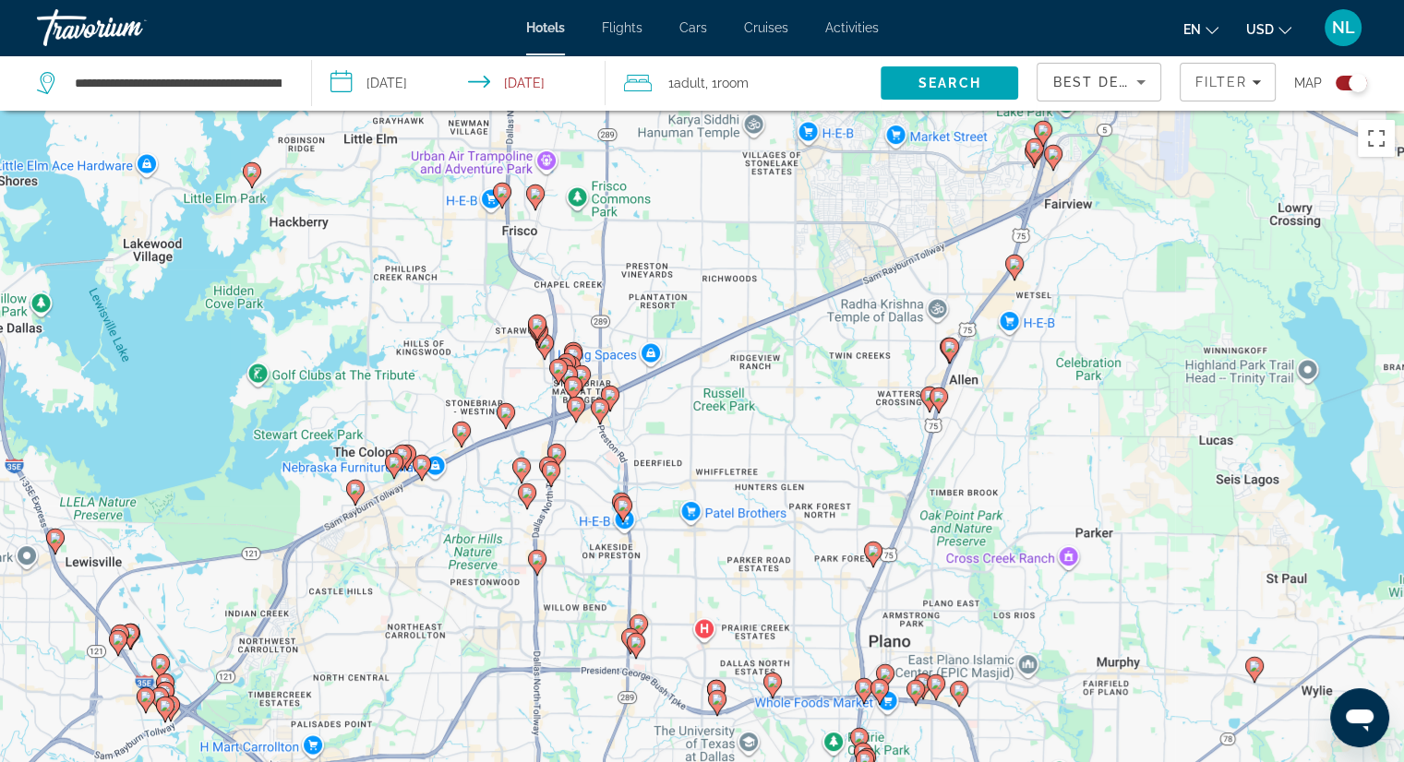
click at [727, 395] on div "To activate drag with keyboard, press Alt + Enter. Once in keyboard drag state,…" at bounding box center [702, 492] width 1404 height 762
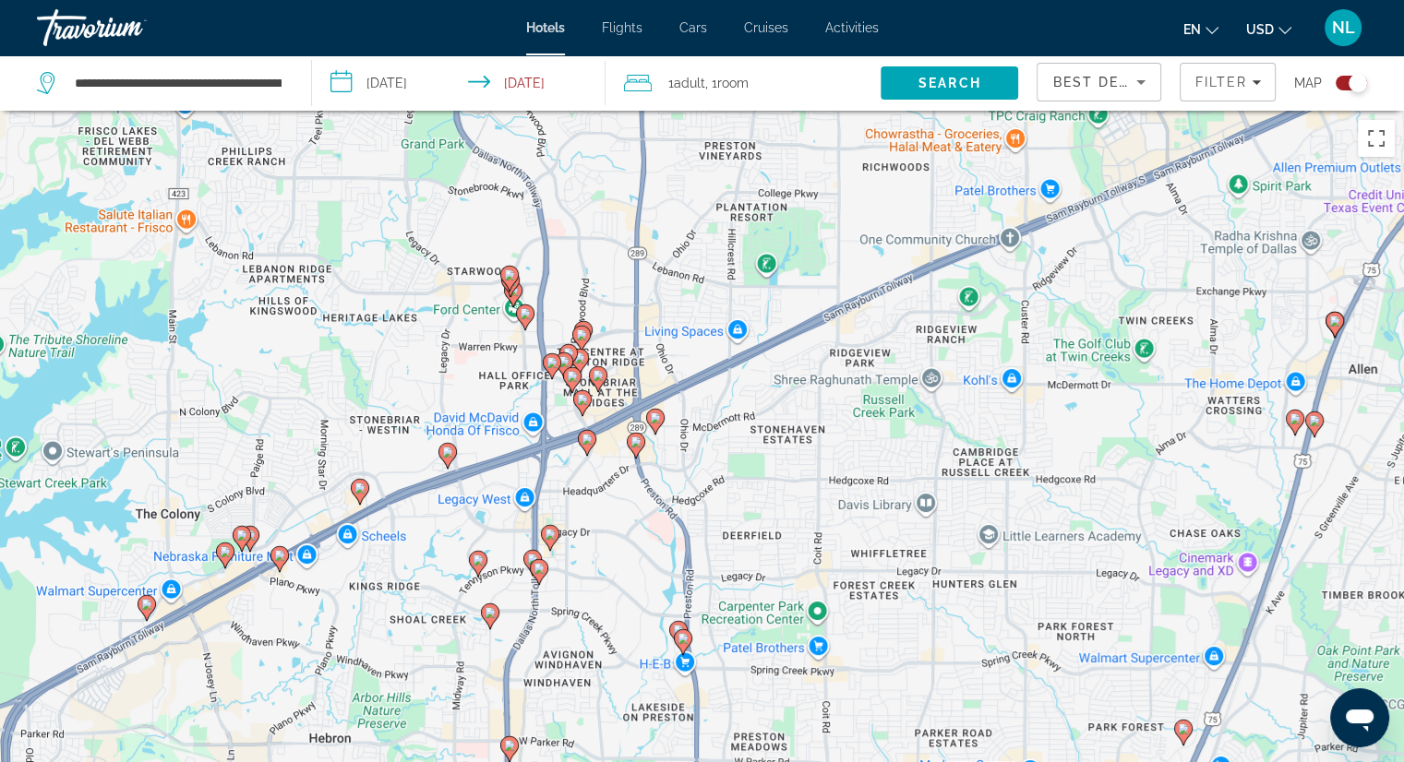
drag, startPoint x: 575, startPoint y: 418, endPoint x: 727, endPoint y: 417, distance: 152.3
click at [727, 417] on div "To activate drag with keyboard, press Alt + Enter. Once in keyboard drag state,…" at bounding box center [702, 492] width 1404 height 762
click at [722, 417] on div "To activate drag with keyboard, press Alt + Enter. Once in keyboard drag state,…" at bounding box center [702, 492] width 1404 height 762
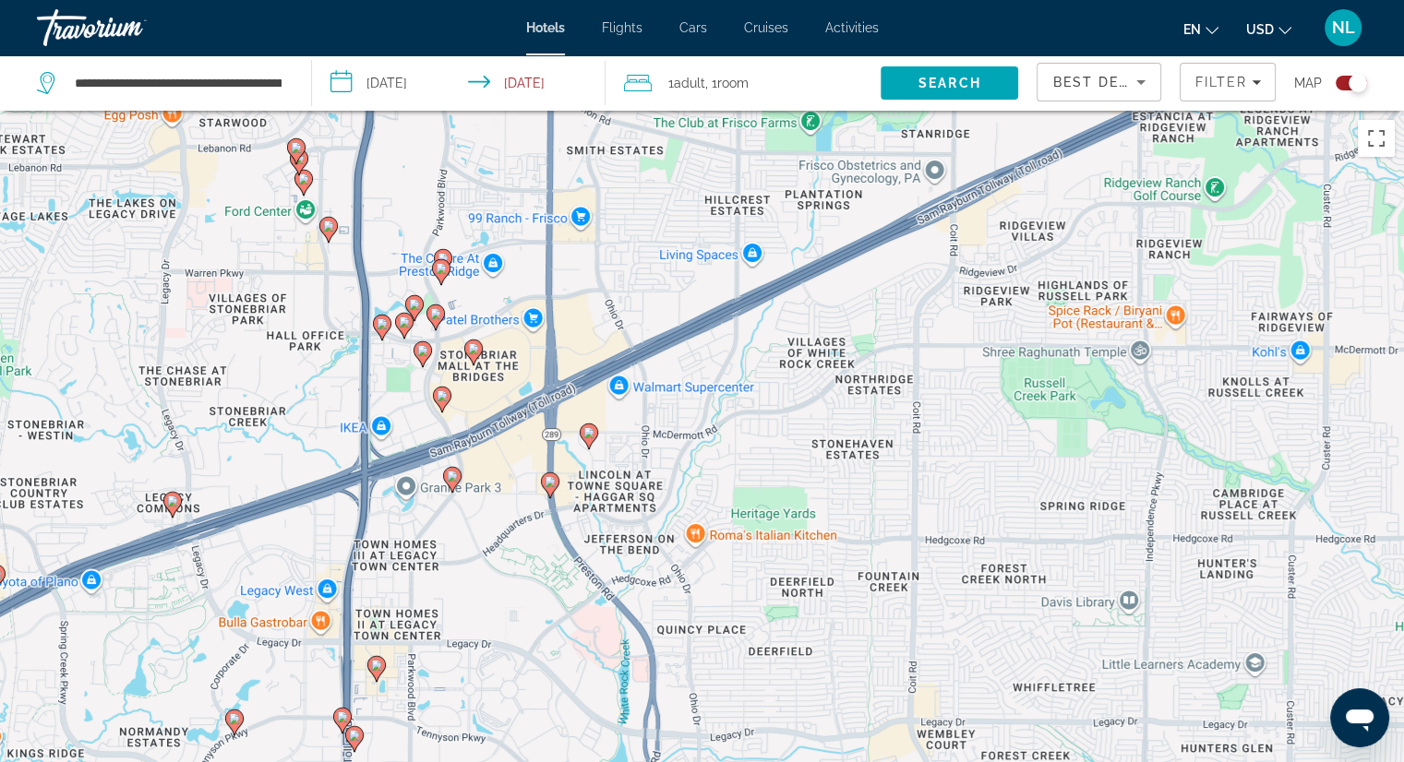
click at [421, 350] on image "Main content" at bounding box center [422, 350] width 11 height 11
click at [509, 309] on div "To activate drag with keyboard, press Alt + Enter. Once in keyboard drag state,…" at bounding box center [702, 492] width 1404 height 762
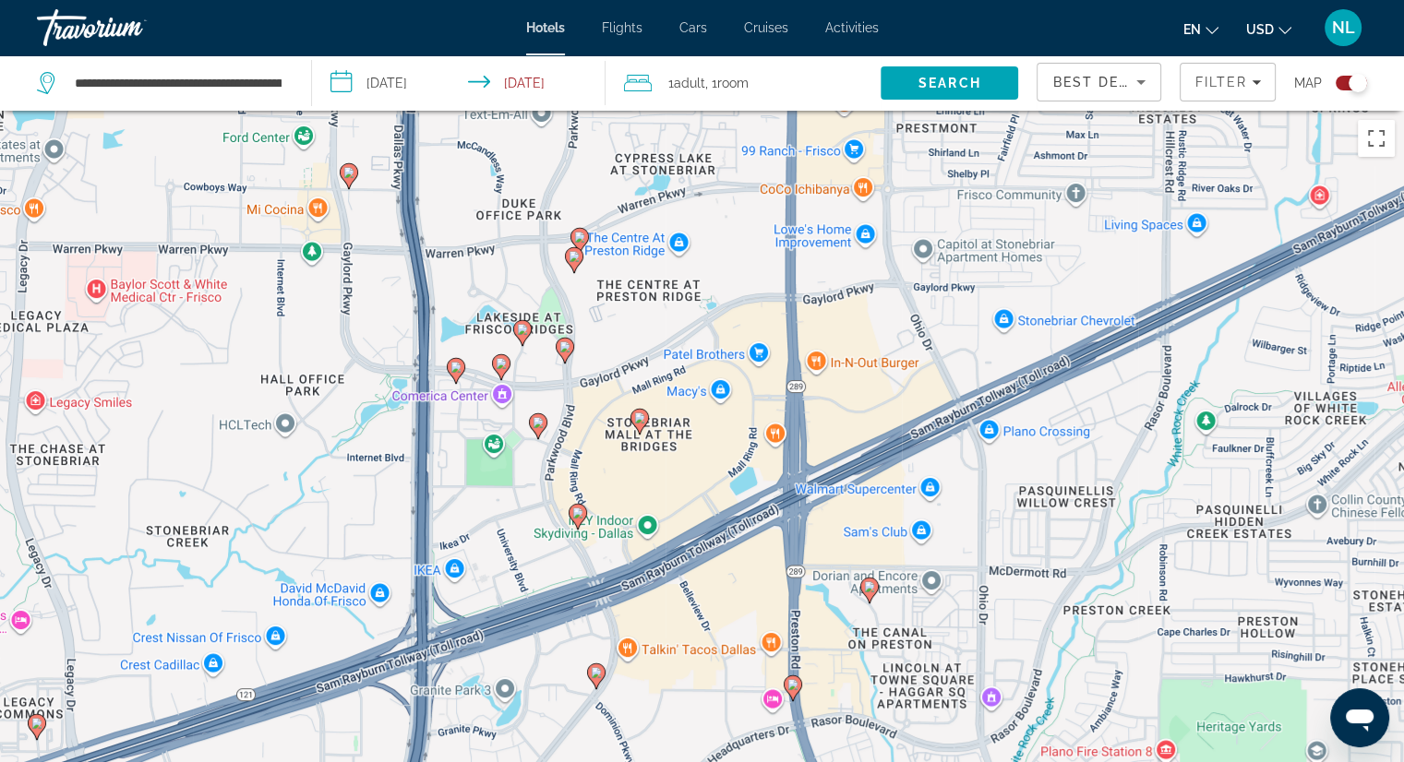
drag, startPoint x: 422, startPoint y: 319, endPoint x: 629, endPoint y: 333, distance: 208.1
click at [629, 333] on div "To activate drag with keyboard, press Alt + Enter. Once in keyboard drag state,…" at bounding box center [702, 492] width 1404 height 762
click at [562, 348] on image "Main content" at bounding box center [564, 346] width 11 height 11
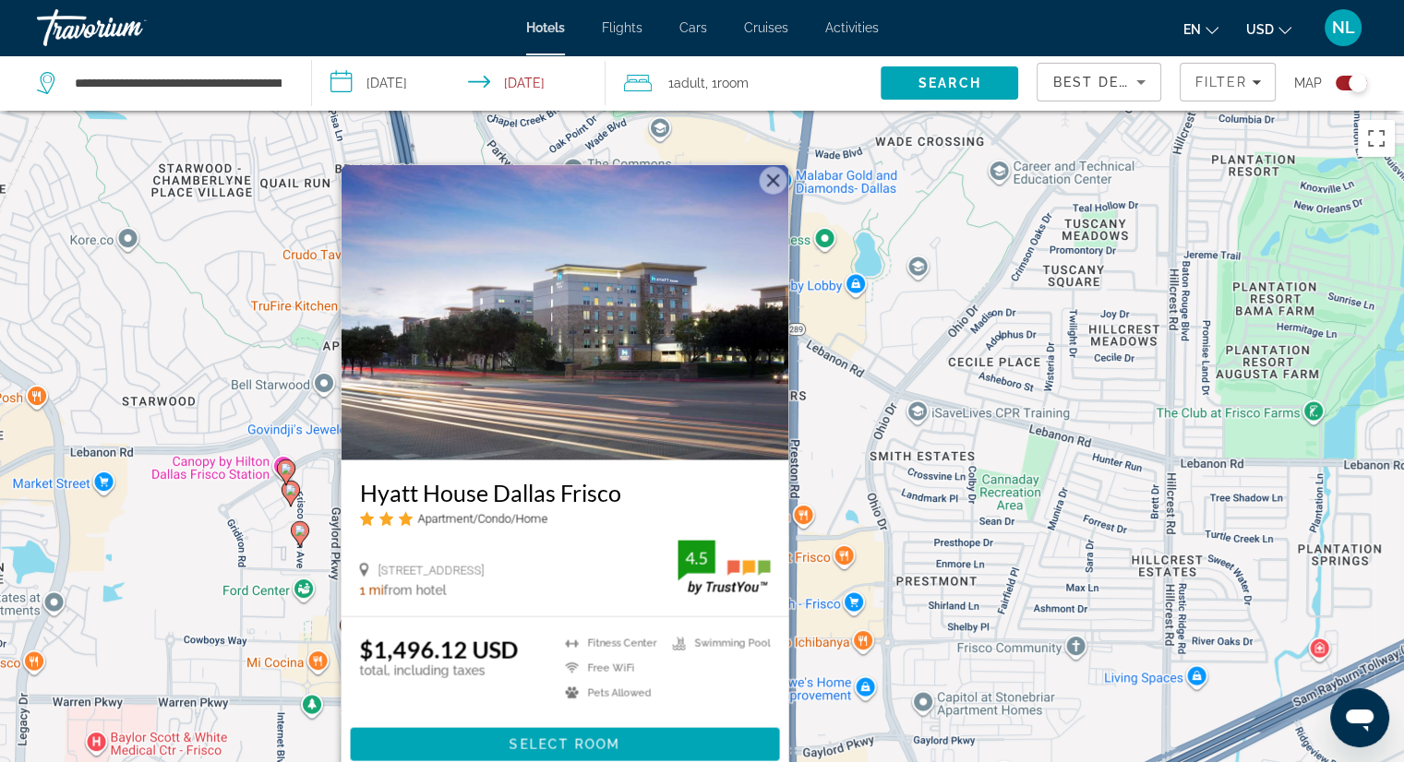
click at [776, 179] on button "Close" at bounding box center [773, 181] width 28 height 28
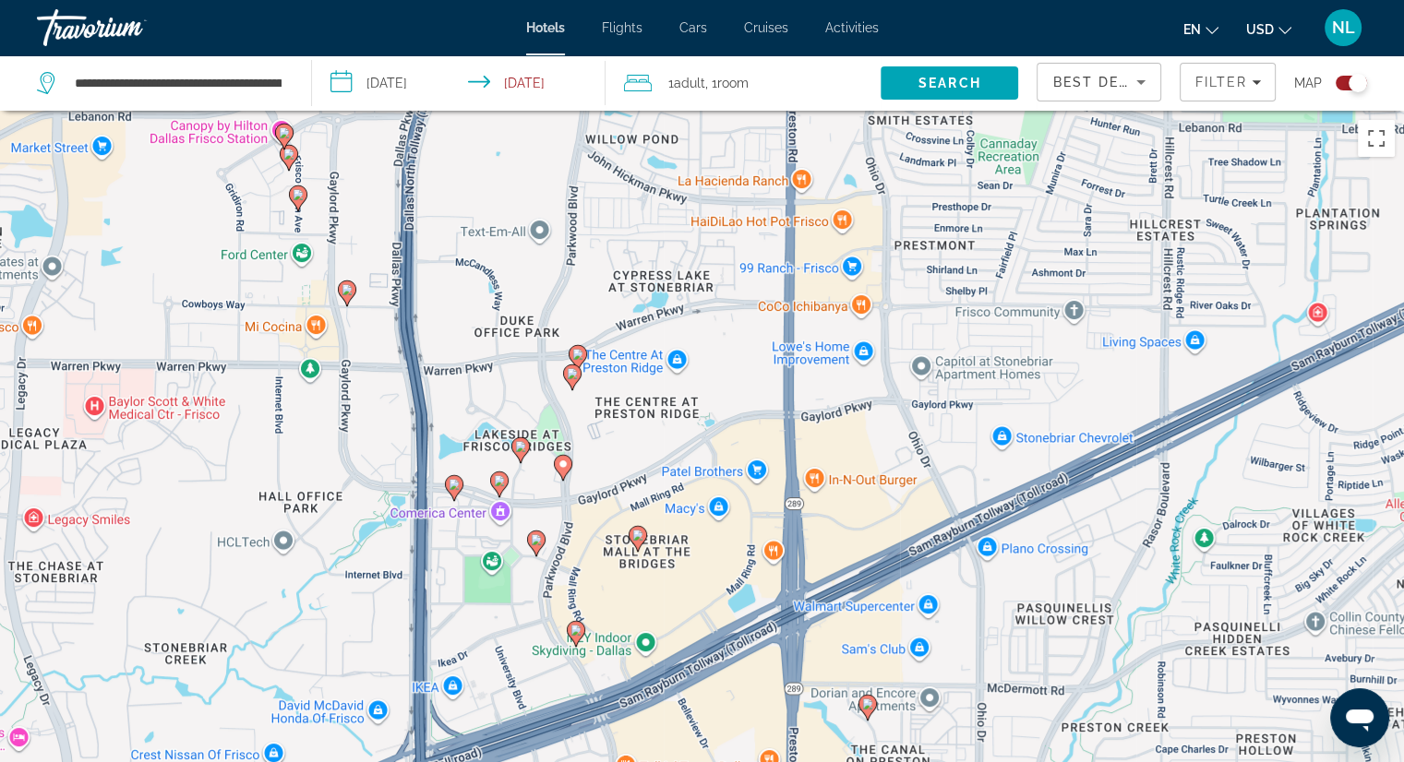
drag, startPoint x: 604, startPoint y: 513, endPoint x: 602, endPoint y: 200, distance: 312.9
click at [602, 200] on div "To activate drag with keyboard, press Alt + Enter. Once in keyboard drag state,…" at bounding box center [702, 492] width 1404 height 762
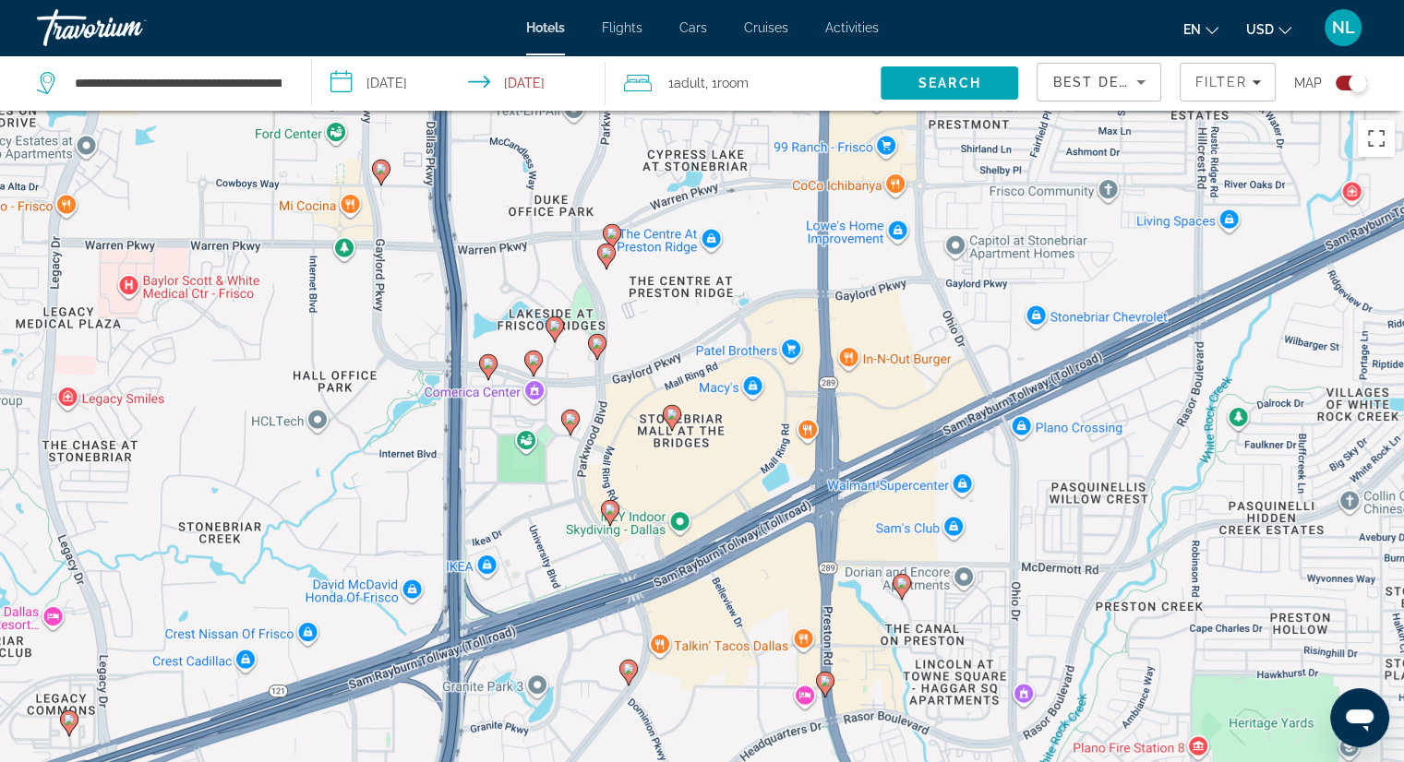
drag, startPoint x: 603, startPoint y: 525, endPoint x: 640, endPoint y: 396, distance: 134.6
click at [640, 396] on div "To activate drag with keyboard, press Alt + Enter. Once in keyboard drag state,…" at bounding box center [702, 492] width 1404 height 762
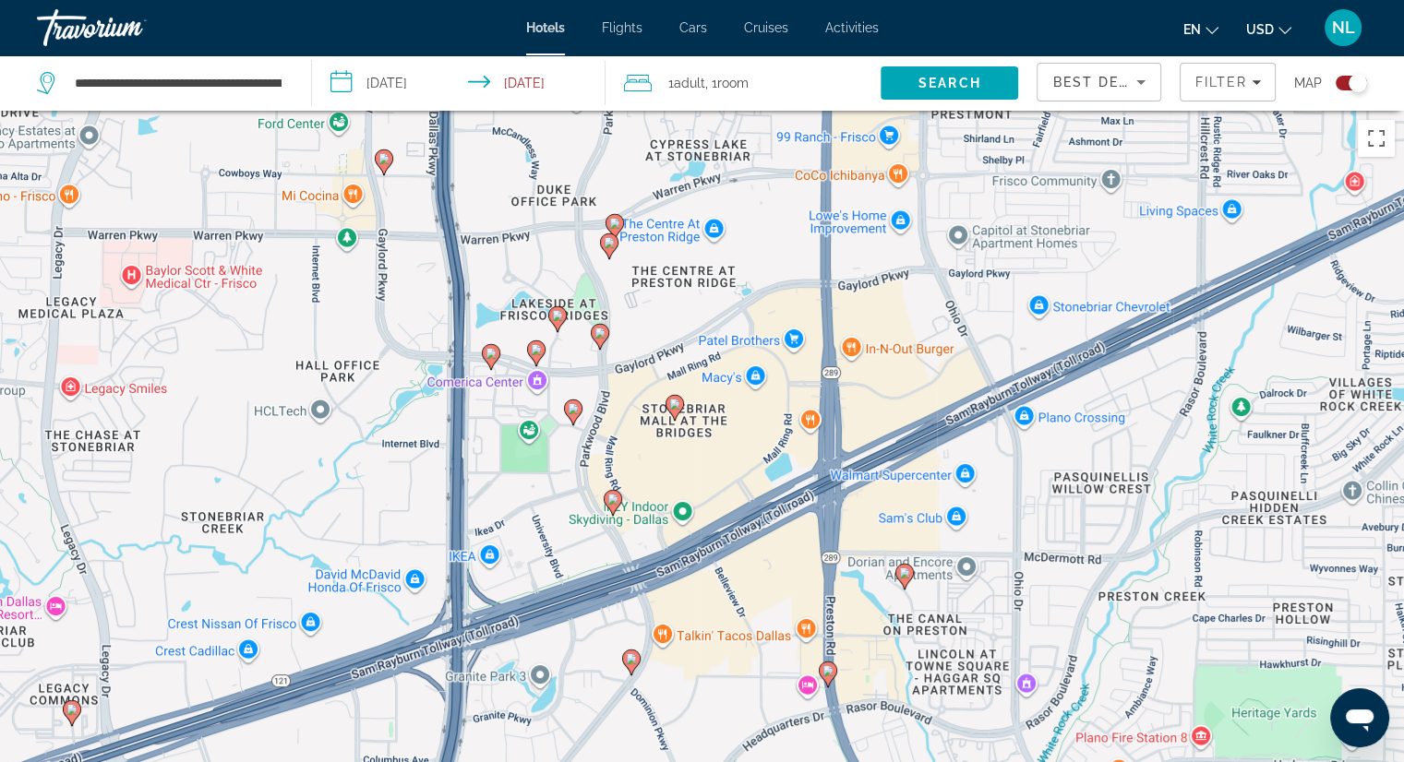
click at [557, 318] on image "Main content" at bounding box center [557, 315] width 11 height 11
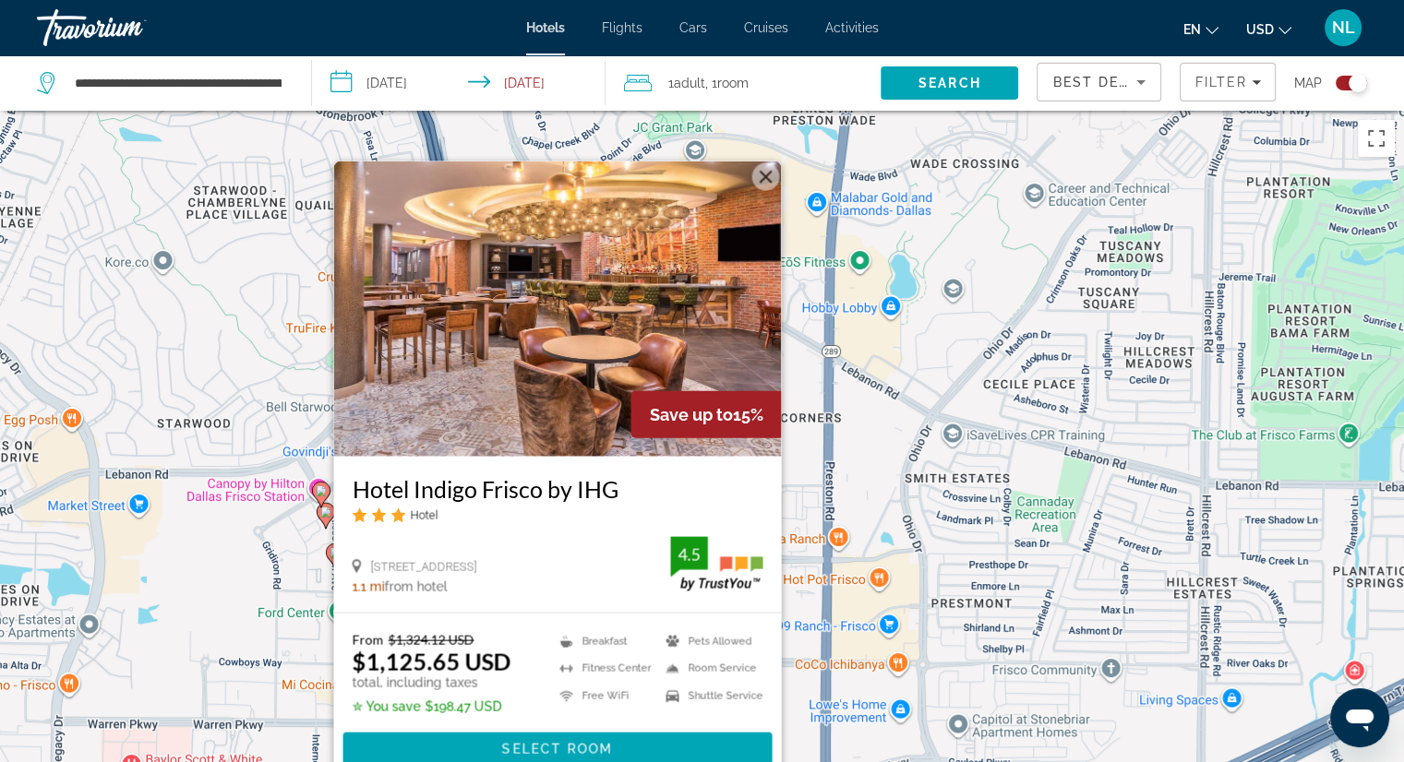
click at [769, 182] on button "Close" at bounding box center [765, 177] width 28 height 28
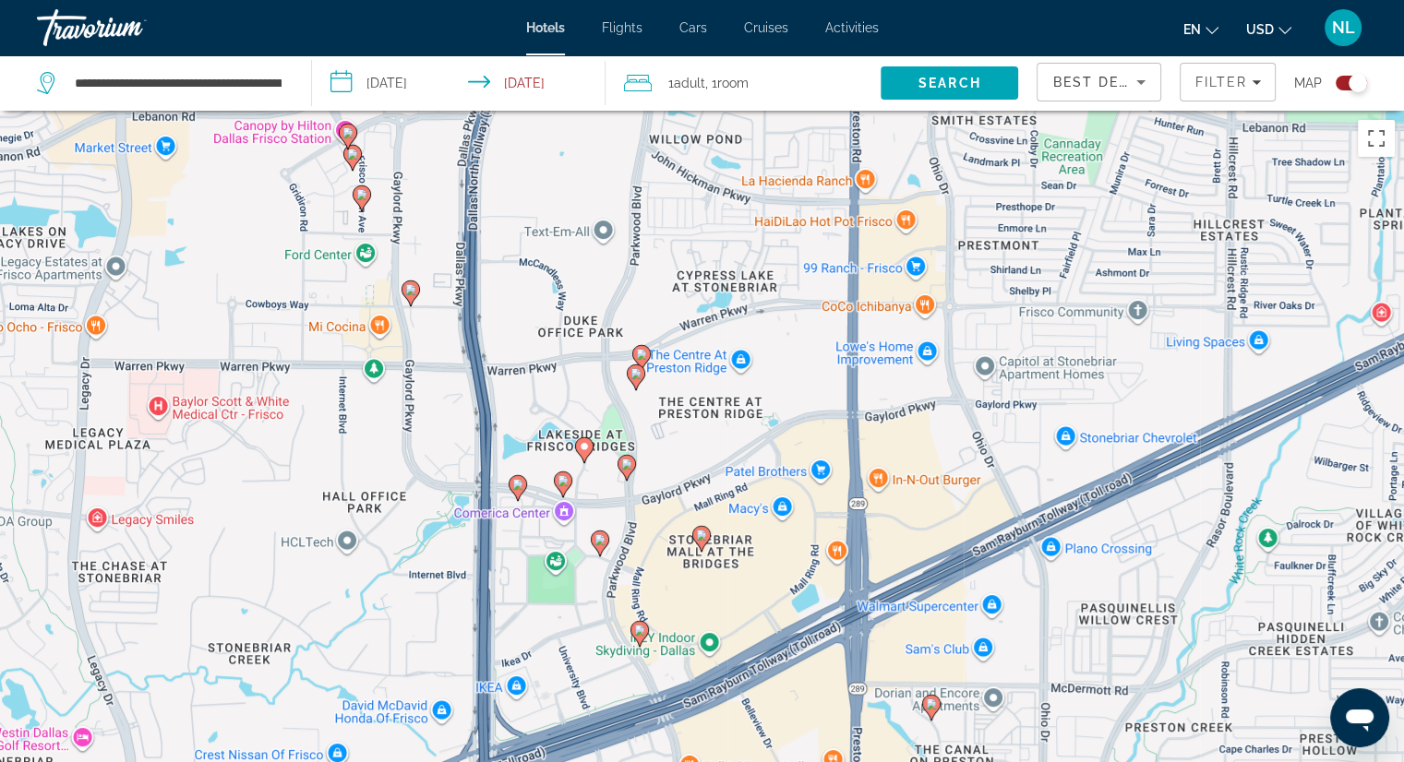
drag, startPoint x: 583, startPoint y: 671, endPoint x: 594, endPoint y: 337, distance: 334.2
click at [611, 301] on div "To activate drag with keyboard, press Alt + Enter. Once in keyboard drag state,…" at bounding box center [702, 492] width 1404 height 762
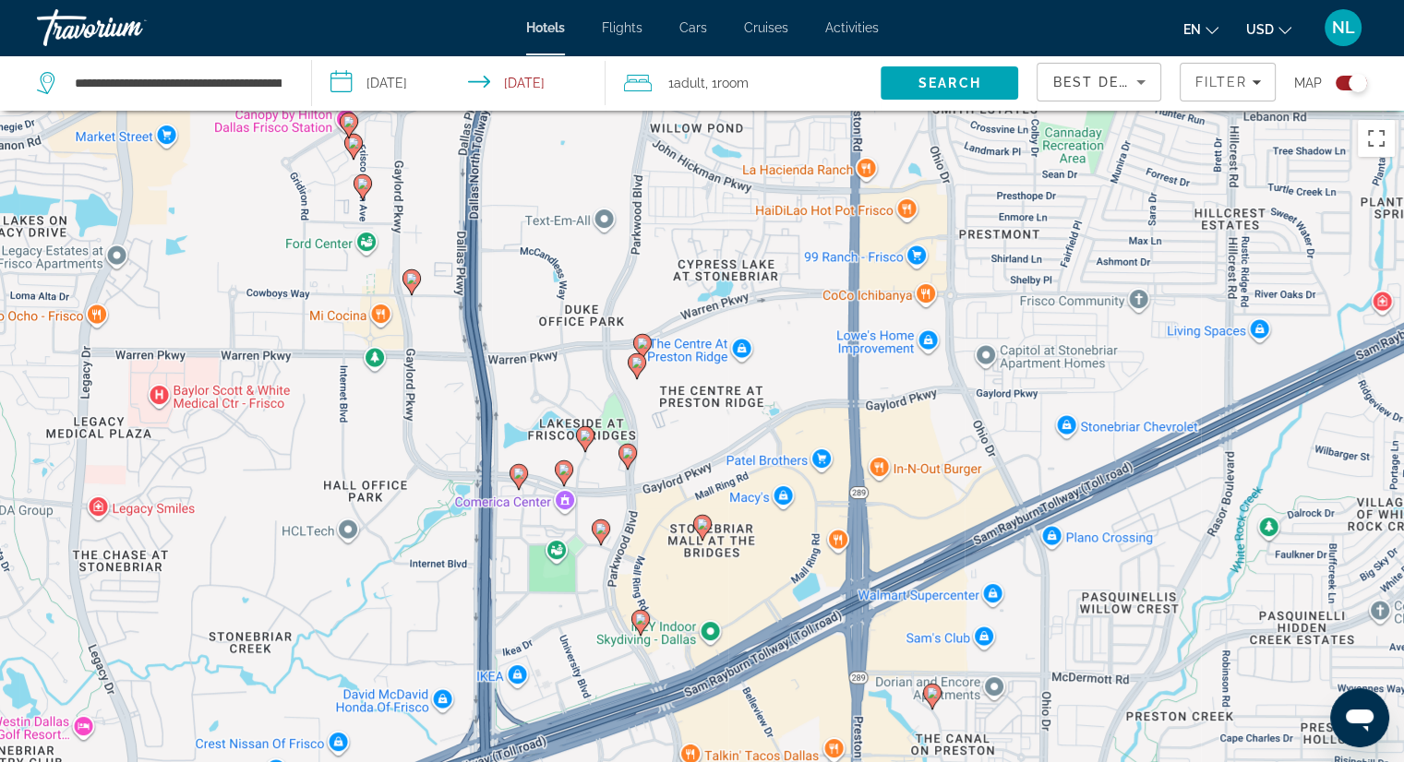
click at [561, 475] on icon "Main content" at bounding box center [563, 473] width 17 height 24
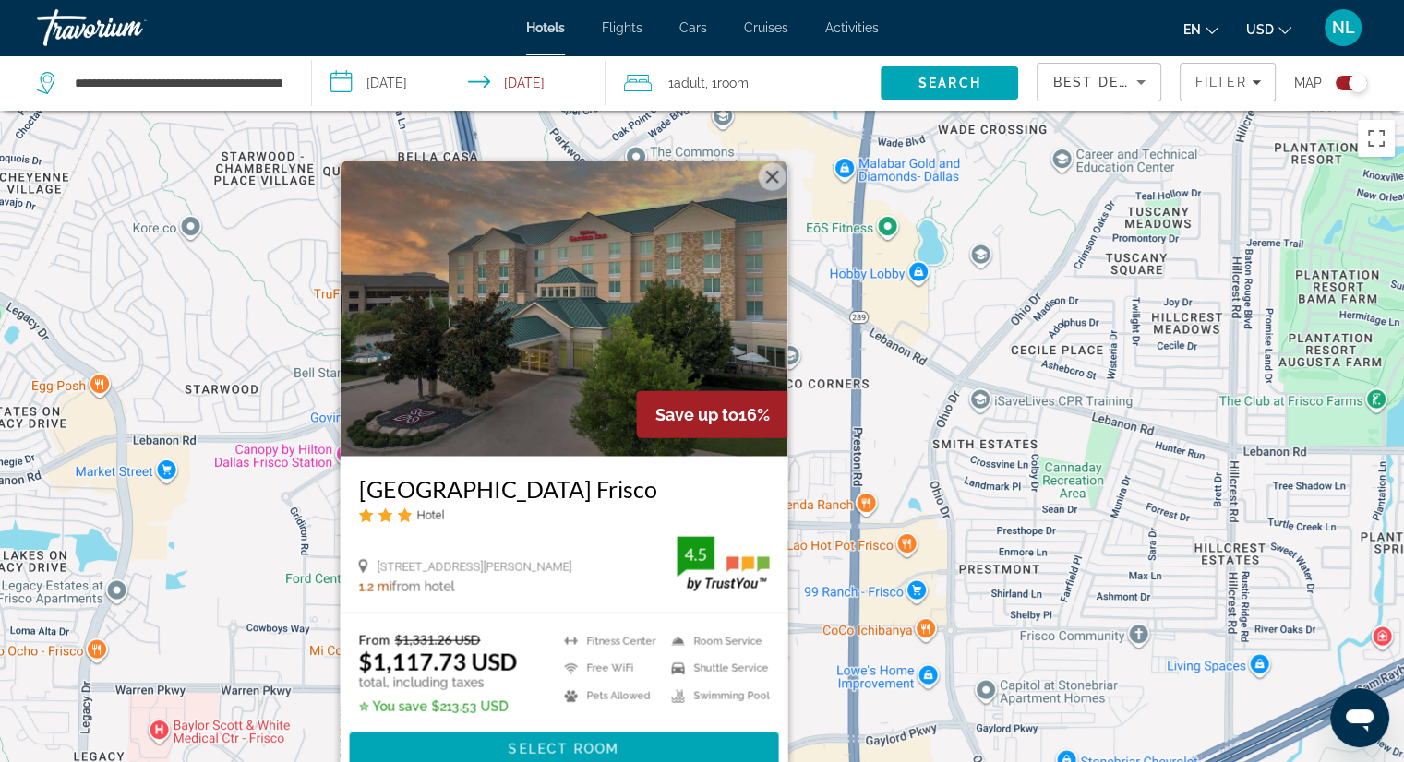
click at [774, 174] on button "Close" at bounding box center [772, 177] width 28 height 28
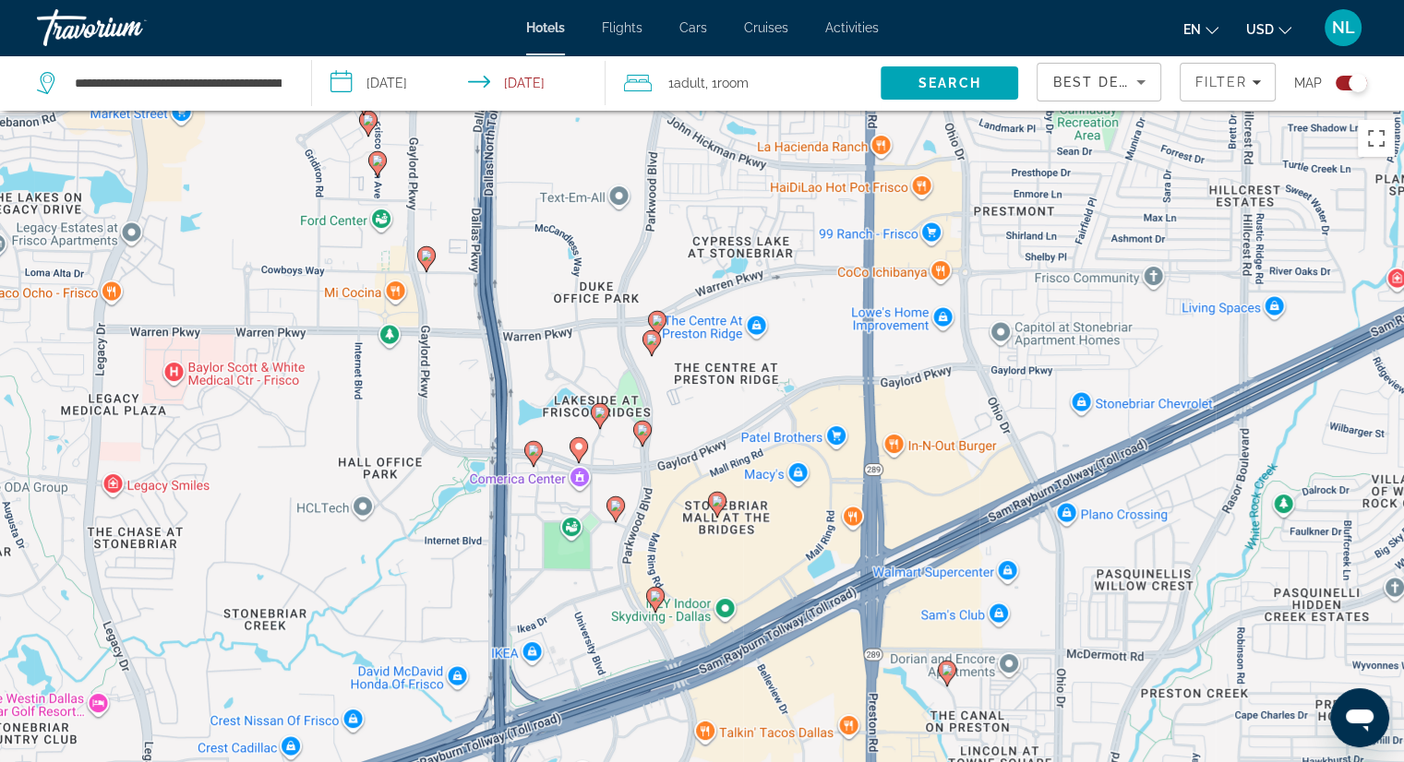
drag, startPoint x: 596, startPoint y: 710, endPoint x: 623, endPoint y: 207, distance: 503.7
click at [623, 207] on div "To activate drag with keyboard, press Alt + Enter. Once in keyboard drag state,…" at bounding box center [702, 492] width 1404 height 762
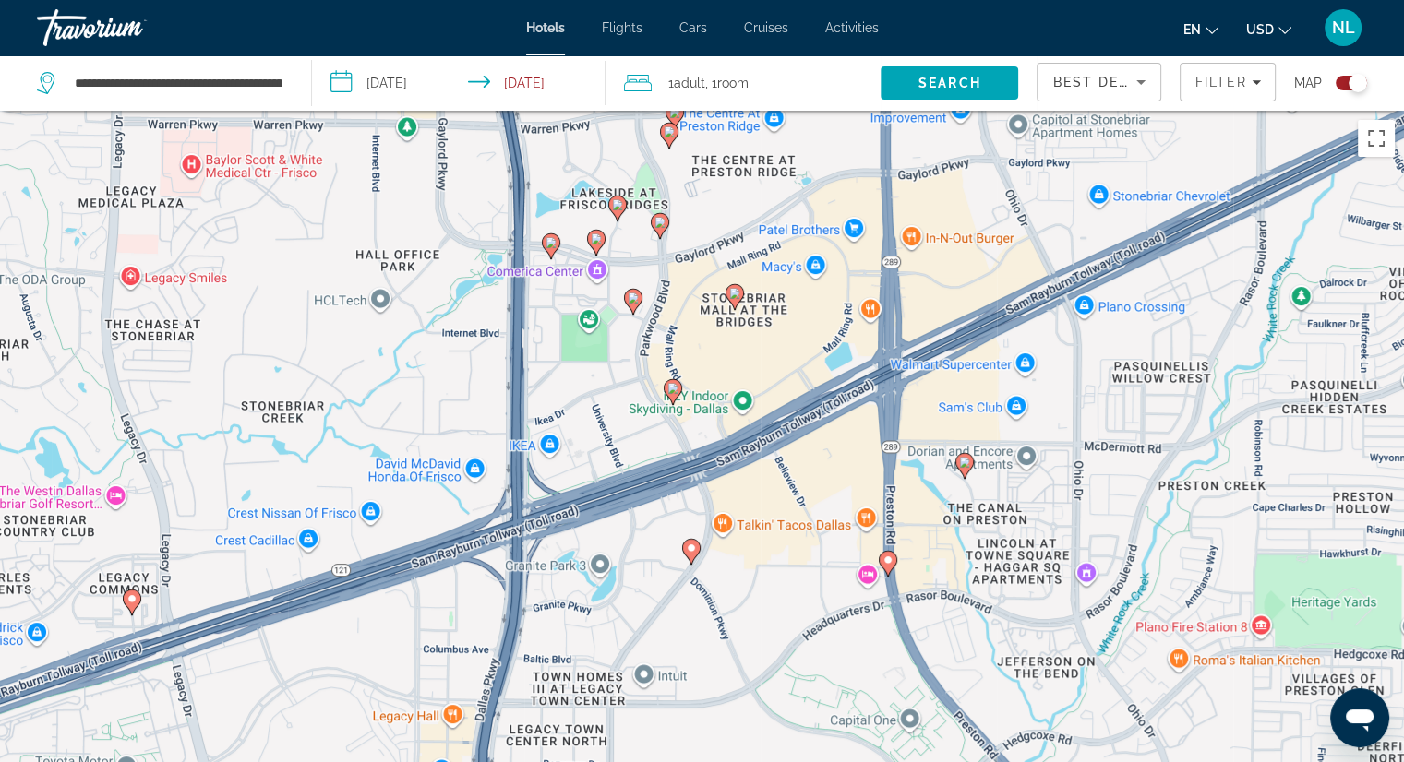
click at [544, 248] on icon "Main content" at bounding box center [551, 246] width 18 height 26
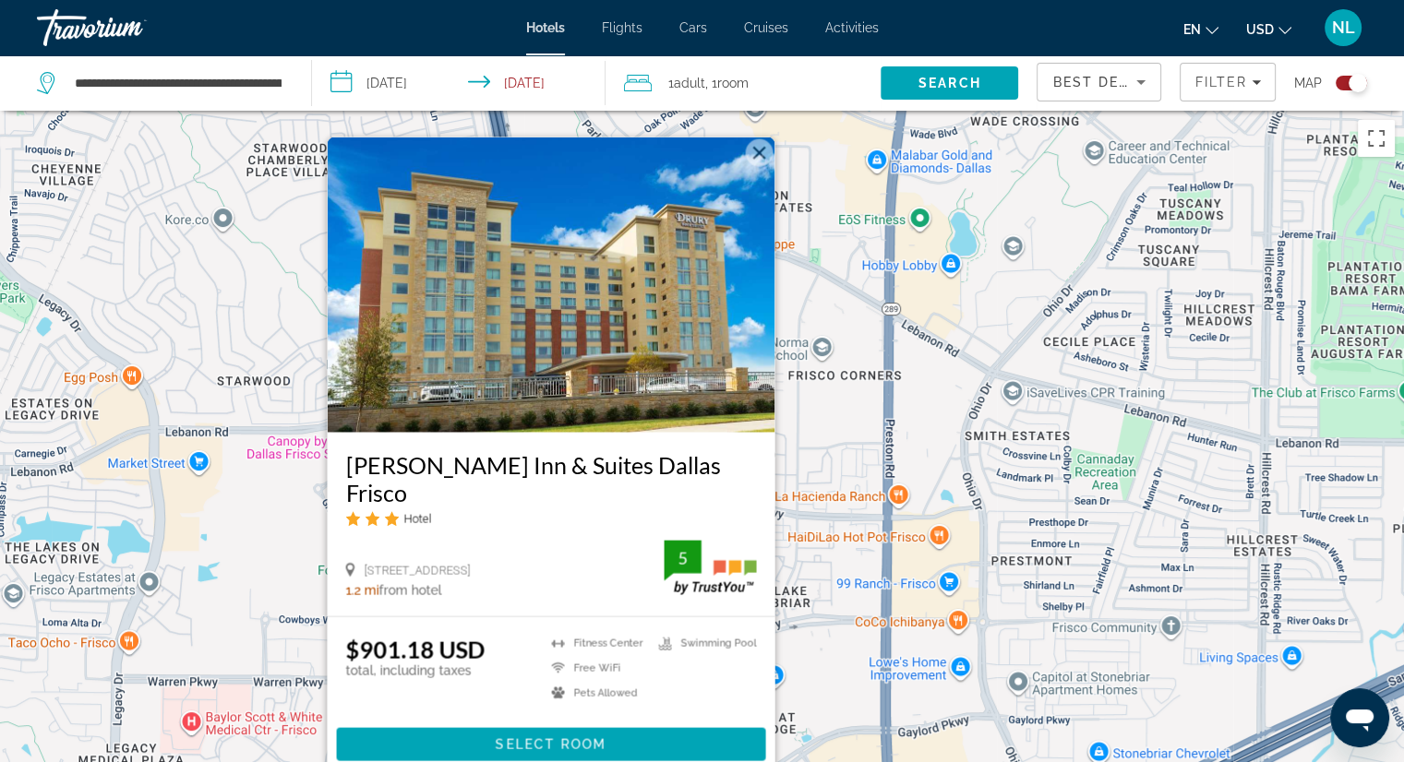
click at [766, 167] on button "Close" at bounding box center [759, 153] width 28 height 28
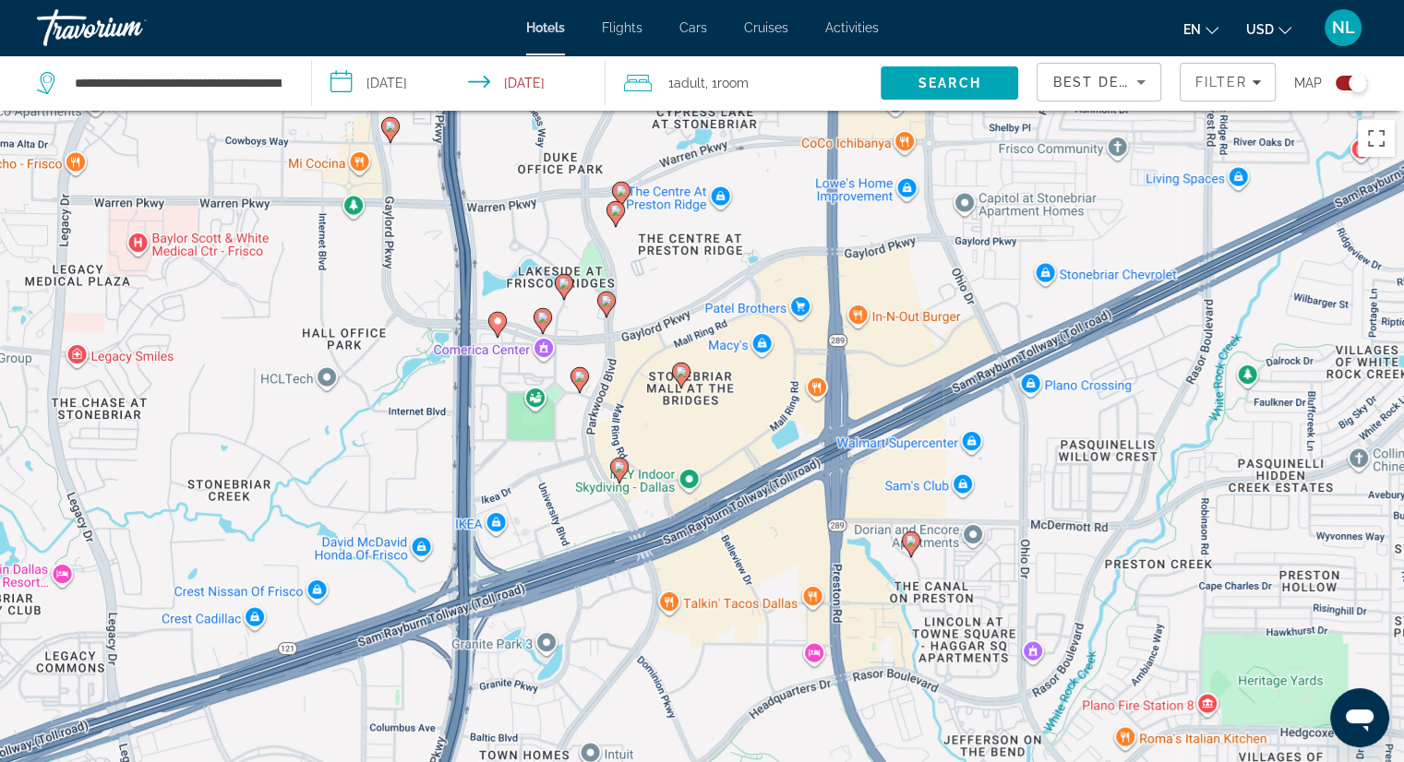
drag, startPoint x: 749, startPoint y: 710, endPoint x: 694, endPoint y: 171, distance: 541.8
click at [694, 171] on div "To activate drag with keyboard, press Alt + Enter. Once in keyboard drag state,…" at bounding box center [702, 492] width 1404 height 762
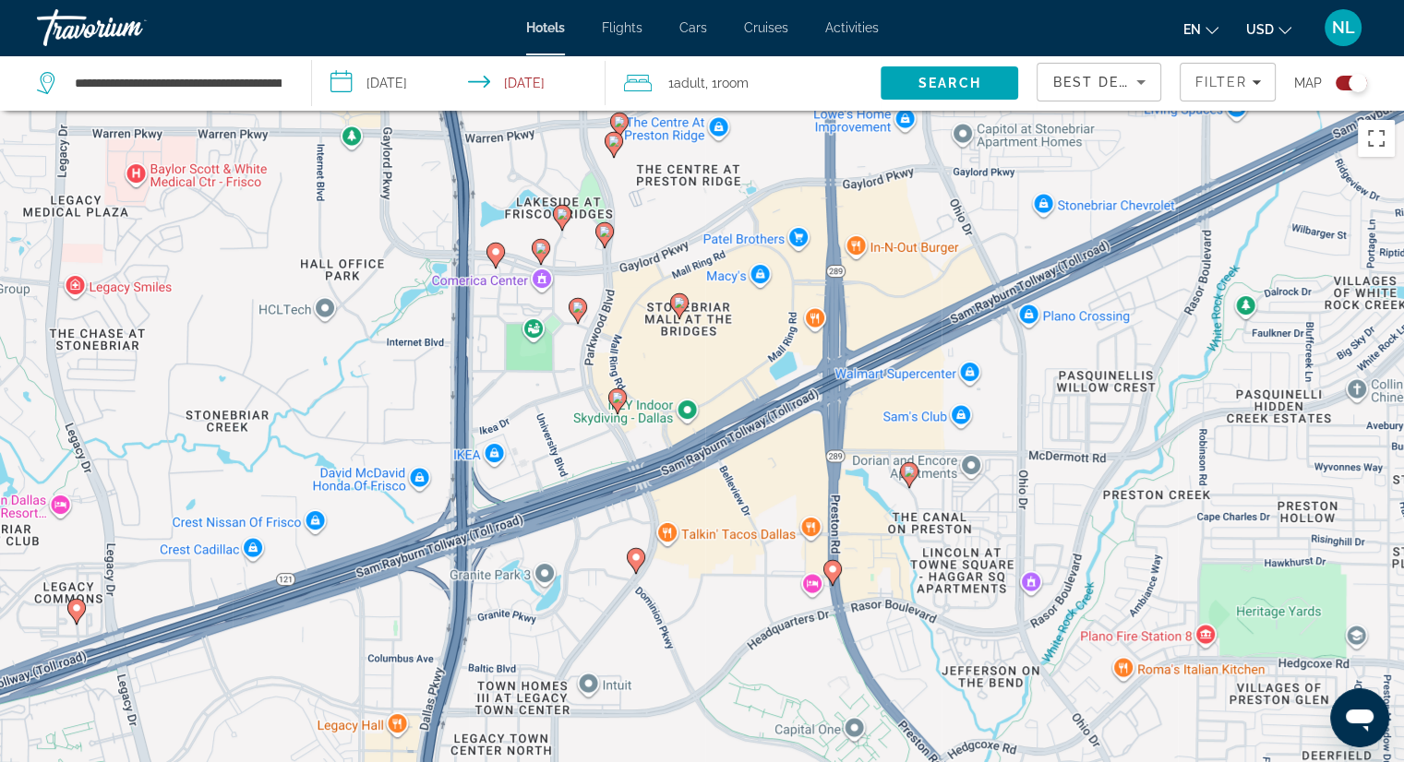
click at [612, 396] on image "Main content" at bounding box center [617, 397] width 11 height 11
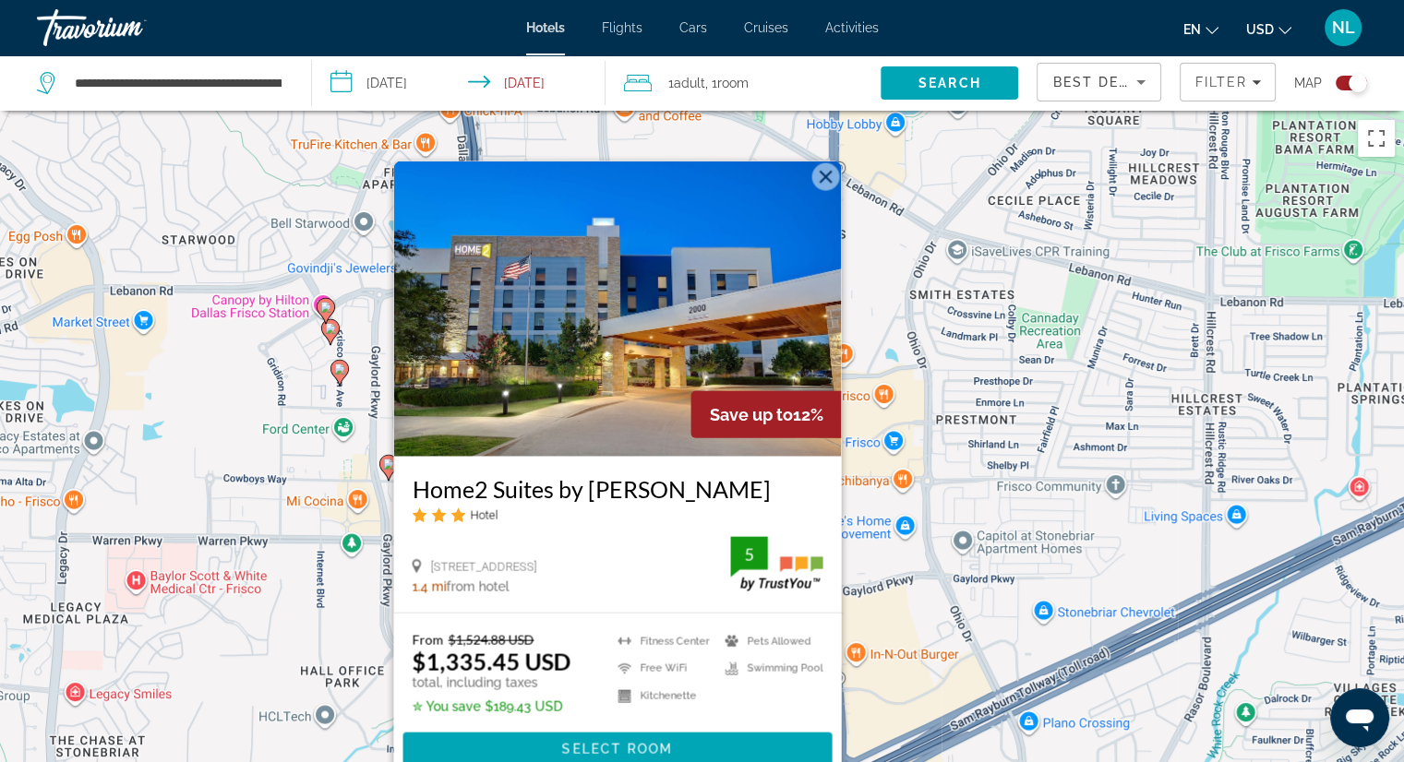
click at [825, 175] on button "Close" at bounding box center [825, 177] width 28 height 28
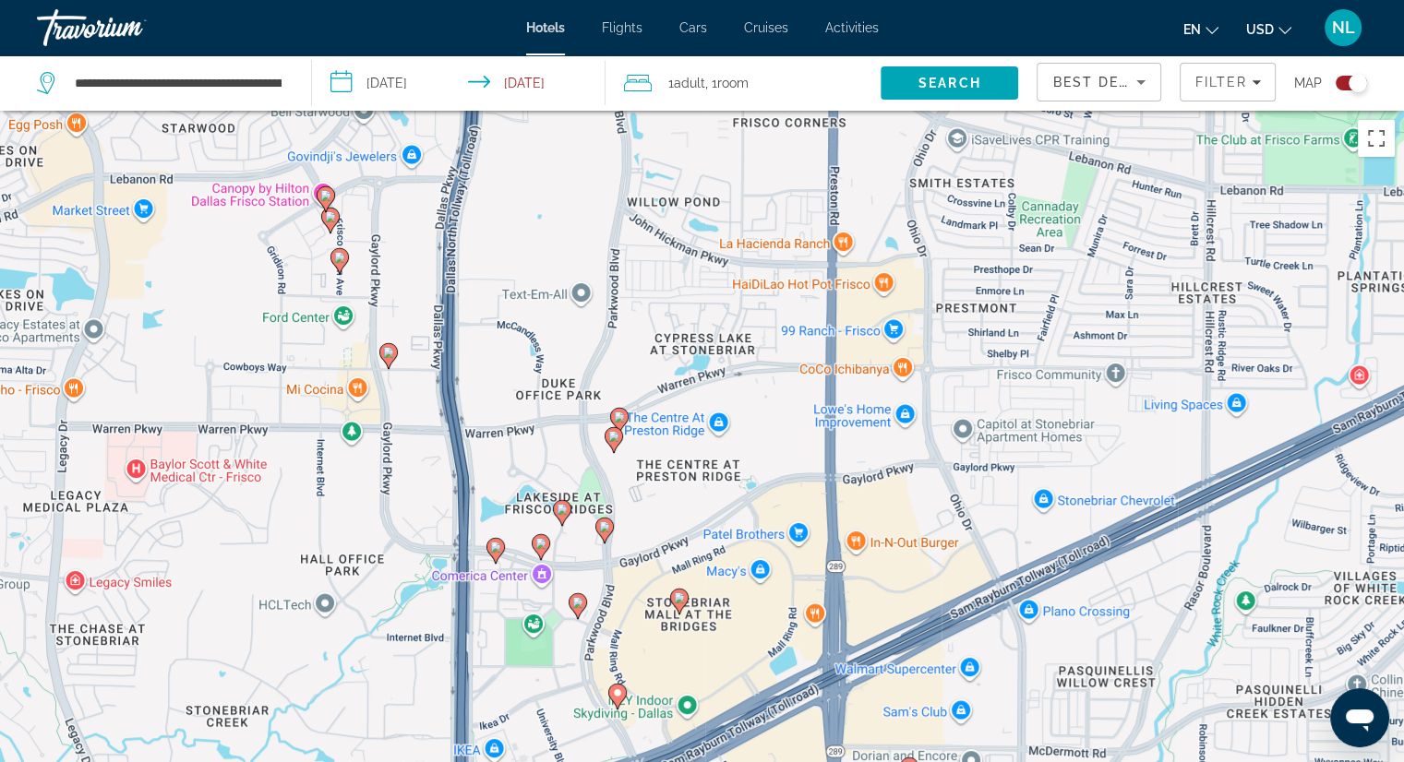
drag, startPoint x: 651, startPoint y: 721, endPoint x: 652, endPoint y: 477, distance: 243.6
click at [652, 478] on div "To activate drag with keyboard, press Alt + Enter. Once in keyboard drag state,…" at bounding box center [702, 492] width 1404 height 762
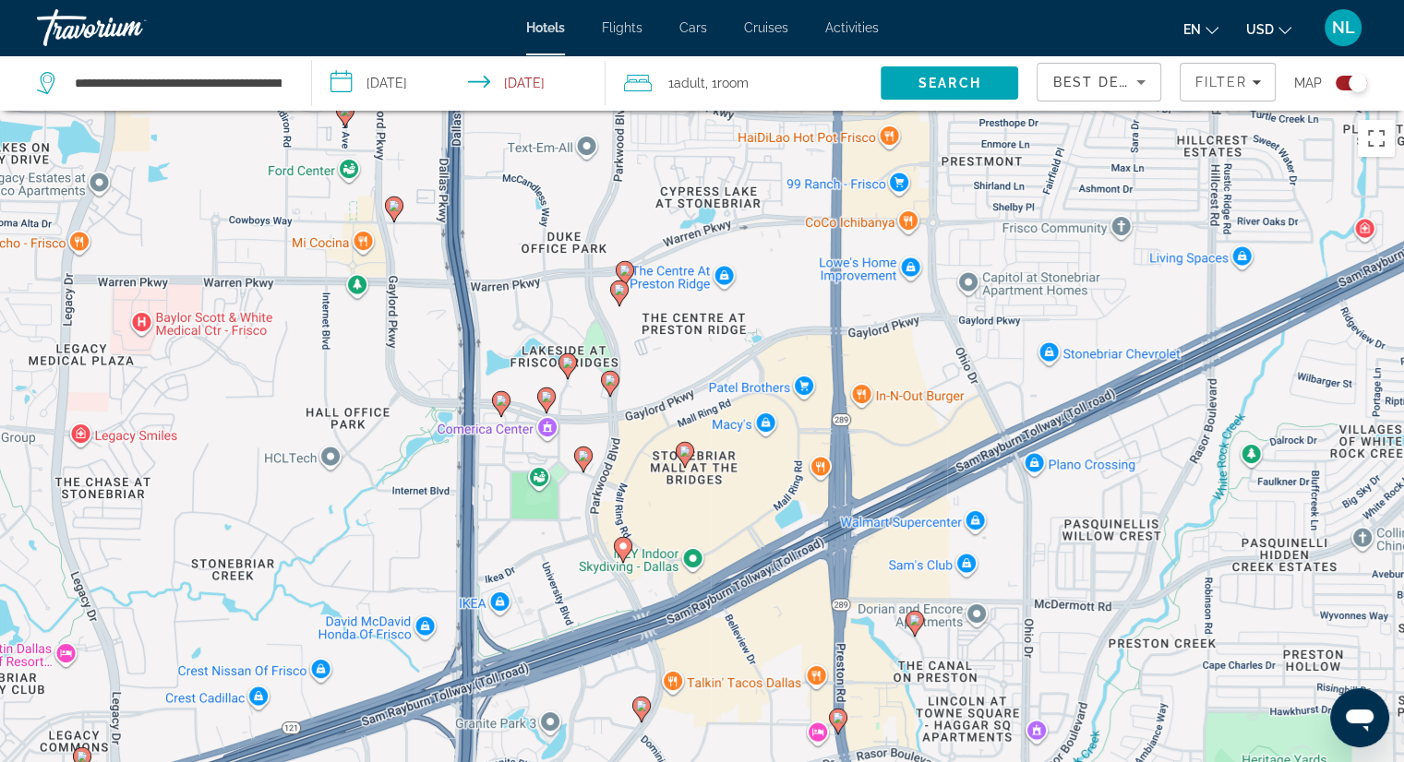
click at [579, 457] on image "Main content" at bounding box center [583, 455] width 11 height 11
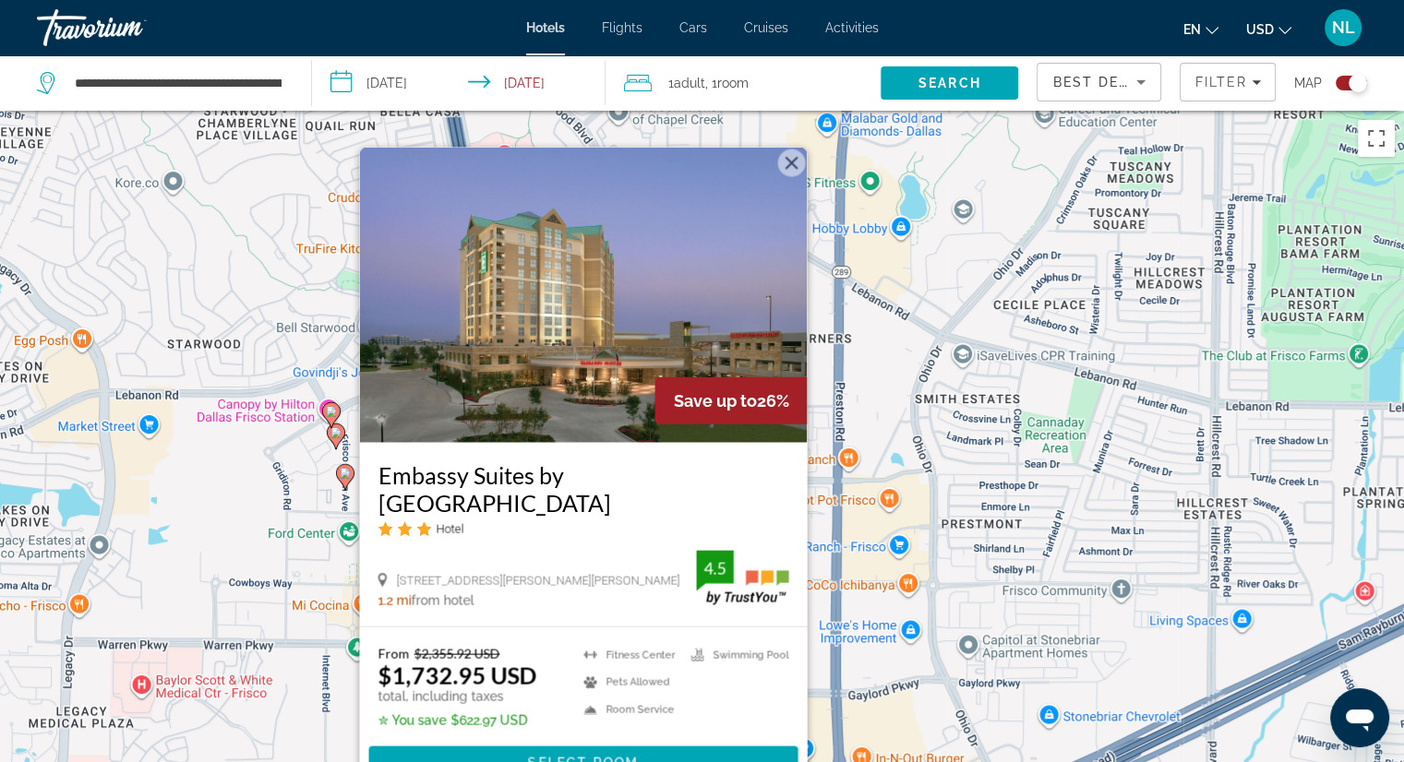
click at [794, 163] on button "Close" at bounding box center [791, 163] width 28 height 28
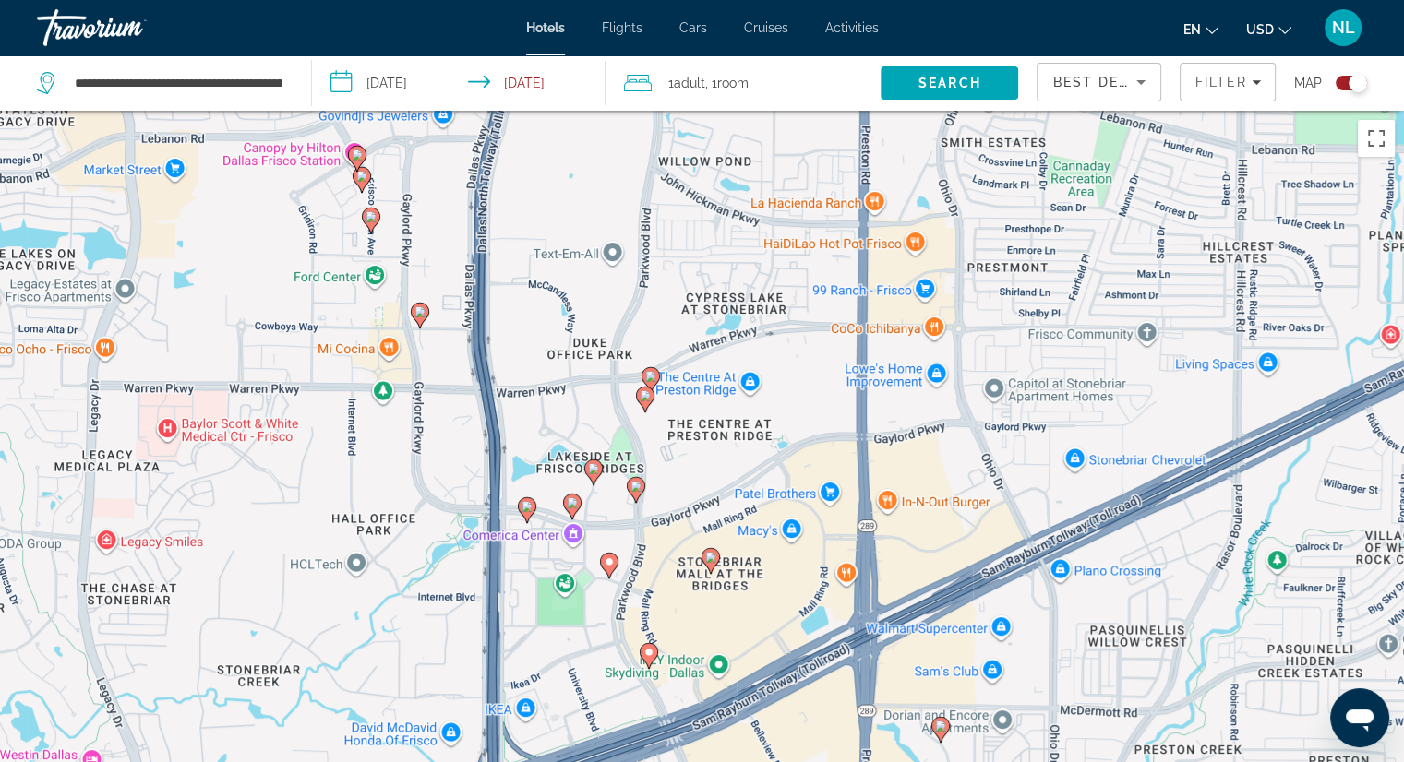
drag, startPoint x: 731, startPoint y: 676, endPoint x: 757, endPoint y: 417, distance: 260.6
click at [757, 417] on div "To activate drag with keyboard, press Alt + Enter. Once in keyboard drag state,…" at bounding box center [702, 492] width 1404 height 762
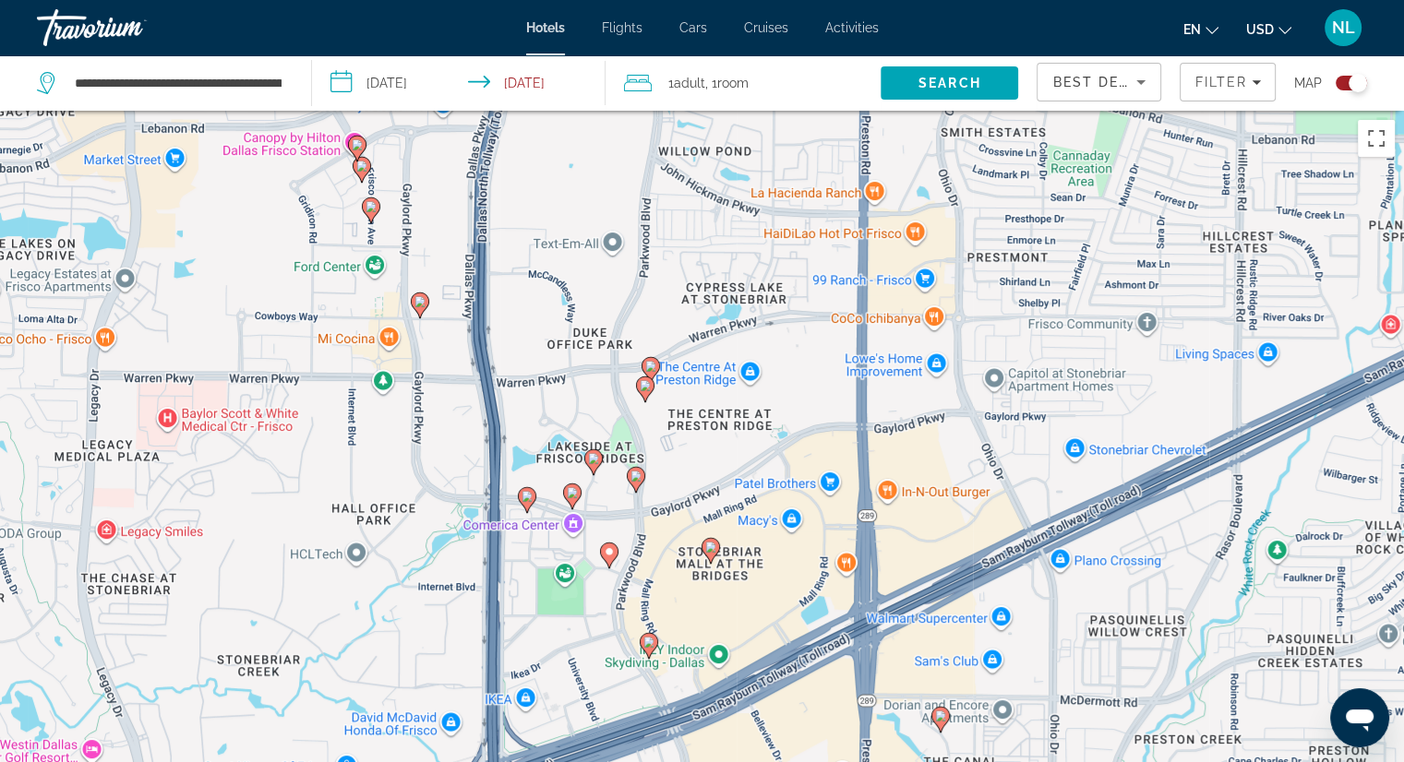
click at [645, 643] on image "Main content" at bounding box center [648, 642] width 11 height 11
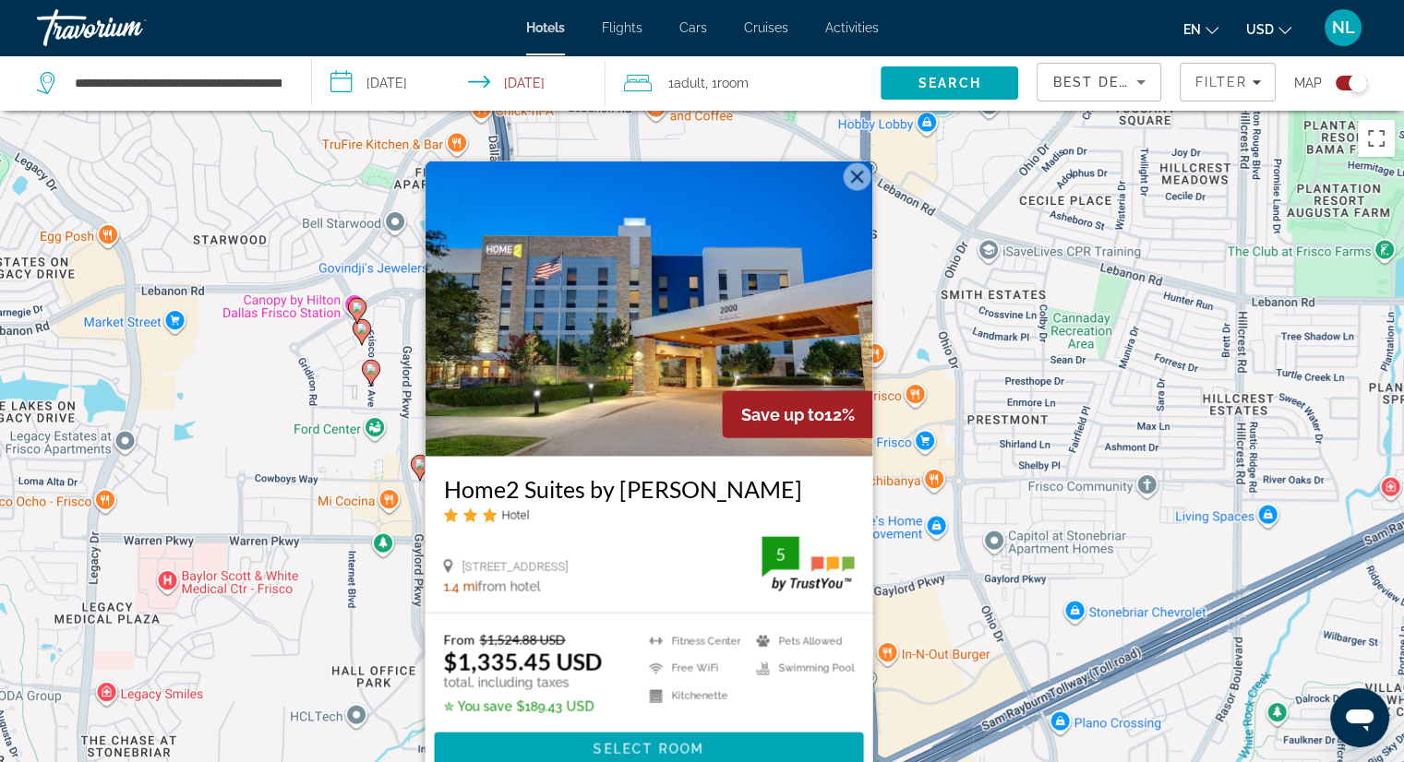
click at [853, 173] on button "Close" at bounding box center [857, 177] width 28 height 28
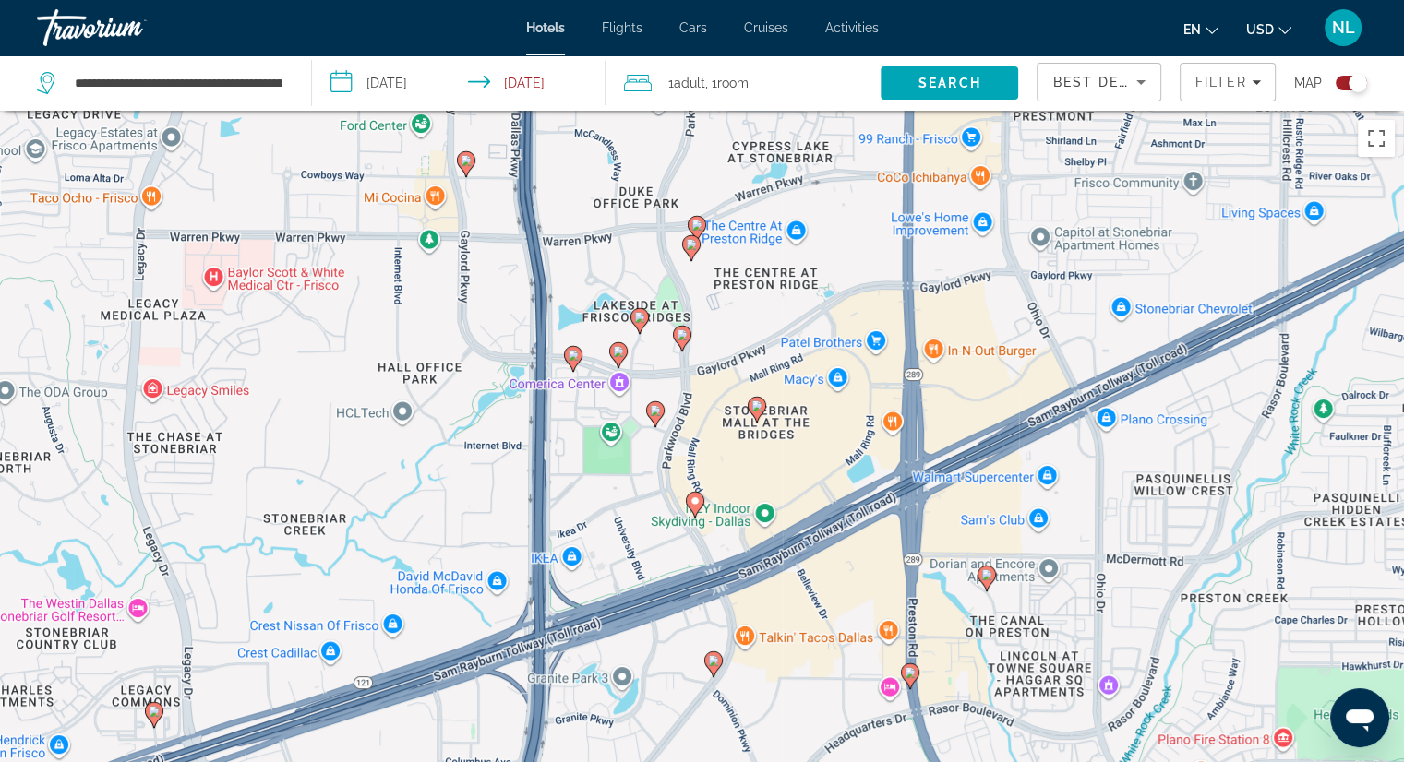
drag, startPoint x: 648, startPoint y: 633, endPoint x: 698, endPoint y: 325, distance: 312.2
click at [698, 326] on div "To activate drag with keyboard, press Alt + Enter. Once in keyboard drag state,…" at bounding box center [702, 492] width 1404 height 762
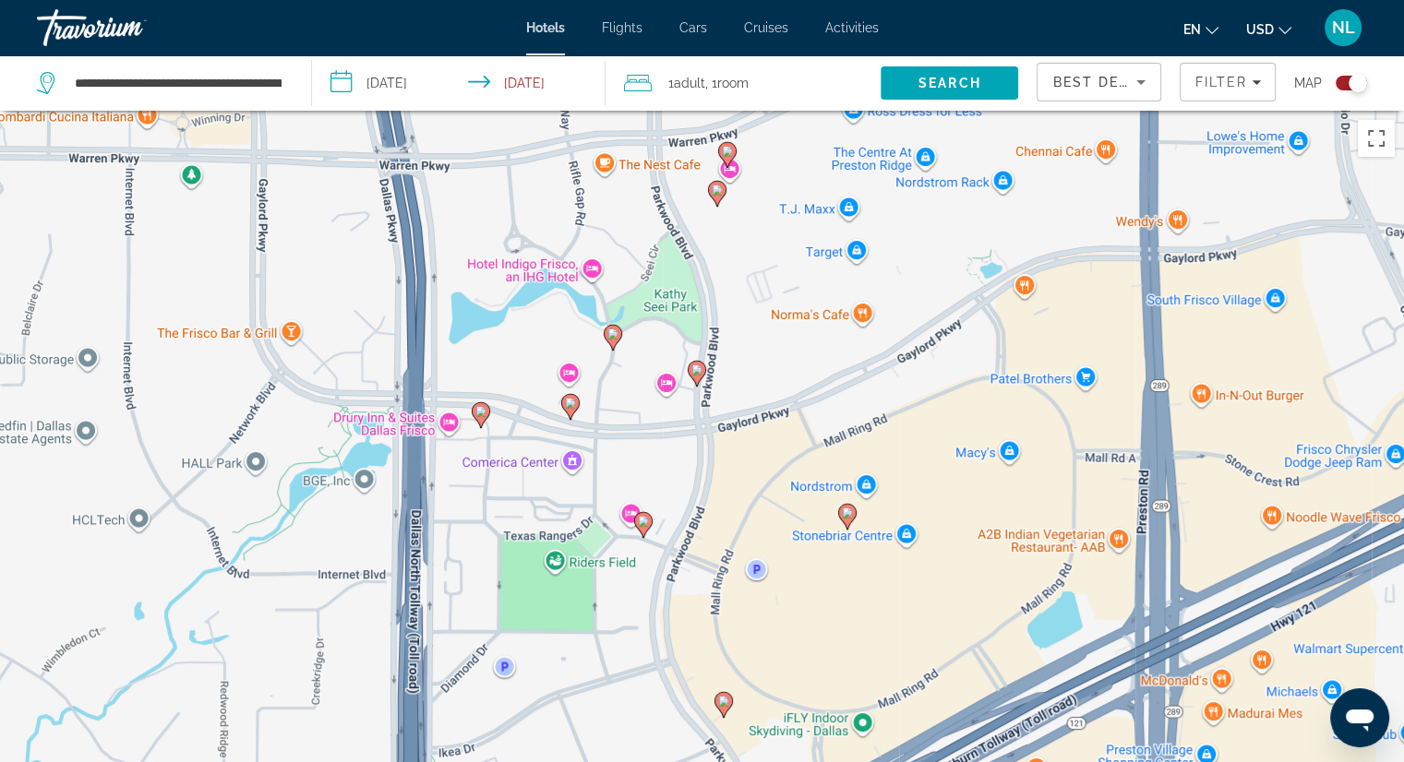
drag, startPoint x: 659, startPoint y: 332, endPoint x: 580, endPoint y: 654, distance: 331.5
click at [580, 654] on div "To activate drag with keyboard, press Alt + Enter. Once in keyboard drag state,…" at bounding box center [702, 492] width 1404 height 762
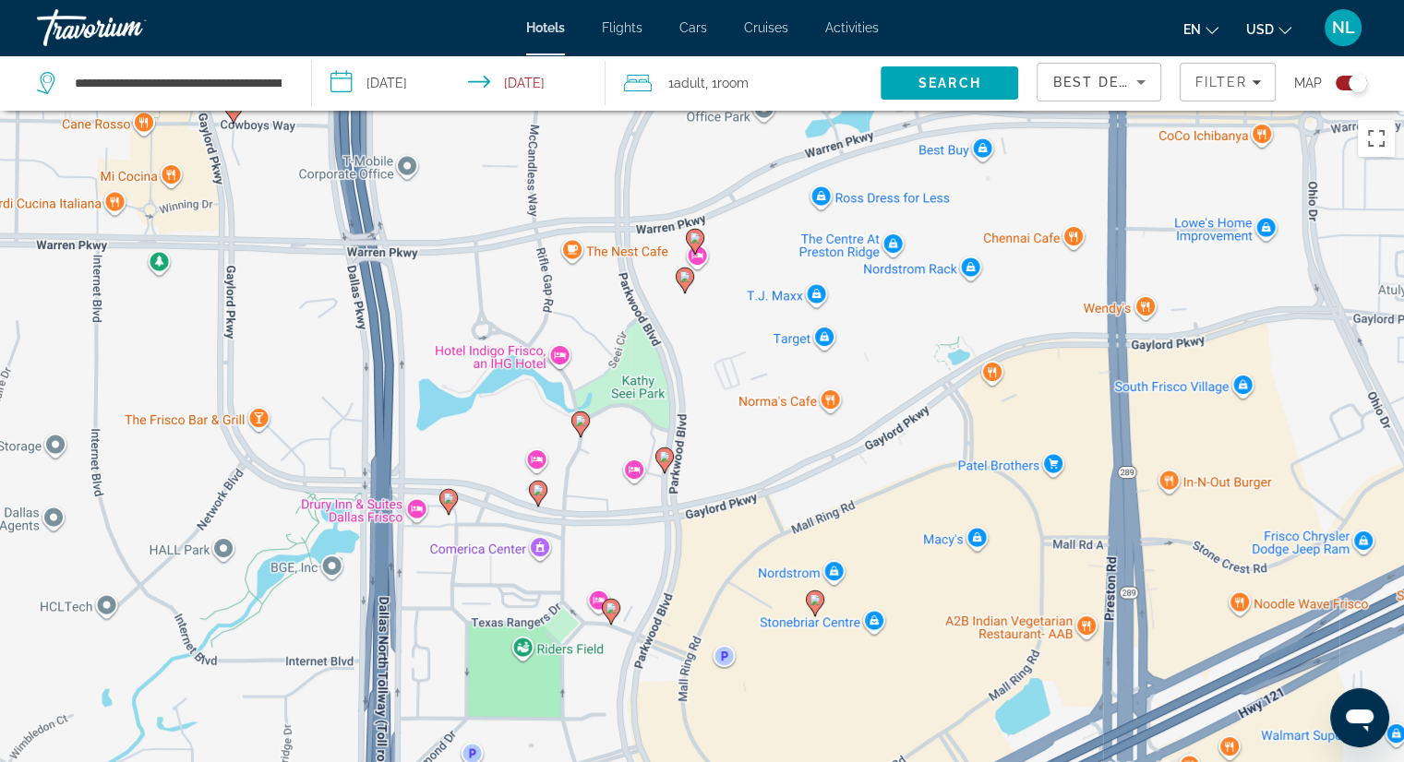
click at [817, 604] on image "Main content" at bounding box center [814, 599] width 11 height 11
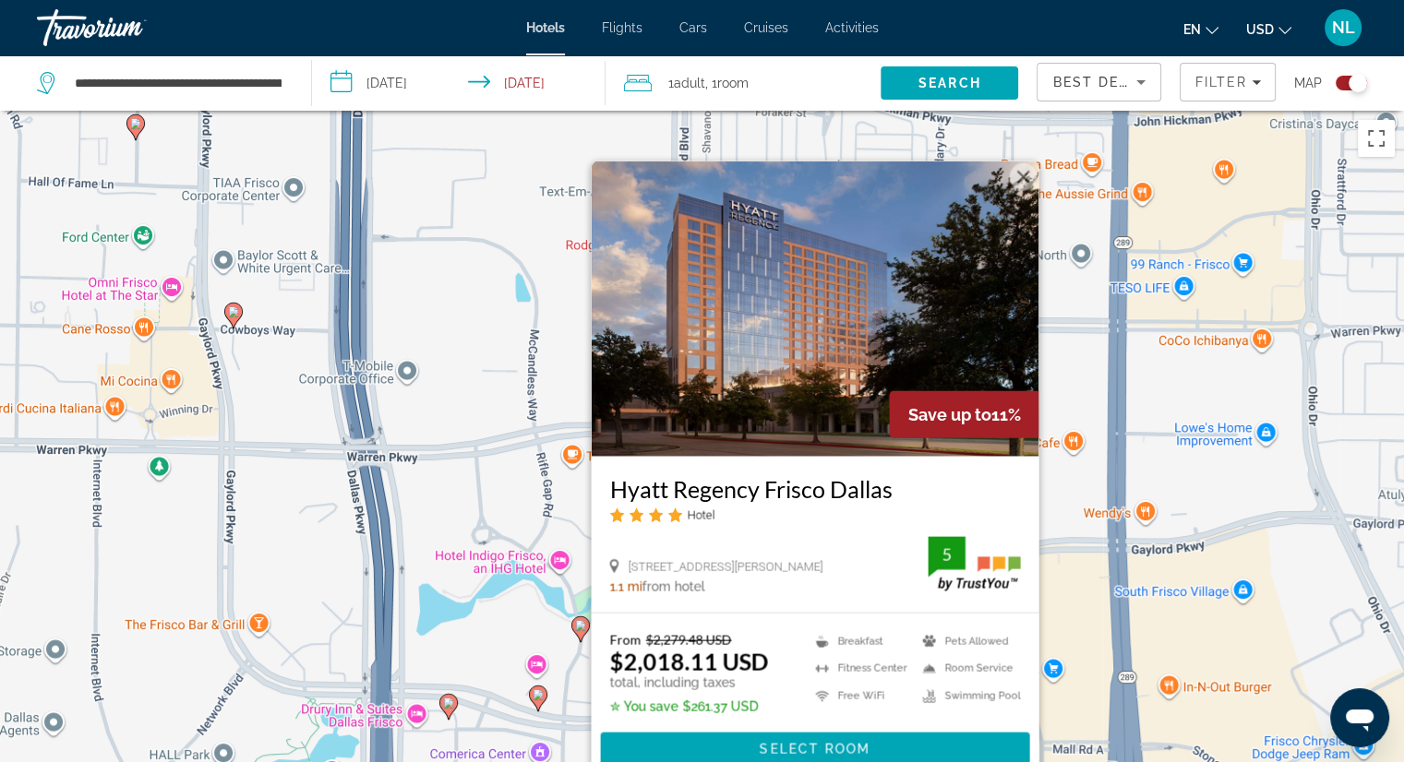
click at [1021, 175] on button "Close" at bounding box center [1023, 177] width 28 height 28
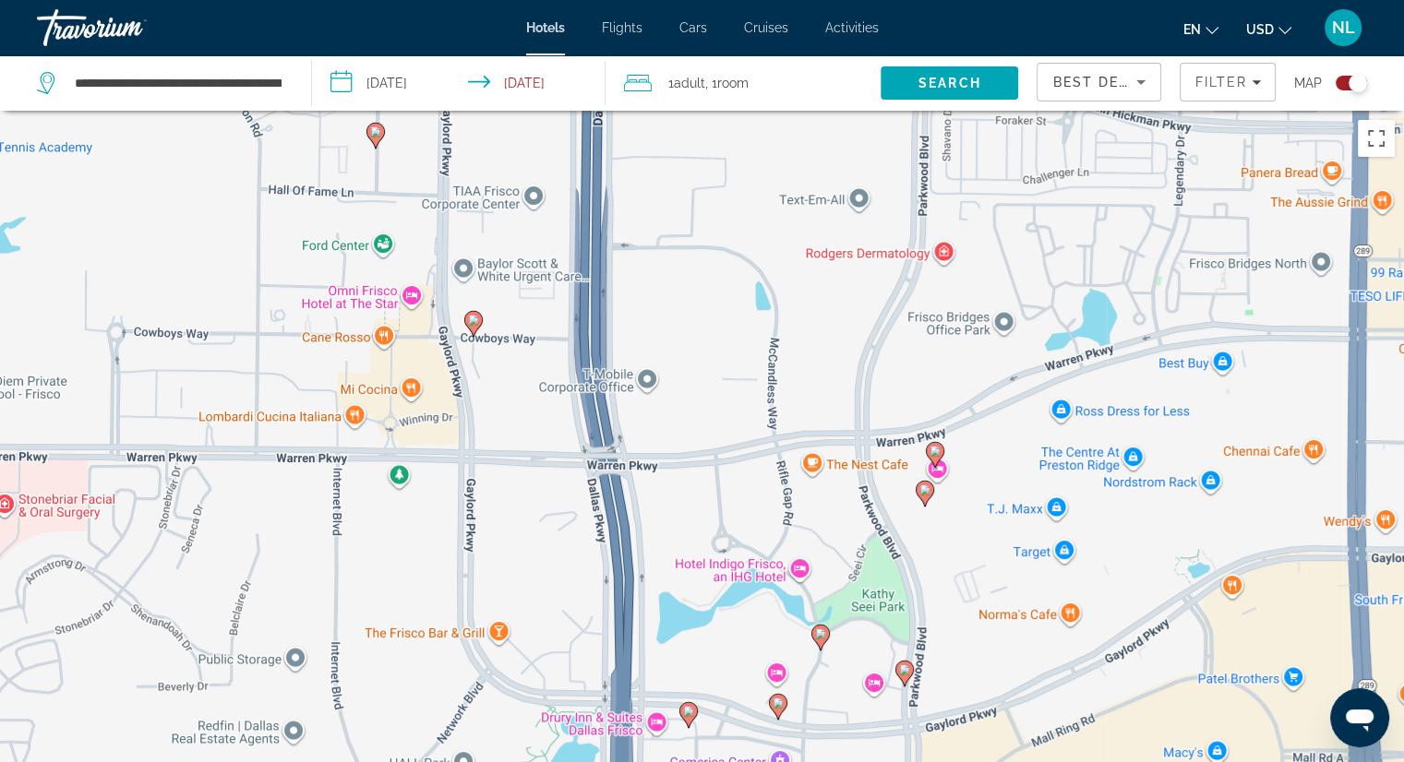
drag, startPoint x: 594, startPoint y: 540, endPoint x: 835, endPoint y: 543, distance: 240.9
click at [834, 544] on div "To activate drag with keyboard, press Alt + Enter. Once in keyboard drag state,…" at bounding box center [702, 492] width 1404 height 762
